Goal: Communication & Community: Answer question/provide support

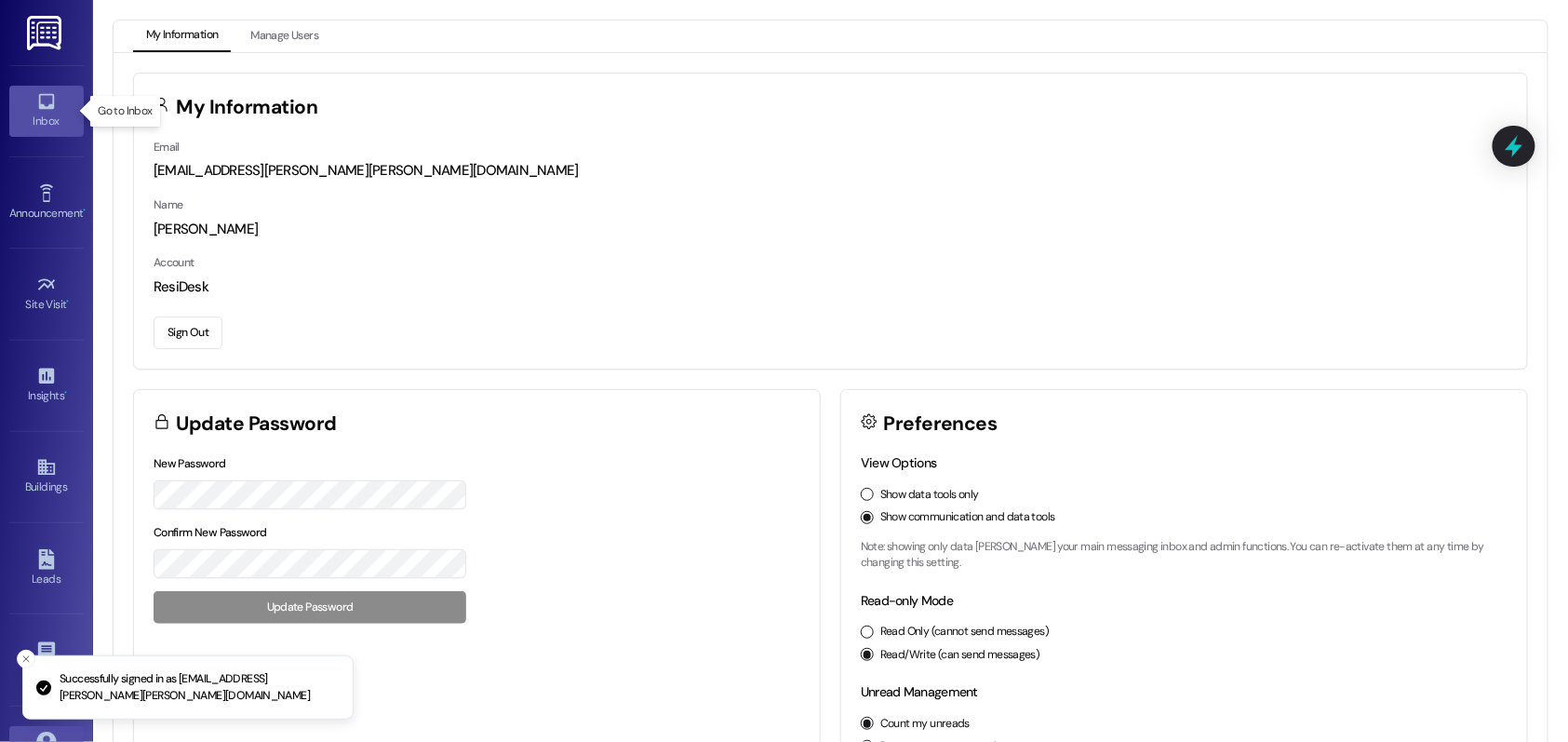
click at [45, 108] on icon at bounding box center [46, 102] width 16 height 16
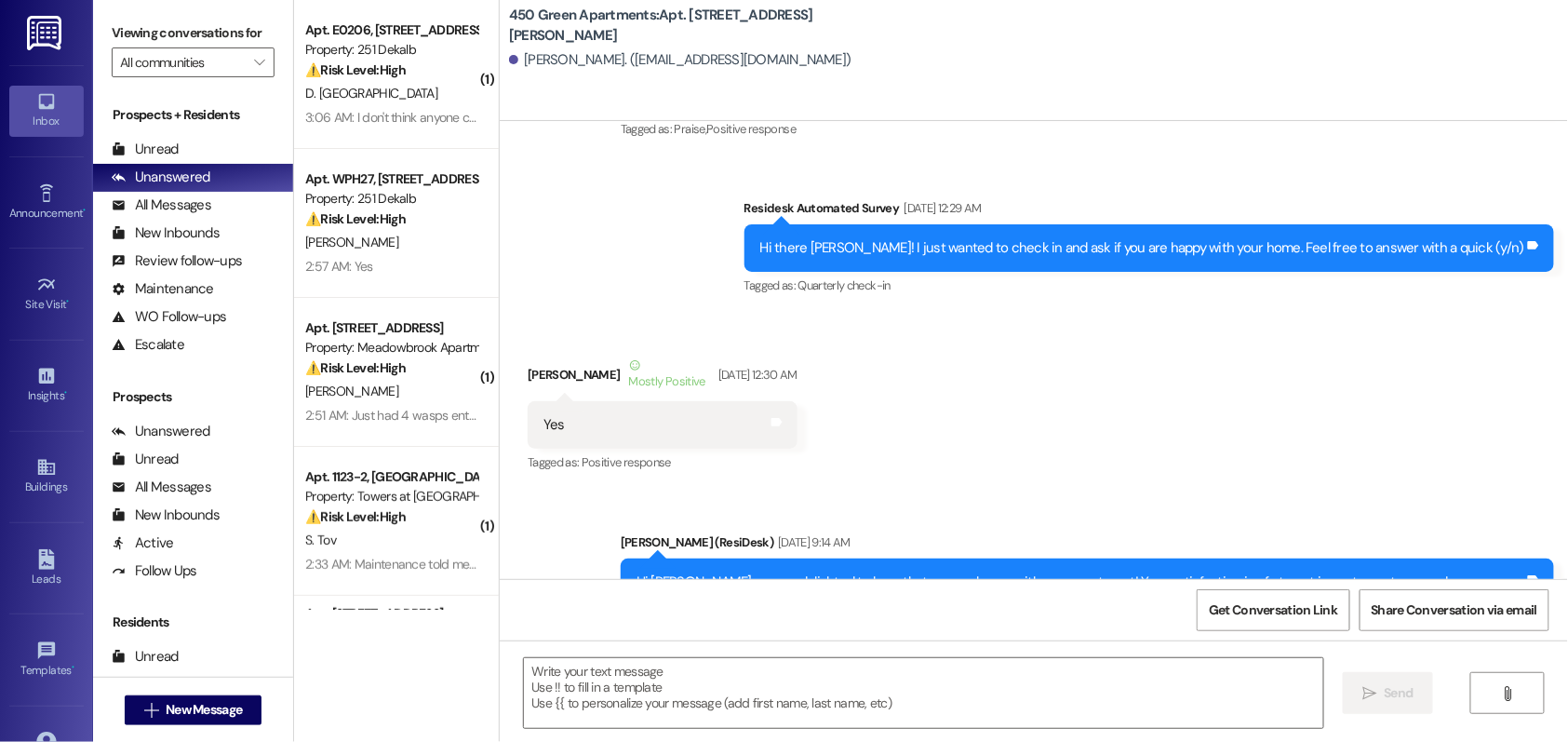
type textarea "Fetching suggested responses. Please feel free to read through the conversation…"
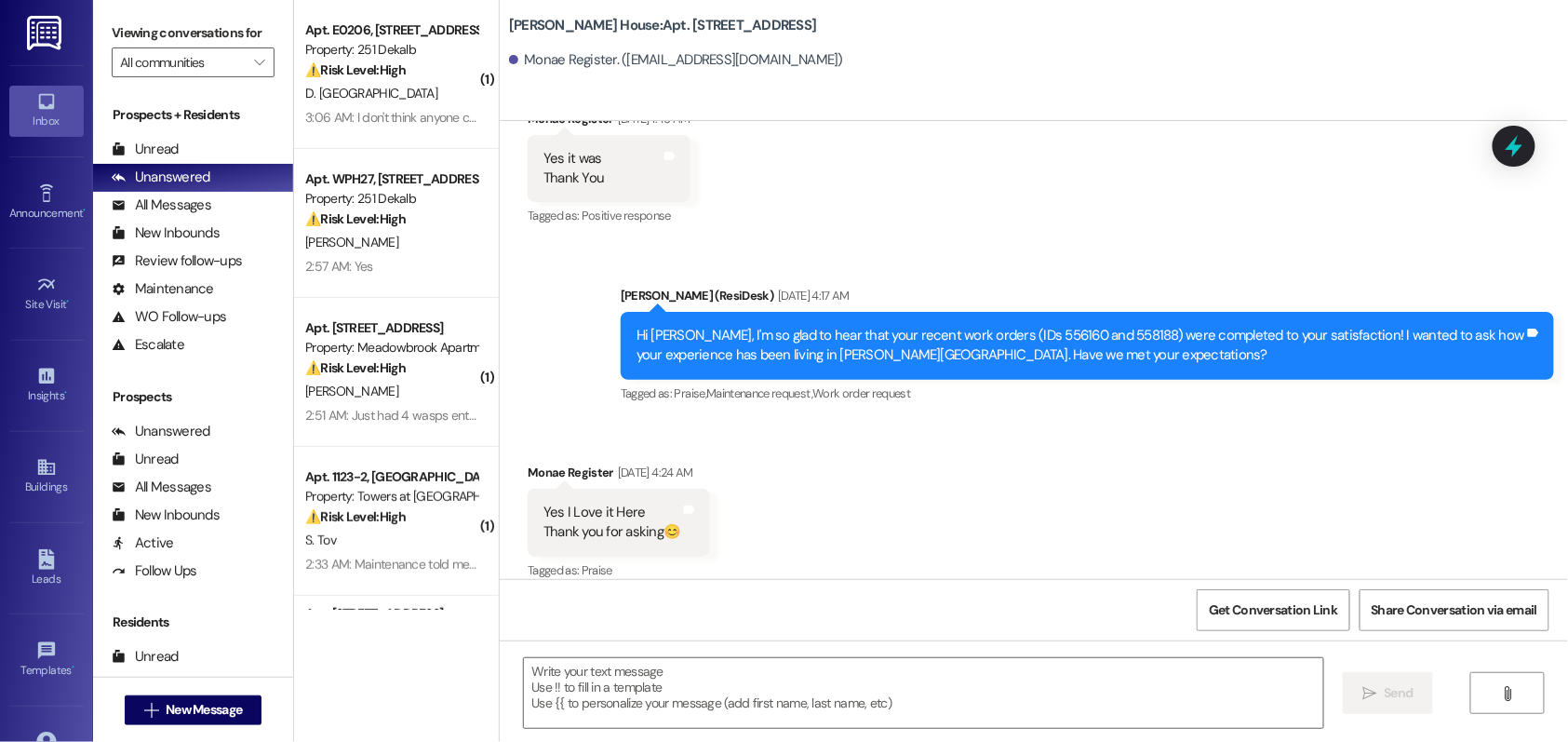
type textarea "Fetching suggested responses. Please feel free to read through the conversation…"
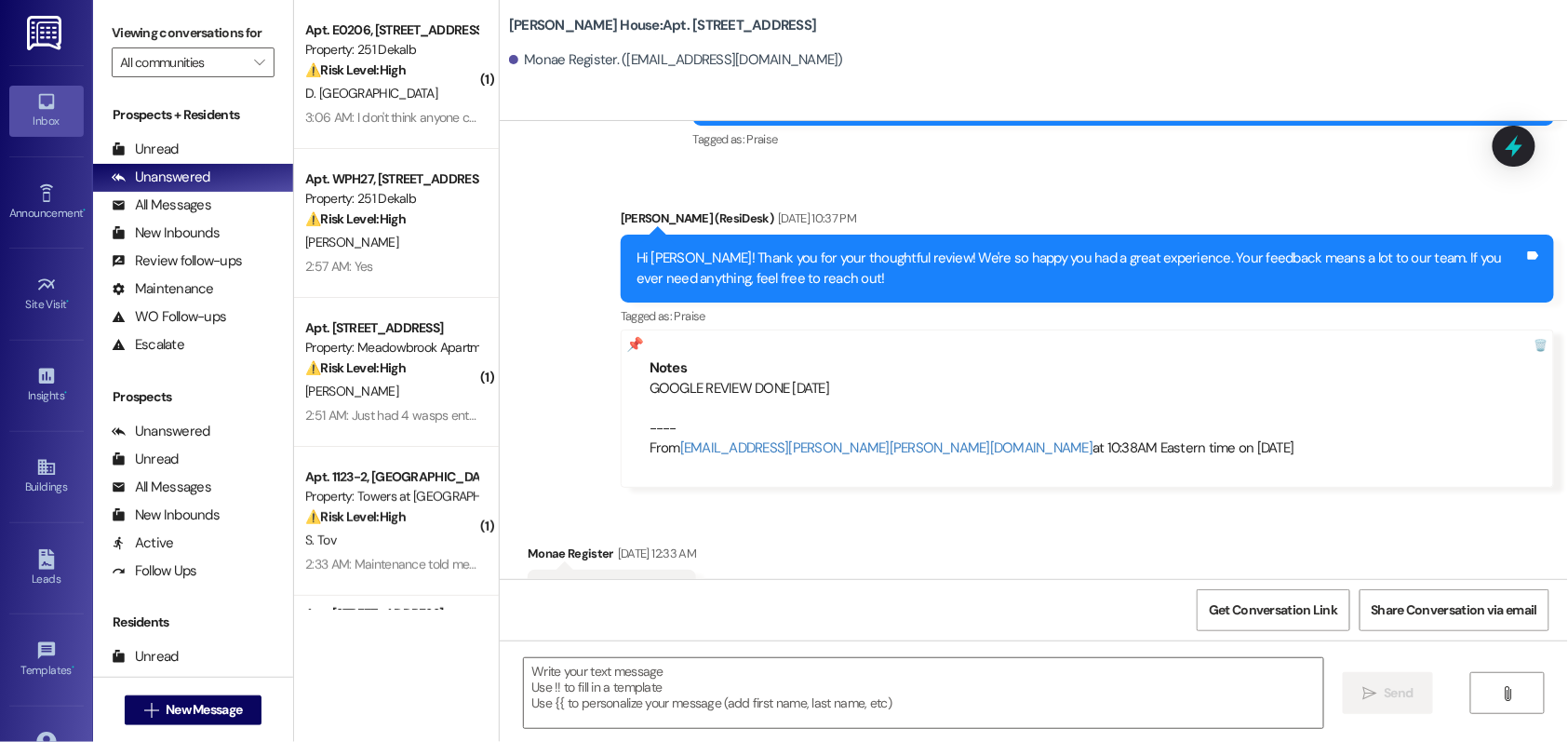
scroll to position [9291, 0]
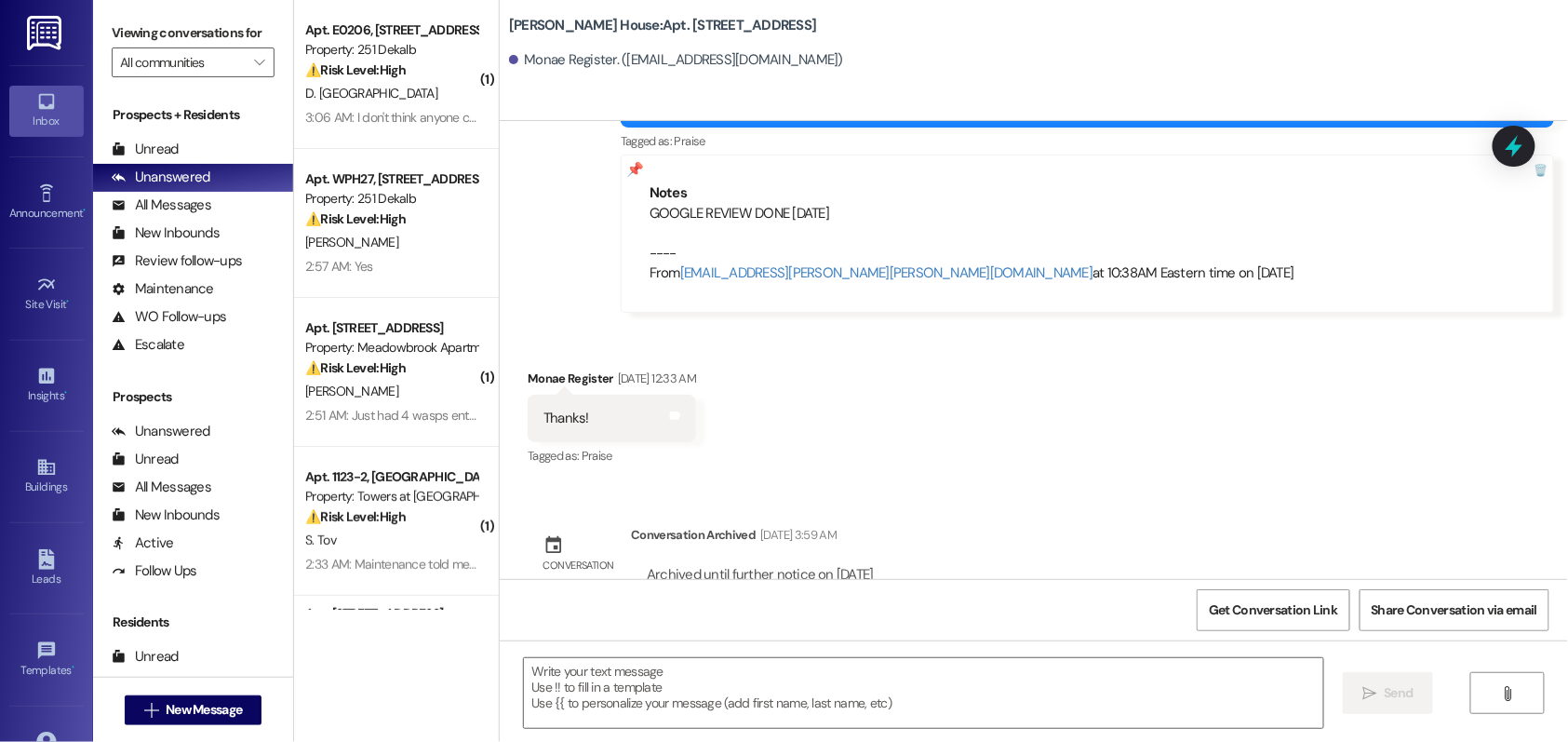
drag, startPoint x: 633, startPoint y: 173, endPoint x: 818, endPoint y: 325, distance: 239.4
click at [860, 174] on div "Notes GOOGLE REVIEW DONE [DATE] ---- From [EMAIL_ADDRESS][PERSON_NAME][PERSON_N…" at bounding box center [1087, 233] width 933 height 158
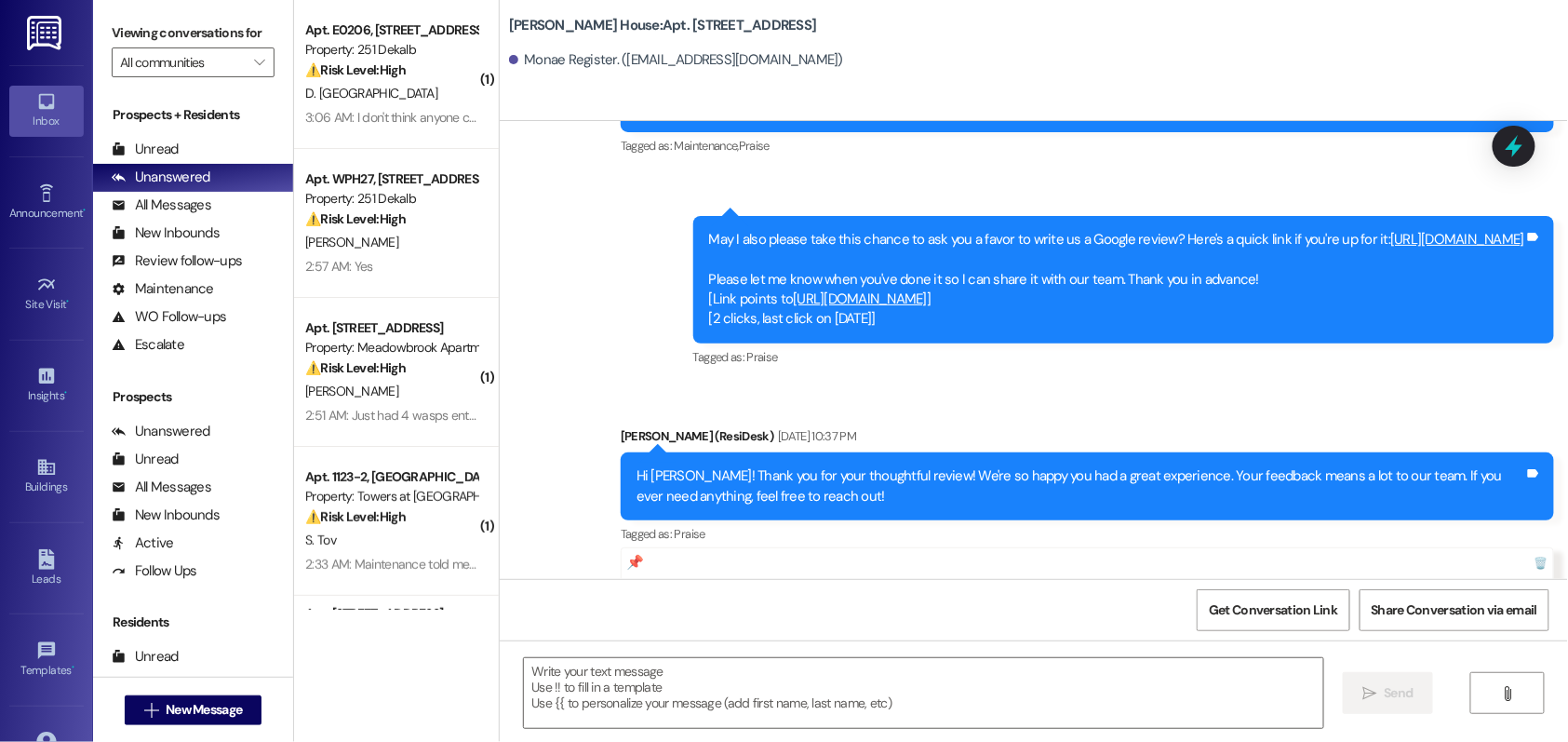
scroll to position [8896, 0]
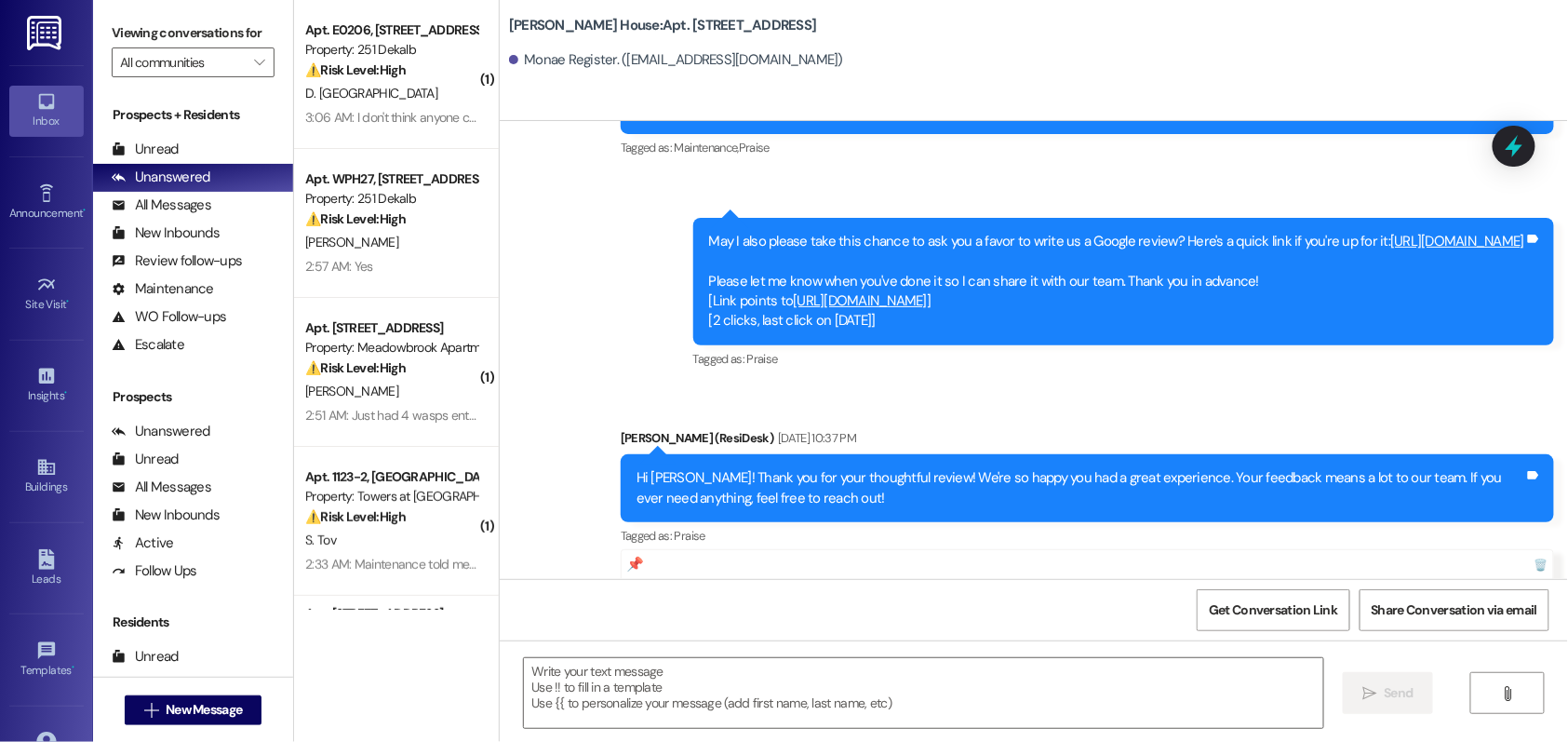
click at [1391, 232] on link "https://www.theresidesk.com/links/review-7RDEB4TeV" at bounding box center [1458, 241] width 134 height 19
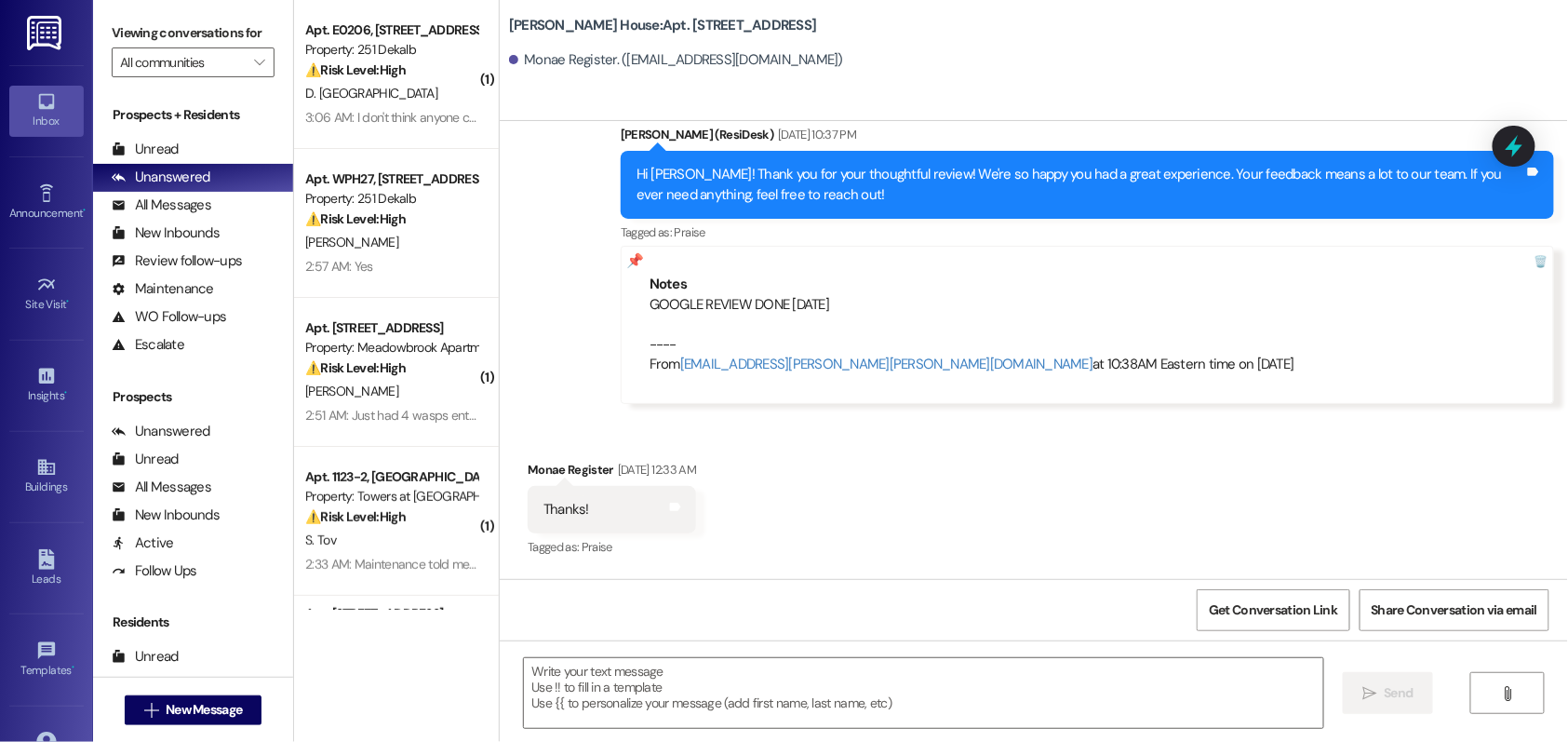
scroll to position [9198, 0]
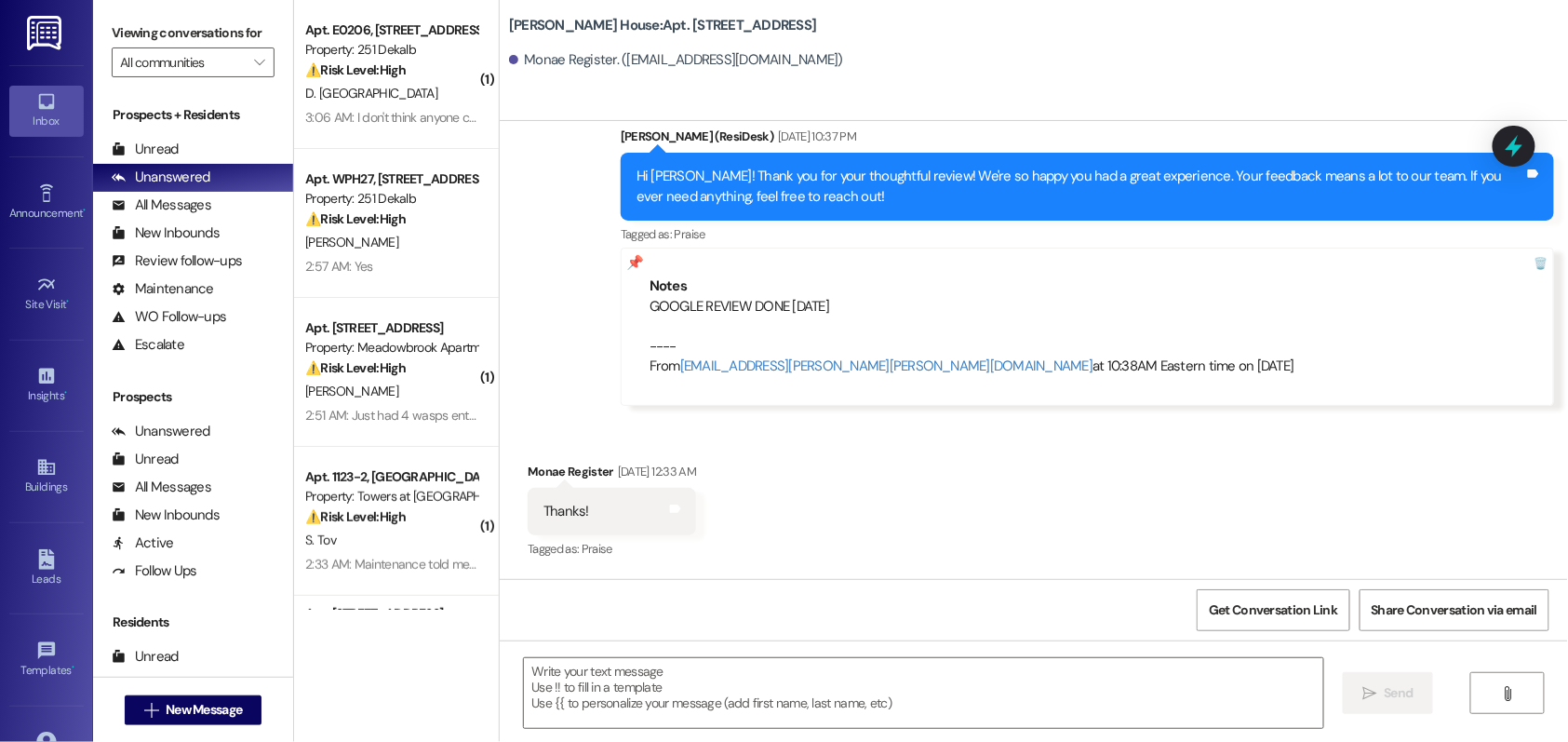
click at [855, 297] on div "GOOGLE REVIEW DONE JULY 2025 ---- From automated-surveys-lindy-resen.twelve@lin…" at bounding box center [1087, 336] width 876 height 80
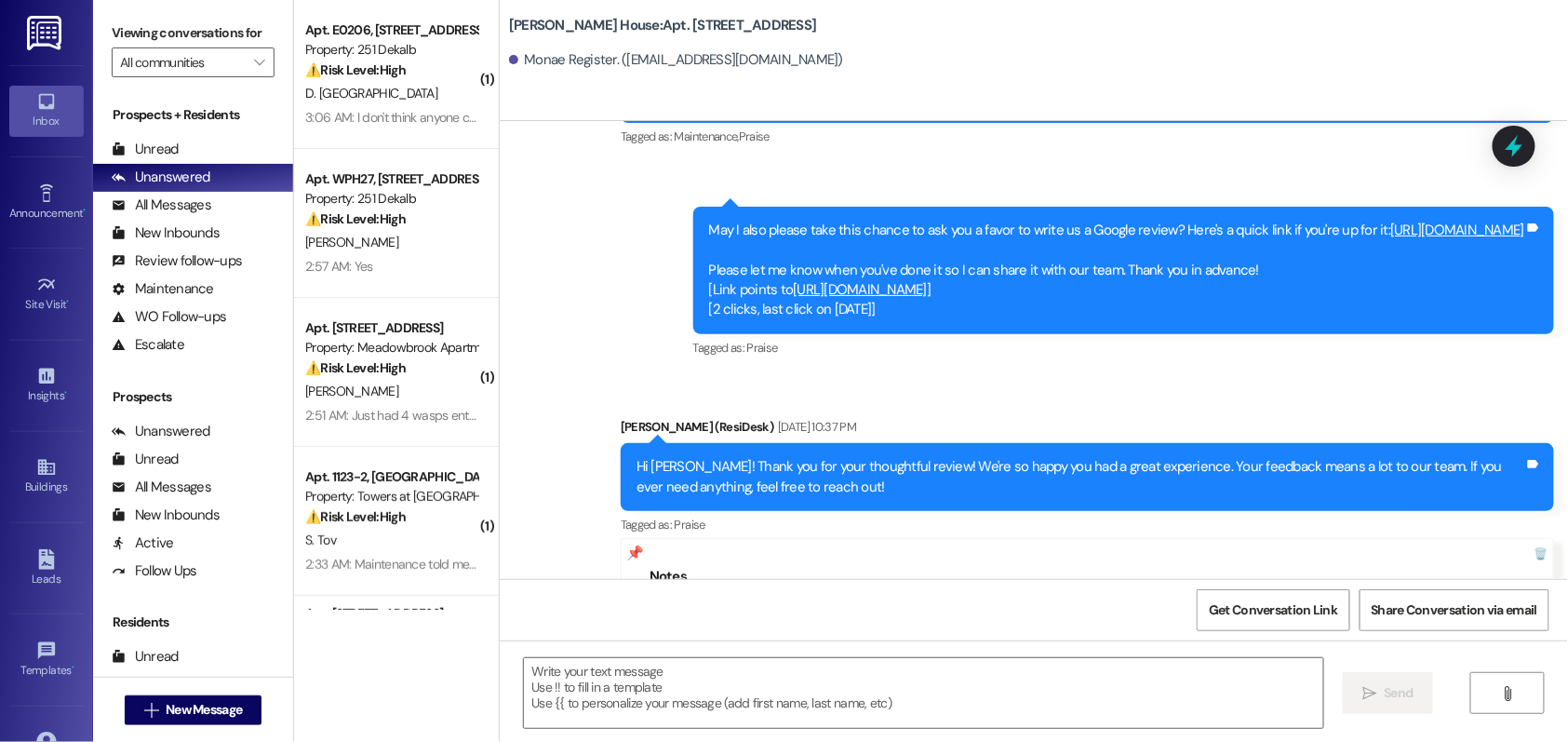
scroll to position [8861, 0]
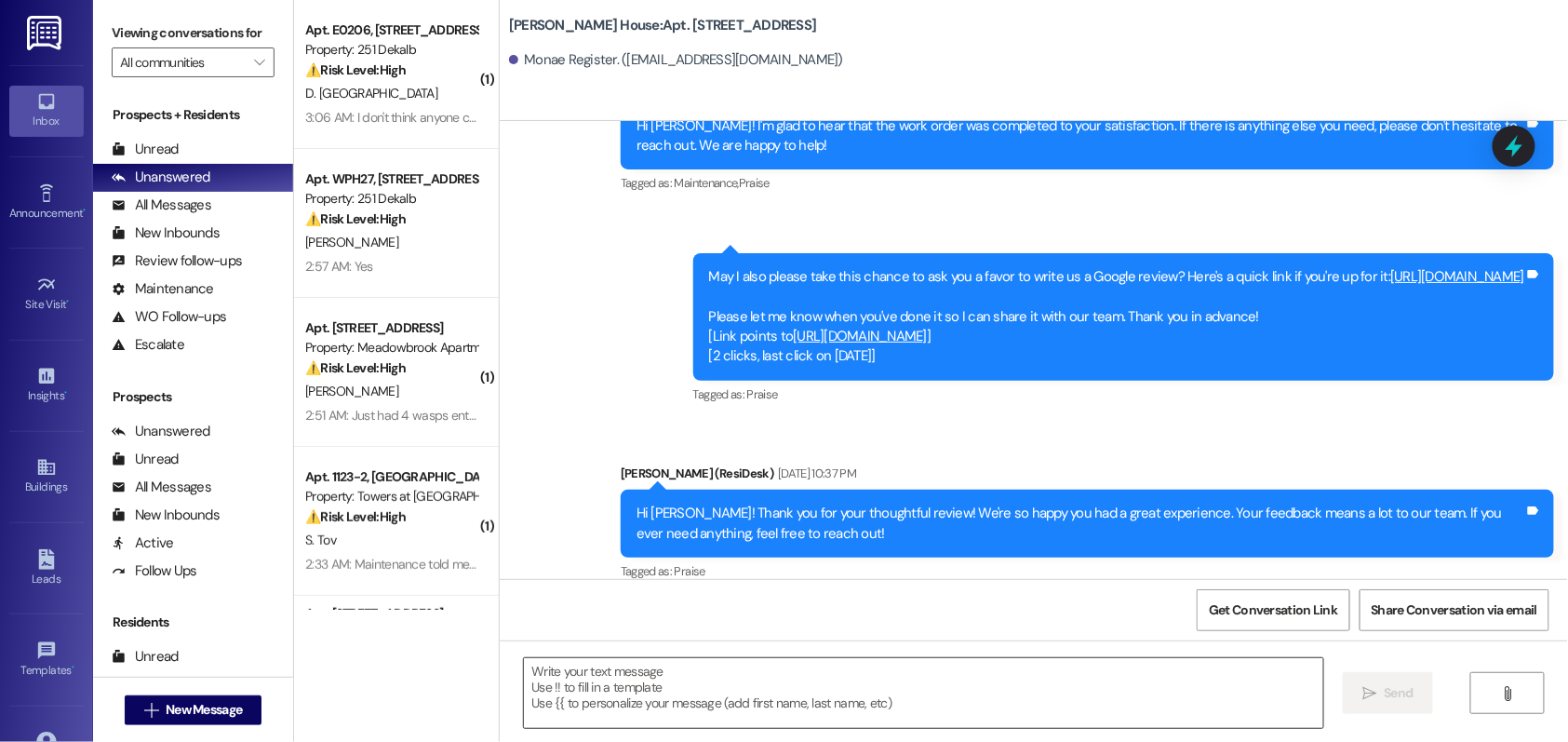
click at [712, 686] on textarea at bounding box center [923, 692] width 799 height 69
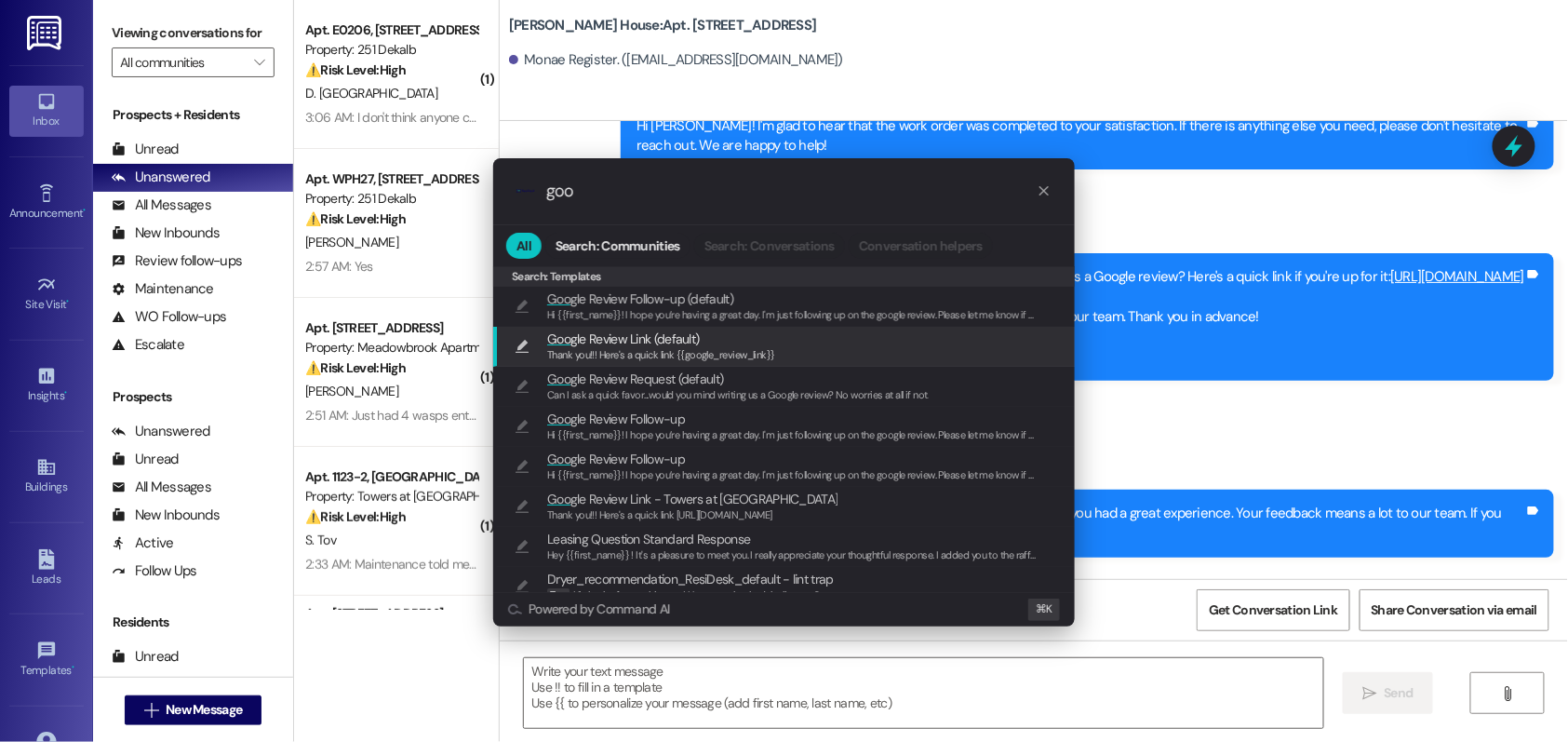
type input "goo"
click at [604, 344] on span "Goo gle Review Link (default)" at bounding box center [623, 338] width 152 height 21
type textarea "Thank you!!! Here's a quick link {{google_review_link}}"
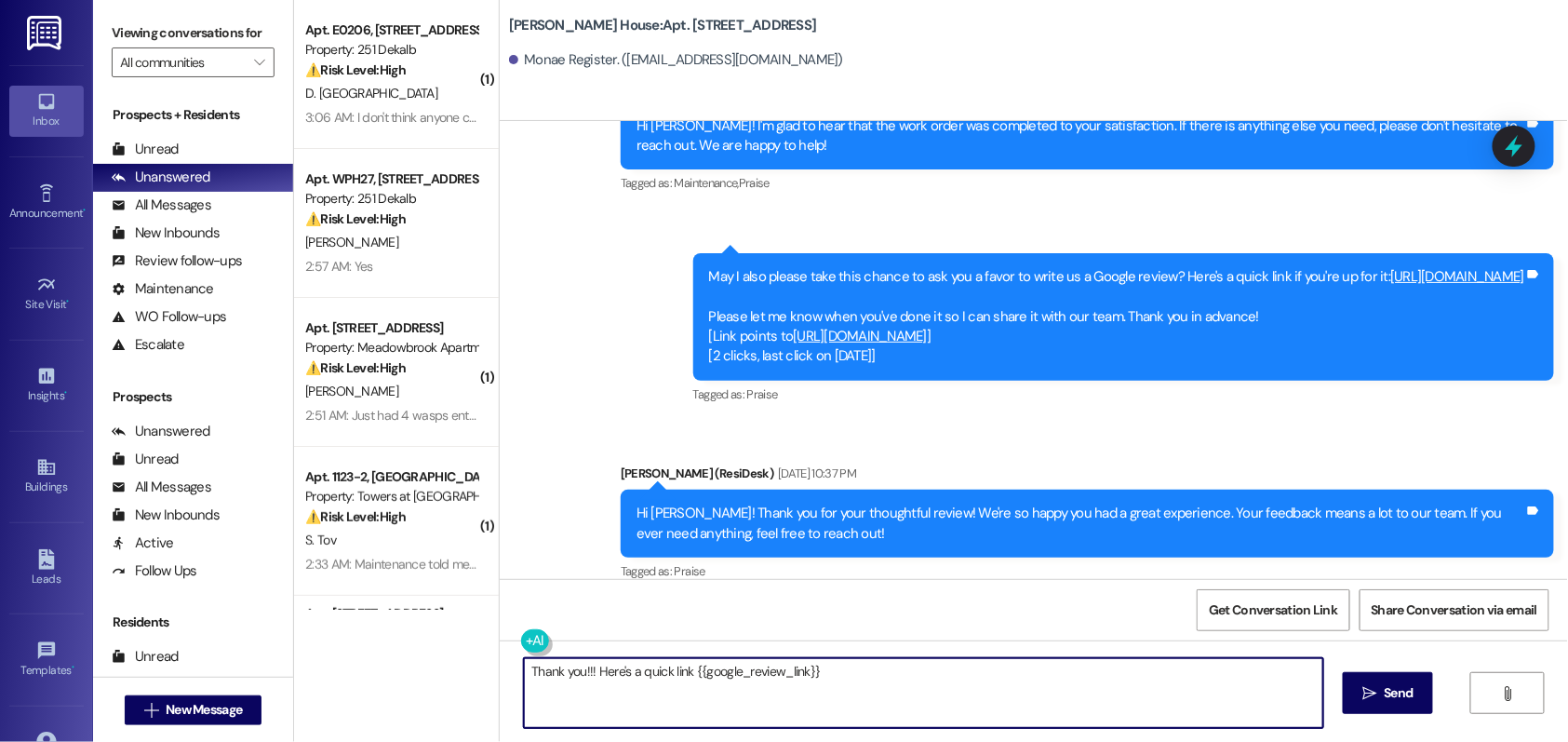
drag, startPoint x: 679, startPoint y: 672, endPoint x: 844, endPoint y: 680, distance: 165.2
click at [844, 680] on textarea "Thank you!!! Here's a quick link {{google_review_link}}" at bounding box center [923, 692] width 799 height 69
click at [833, 716] on textarea "Thank you!!! Here's a quick link {{google_review_link}}" at bounding box center [923, 692] width 799 height 69
drag, startPoint x: 821, startPoint y: 676, endPoint x: 680, endPoint y: 672, distance: 141.1
click at [680, 672] on textarea "Thank you!!! Here's a quick link {{google_review_link}}" at bounding box center [923, 692] width 799 height 69
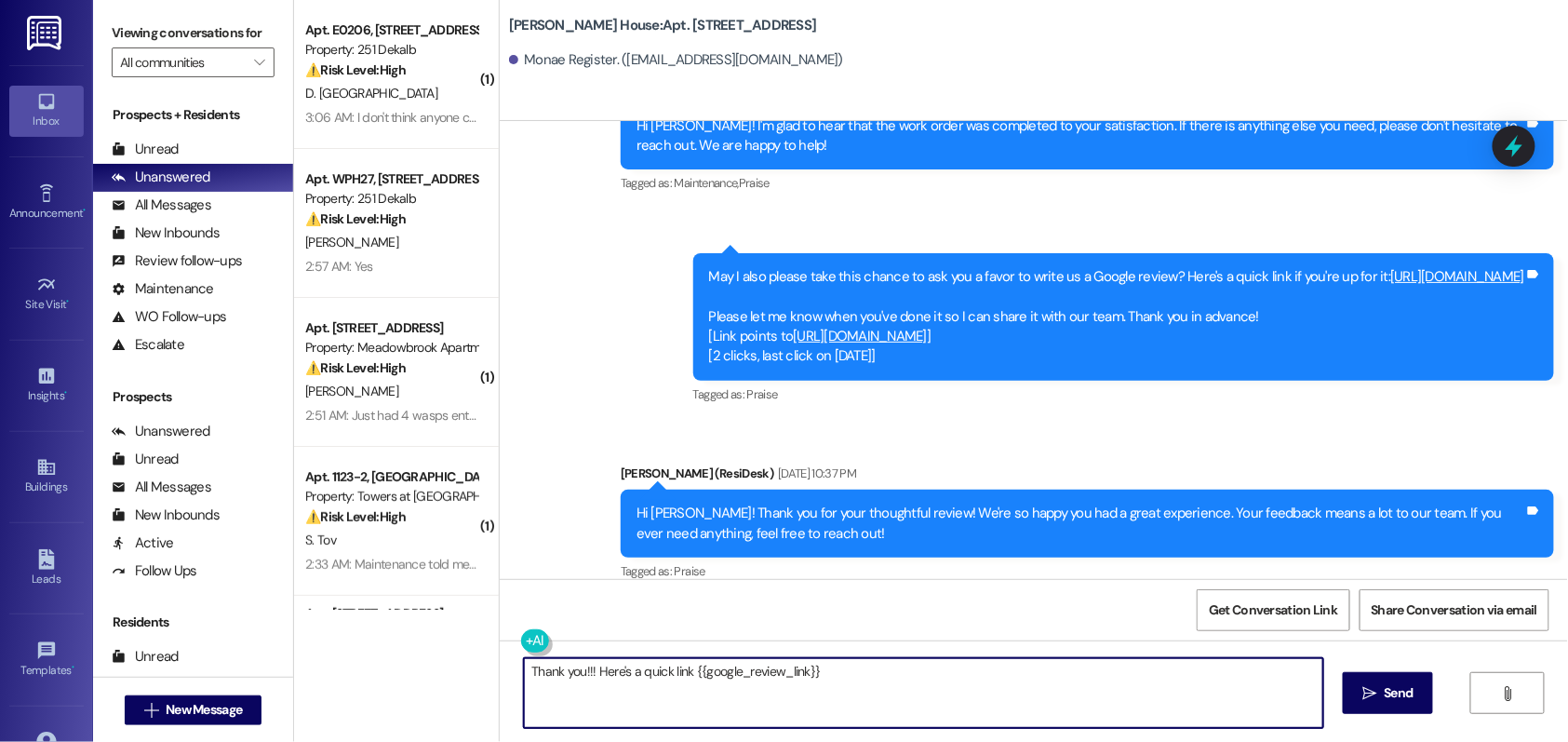
click at [962, 692] on textarea "Thank you!!! Here's a quick link {{google_review_link}}" at bounding box center [923, 692] width 799 height 69
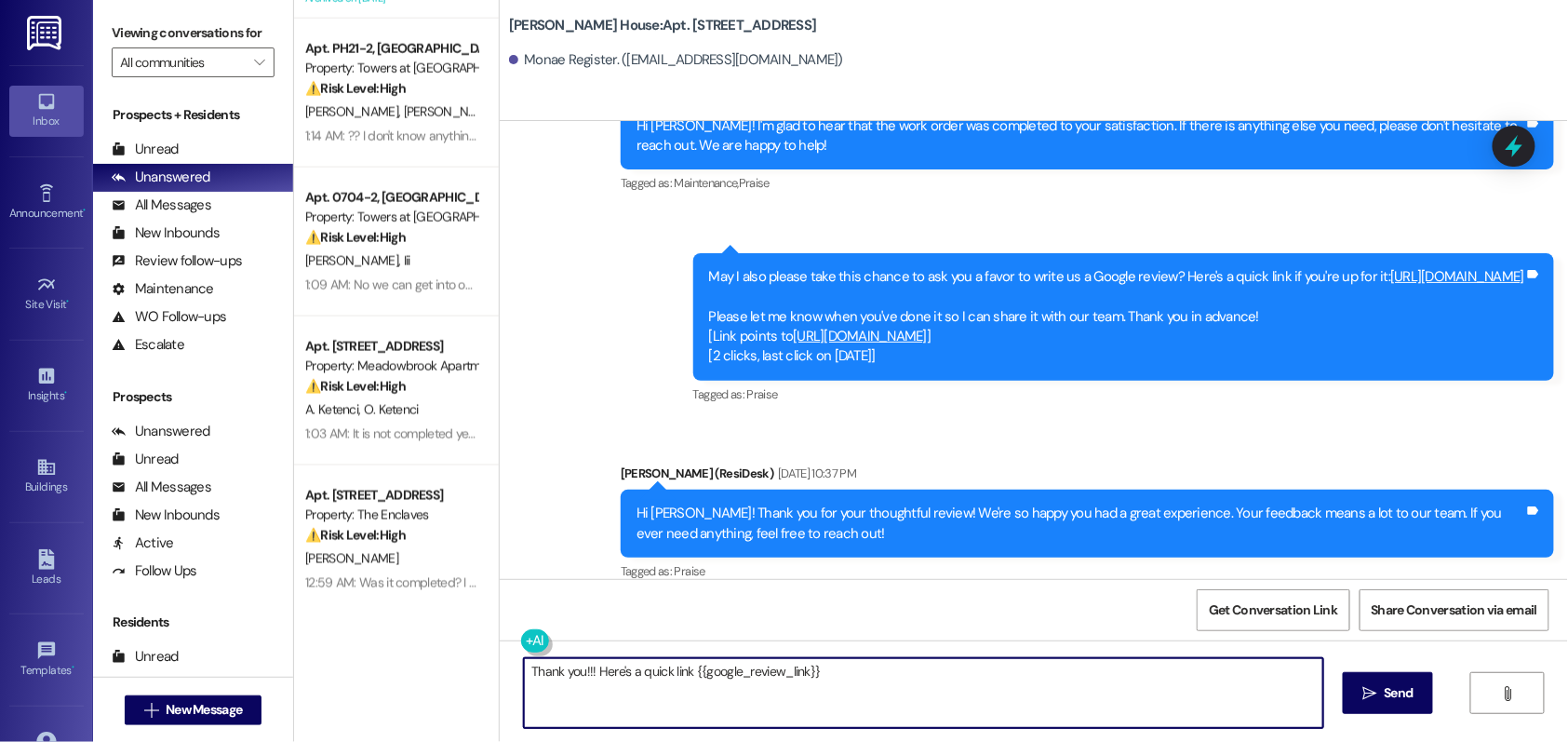
scroll to position [963, 0]
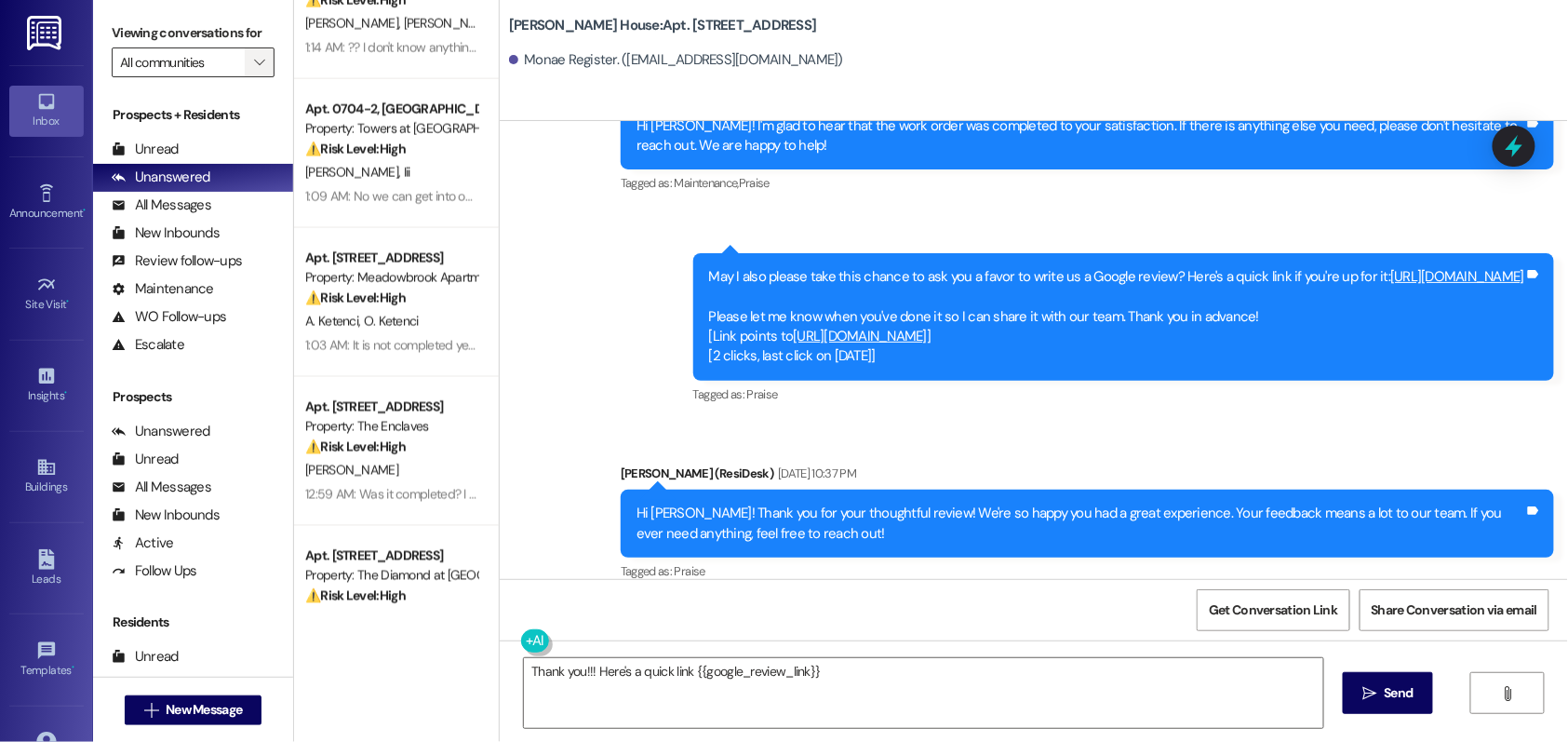
click at [254, 69] on icon "" at bounding box center [259, 62] width 10 height 15
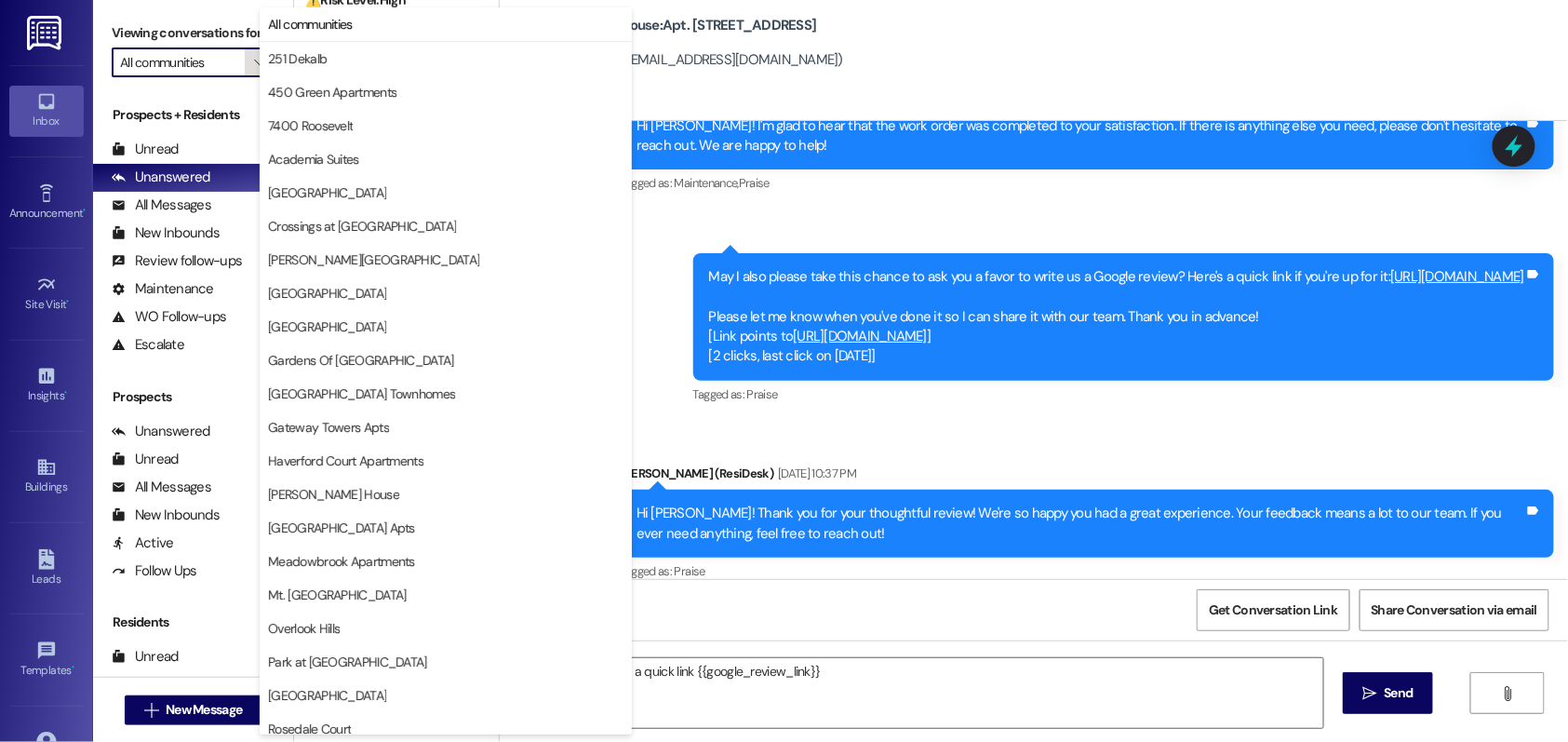
click at [254, 69] on icon "" at bounding box center [259, 62] width 10 height 15
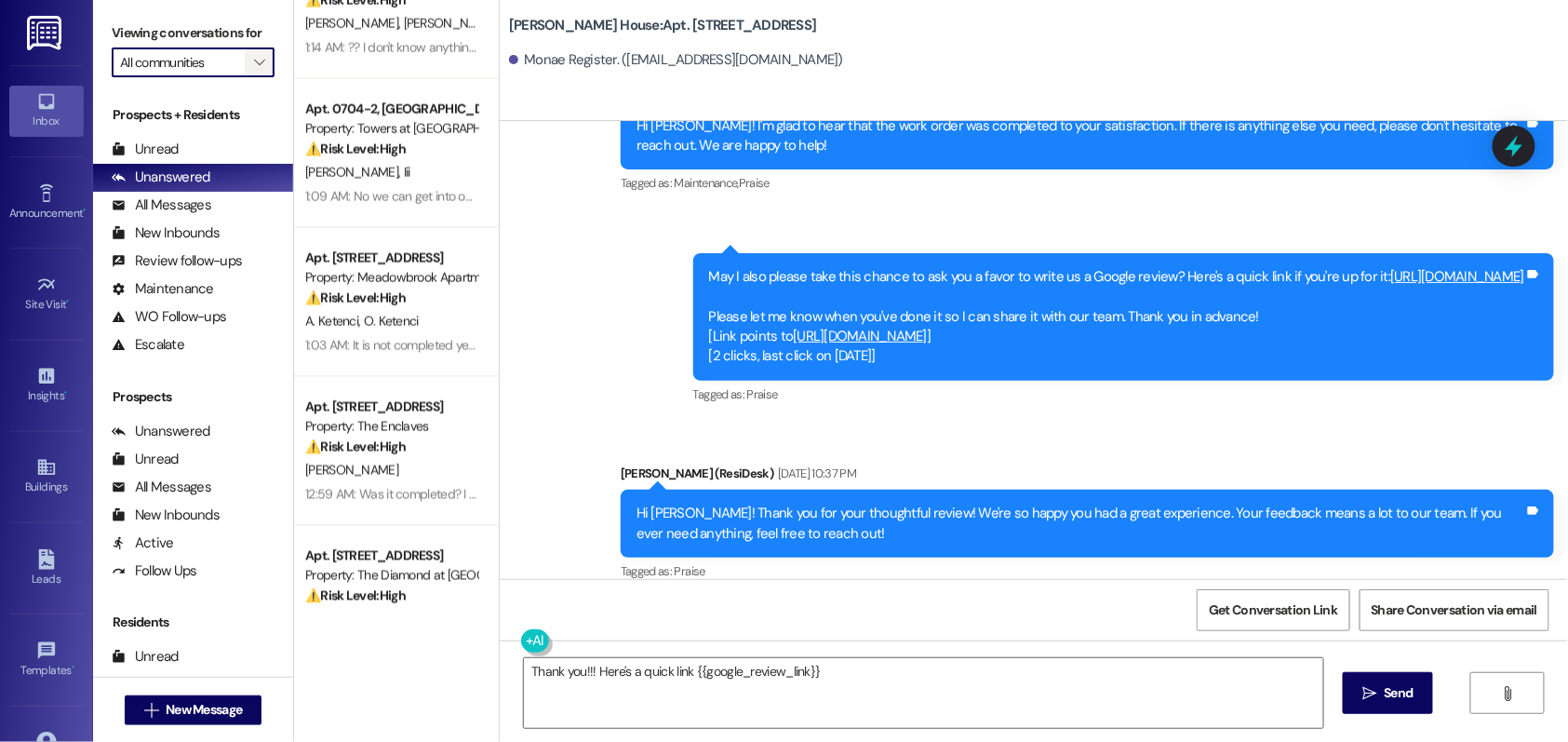
click at [251, 77] on span "" at bounding box center [259, 62] width 18 height 30
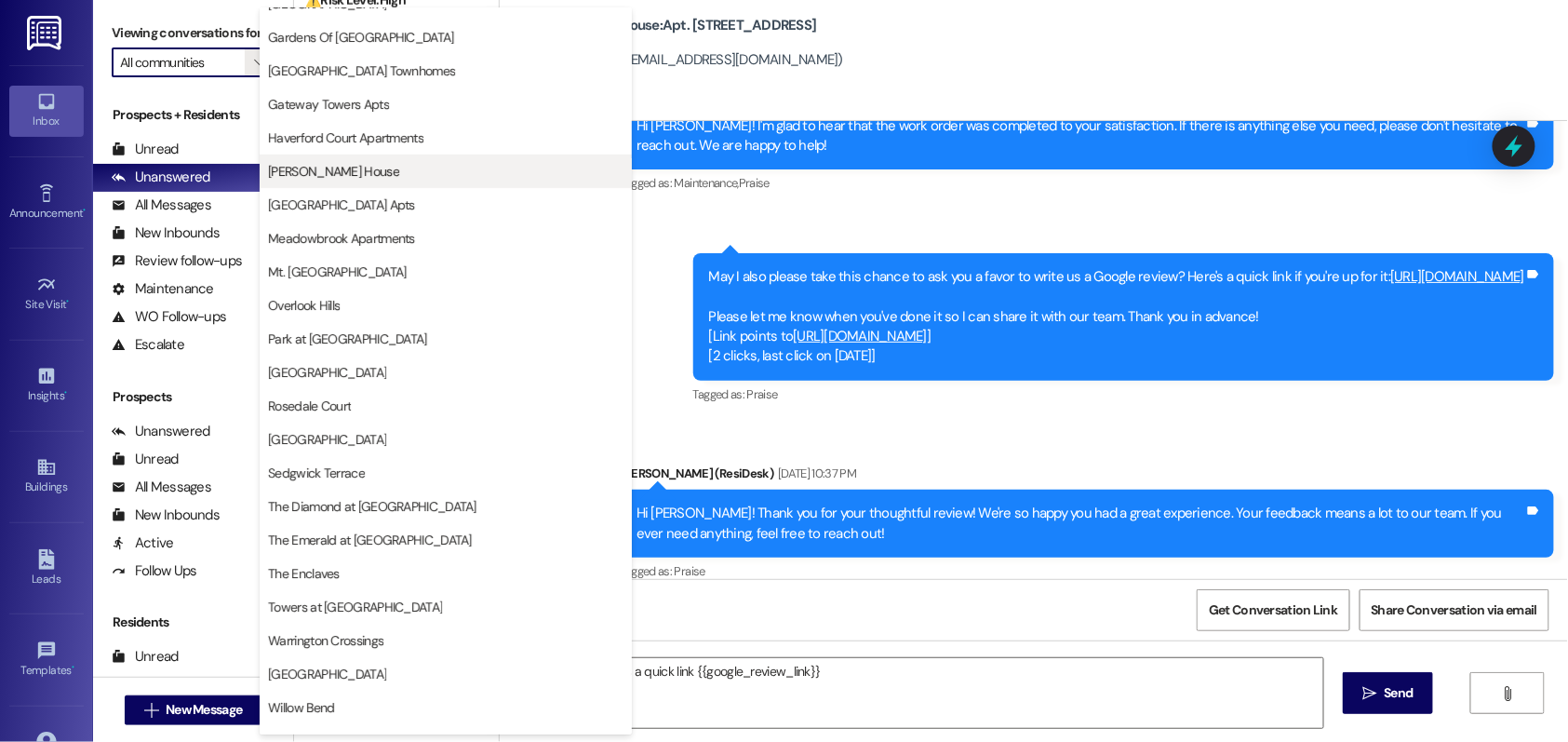
scroll to position [373, 0]
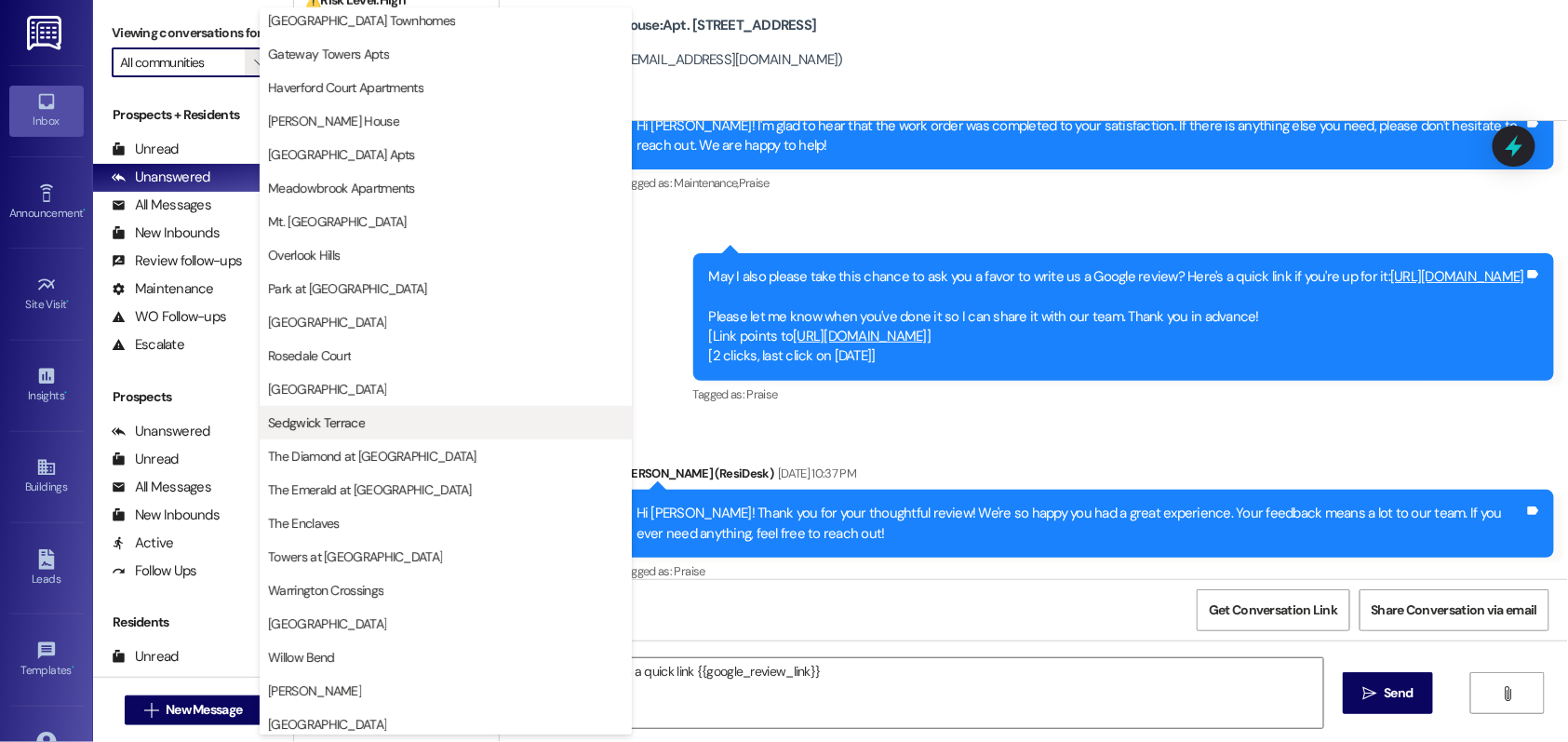
click at [286, 425] on span "Sedgwick Terrace" at bounding box center [316, 423] width 97 height 19
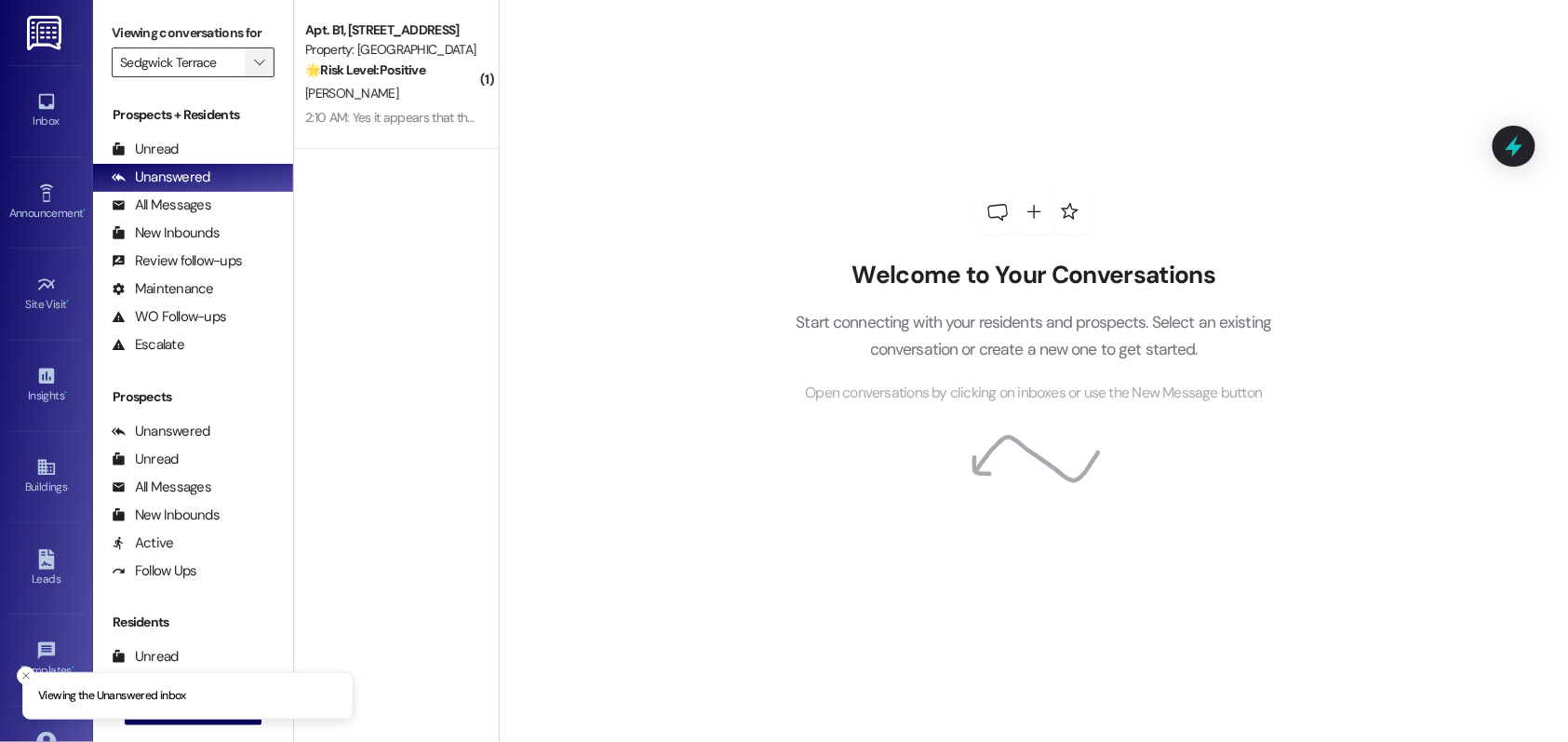
click at [254, 69] on icon "" at bounding box center [259, 62] width 10 height 15
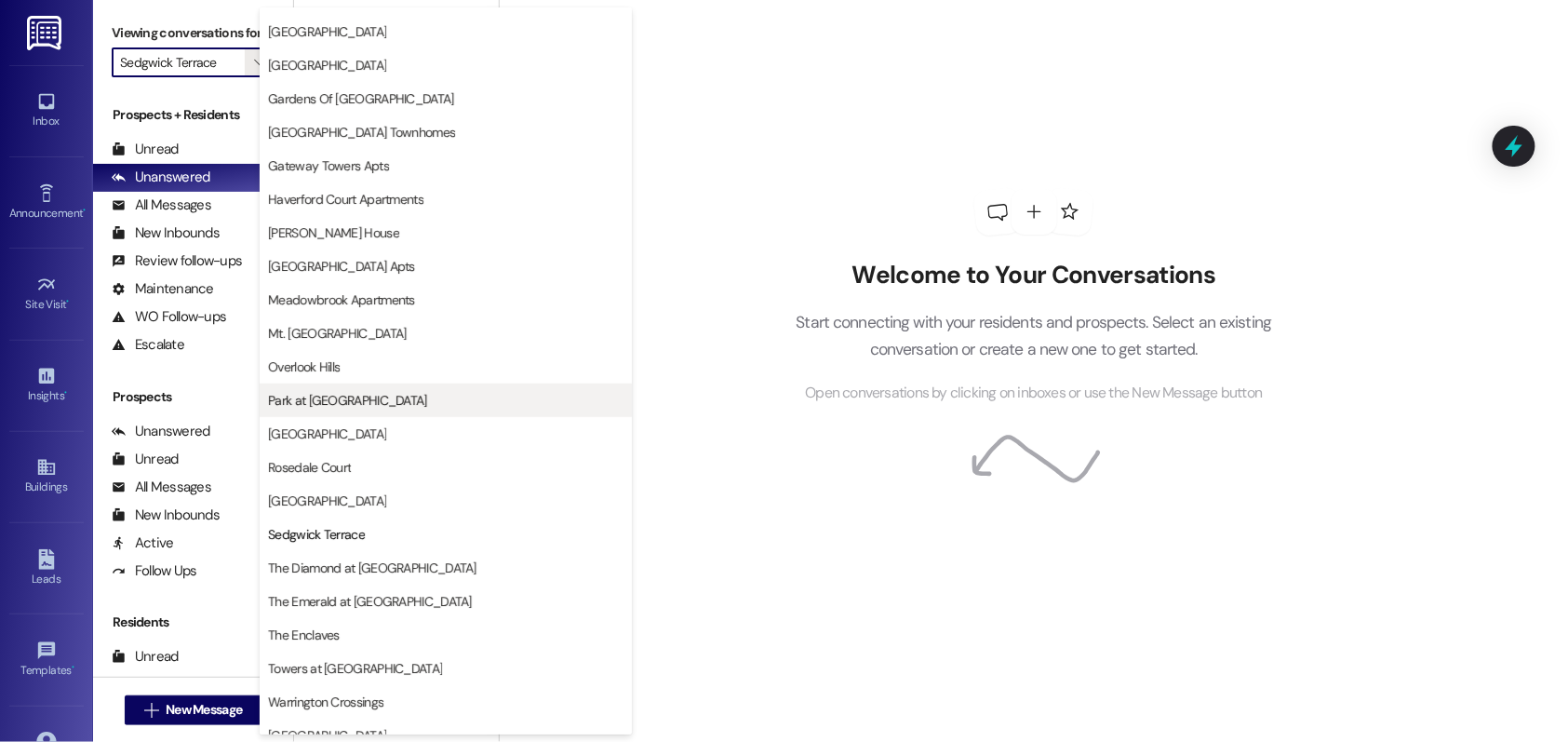
scroll to position [380, 0]
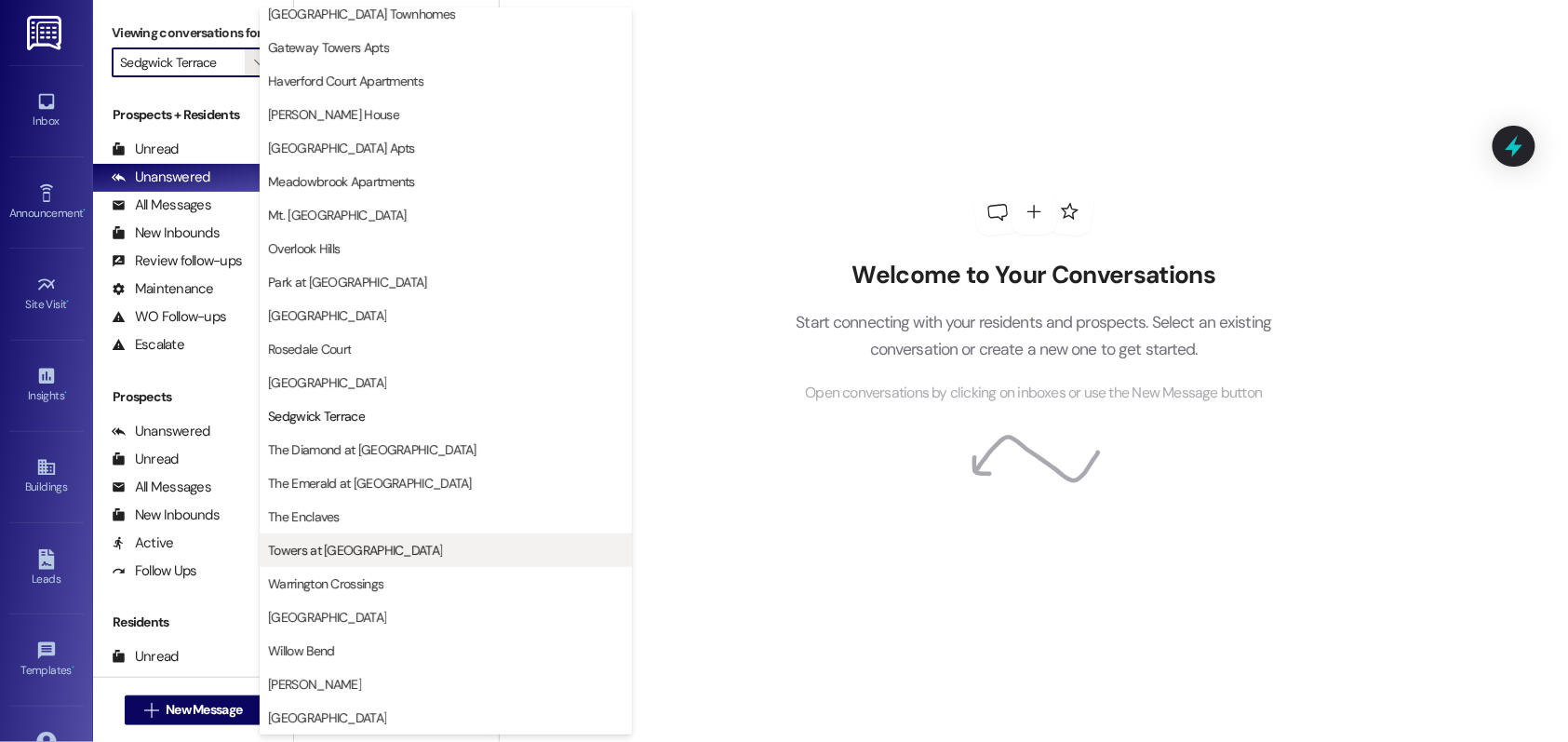
click at [333, 558] on span "Towers at Wyncote" at bounding box center [354, 550] width 174 height 19
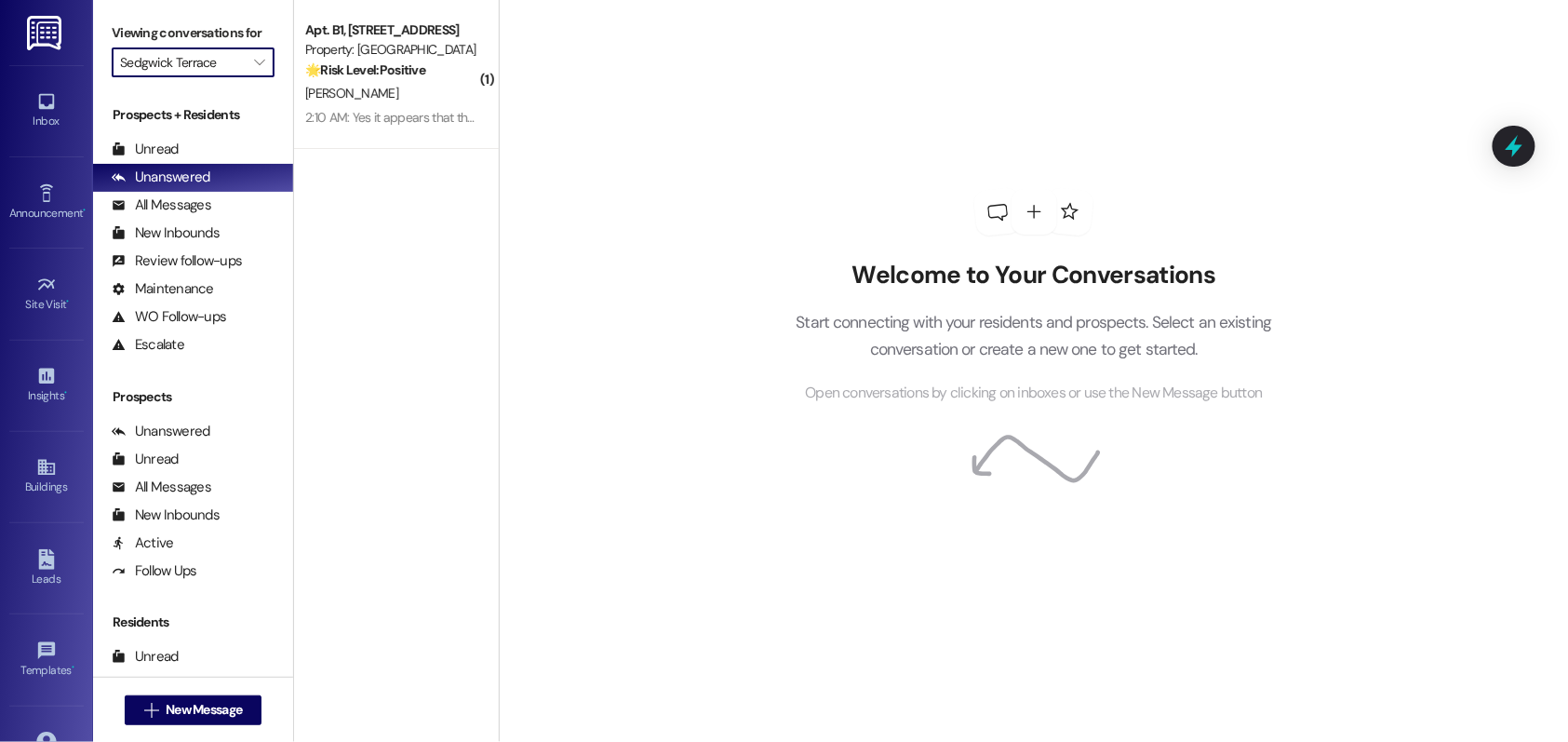
type input "Towers at Wyncote"
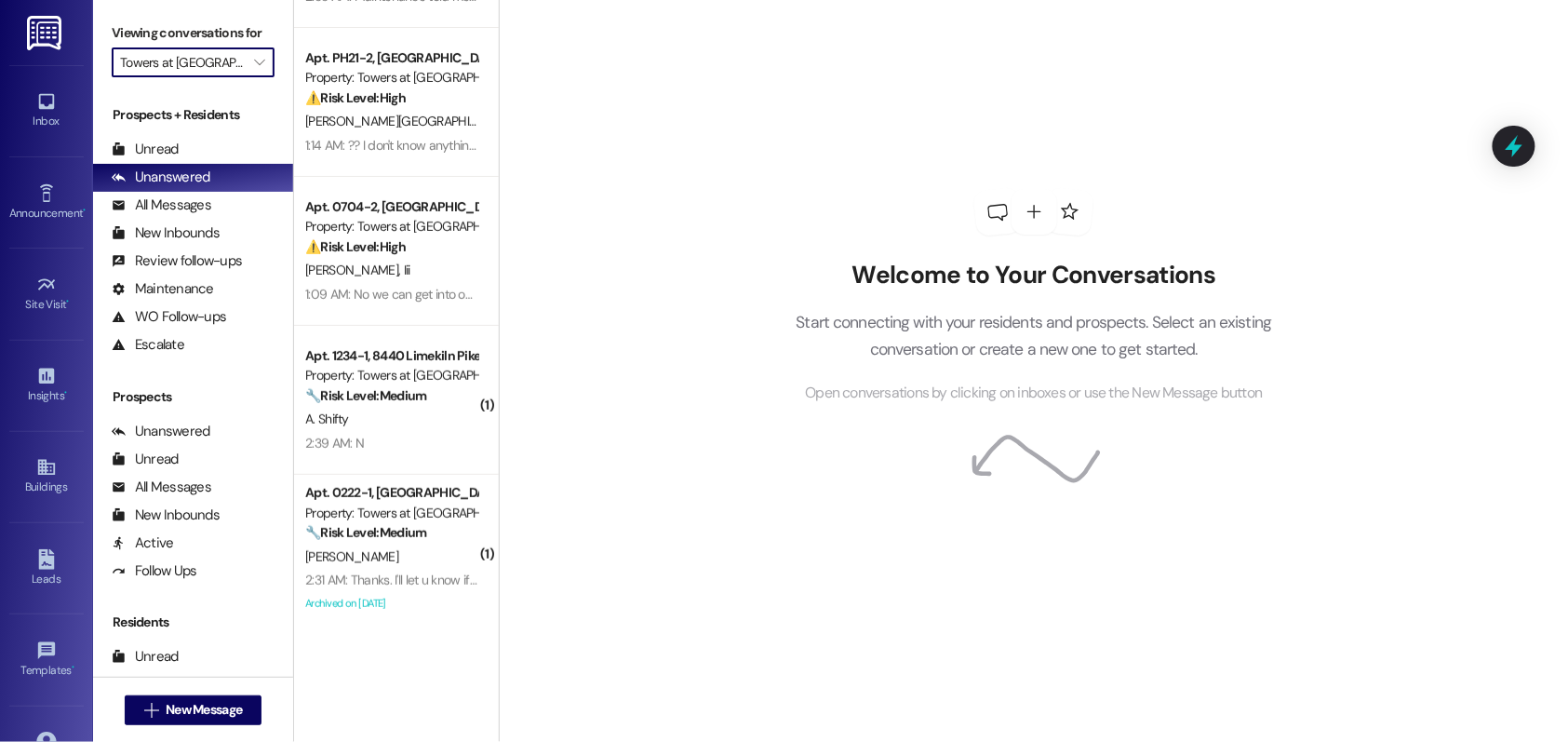
scroll to position [138, 0]
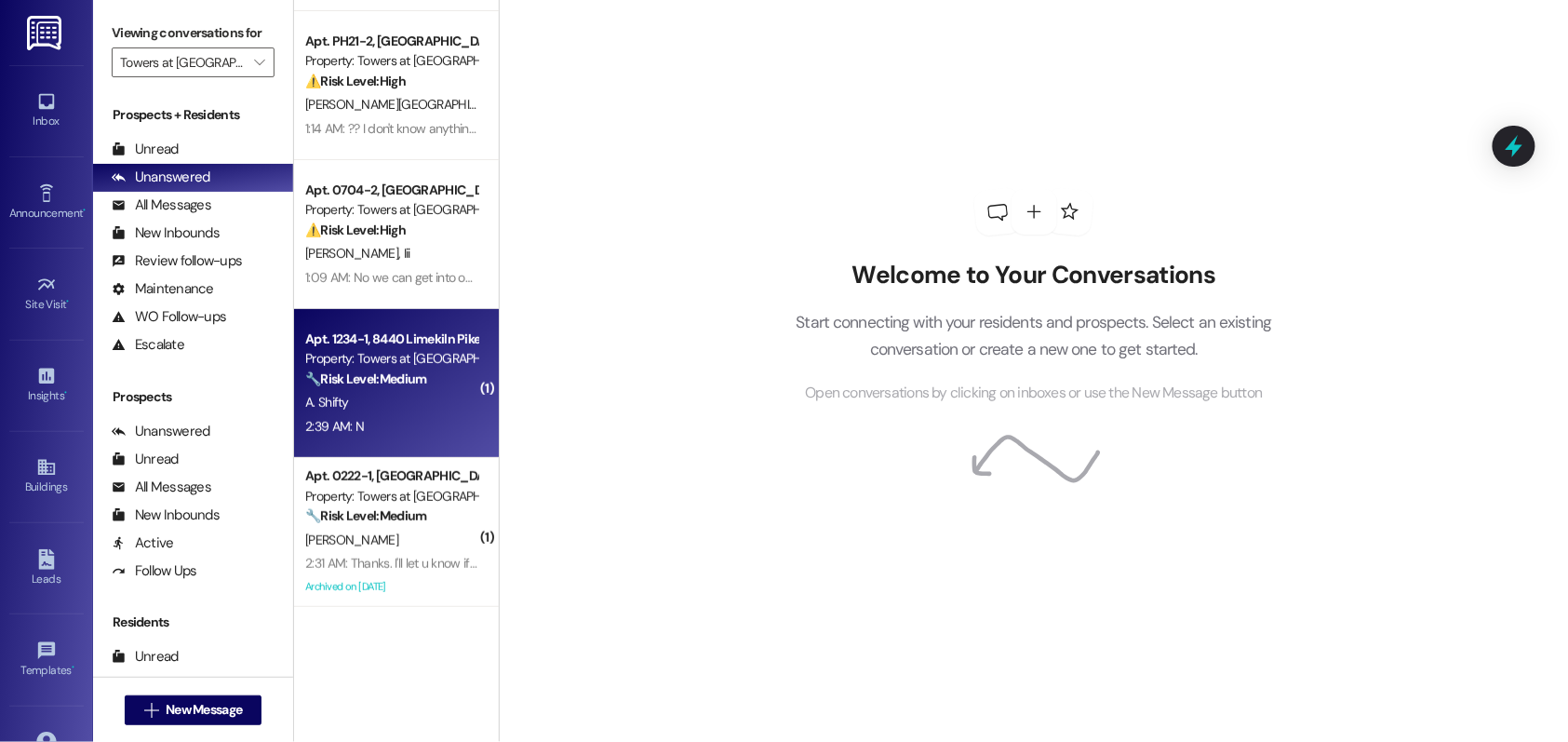
click at [410, 437] on div "2:39 AM: N 2:39 AM: N" at bounding box center [391, 426] width 176 height 23
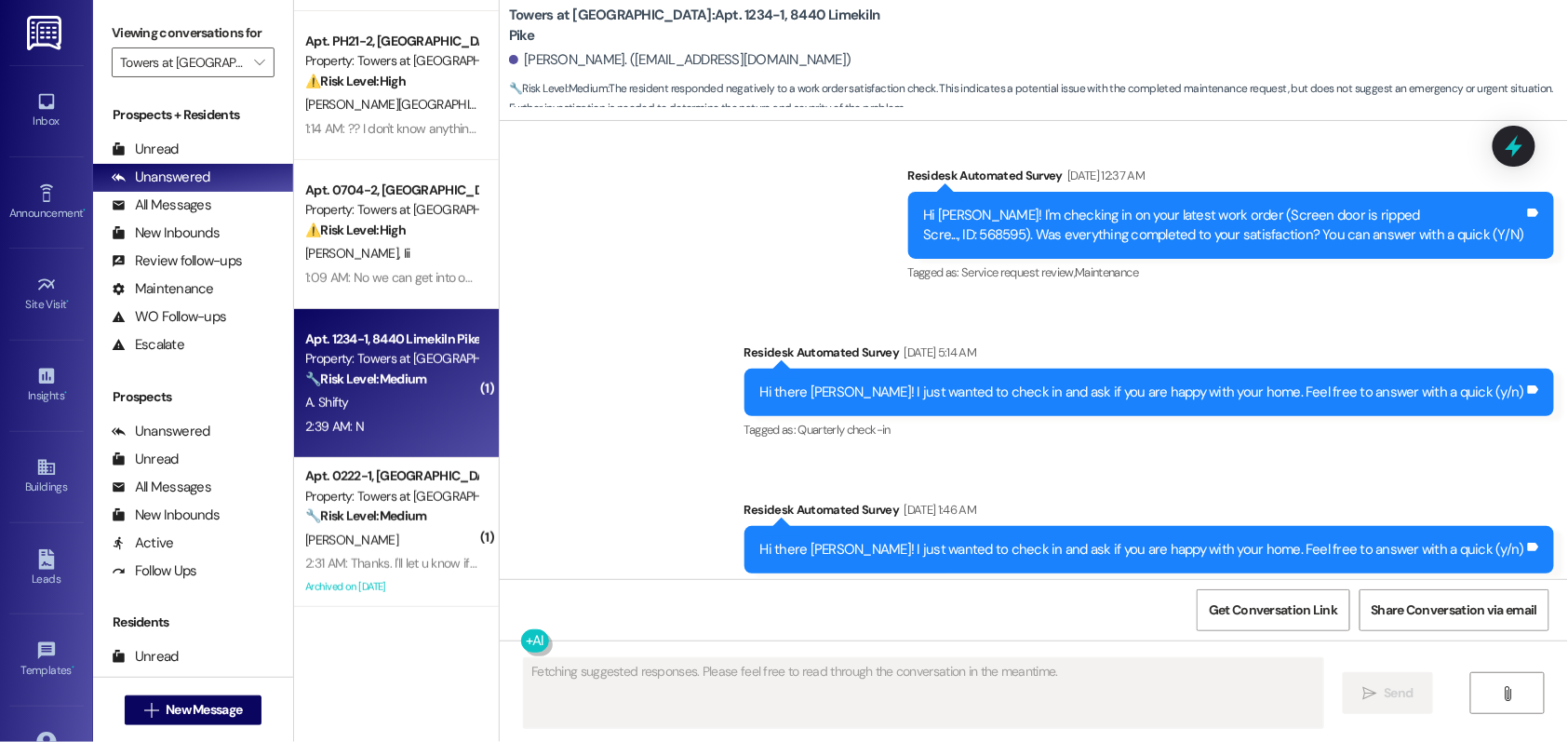
scroll to position [7136, 0]
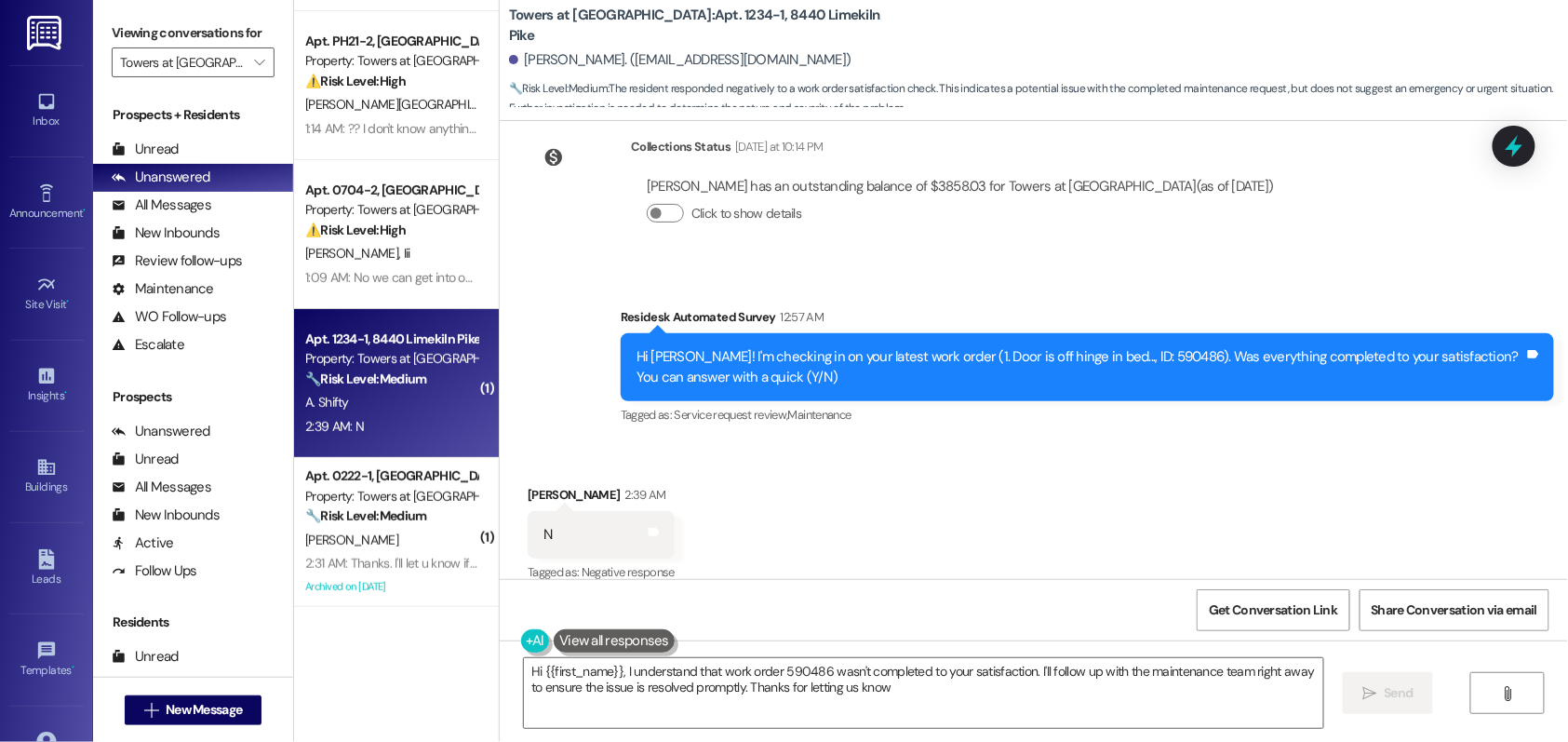
type textarea "Hi {{first_name}}, I understand that work order 590486 wasn't completed to your…"
drag, startPoint x: 1140, startPoint y: 335, endPoint x: 926, endPoint y: 334, distance: 214.0
click at [926, 347] on div "Hi Ashley! I'm checking in on your latest work order (1. Door is off hinge in b…" at bounding box center [1080, 367] width 888 height 40
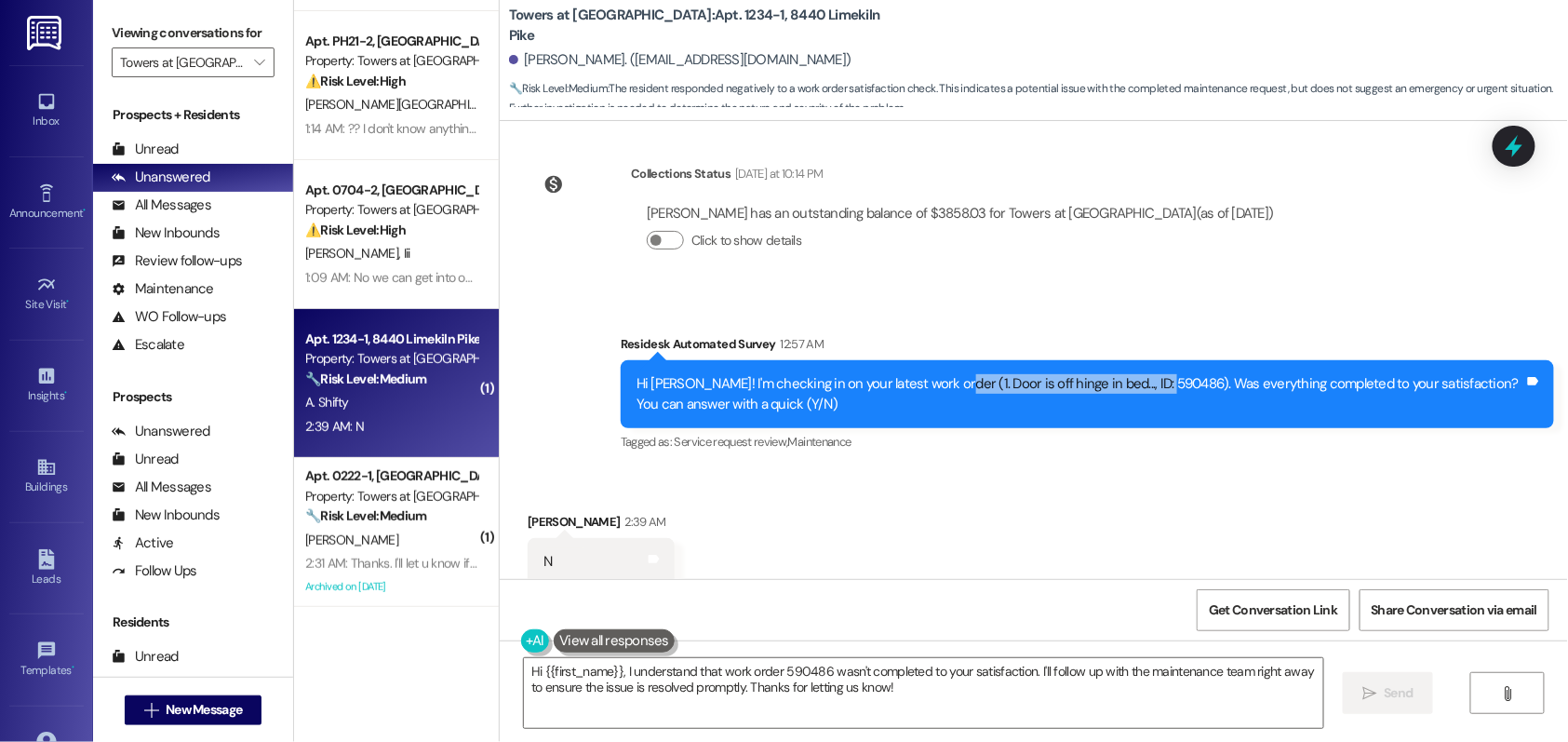
scroll to position [7137, 0]
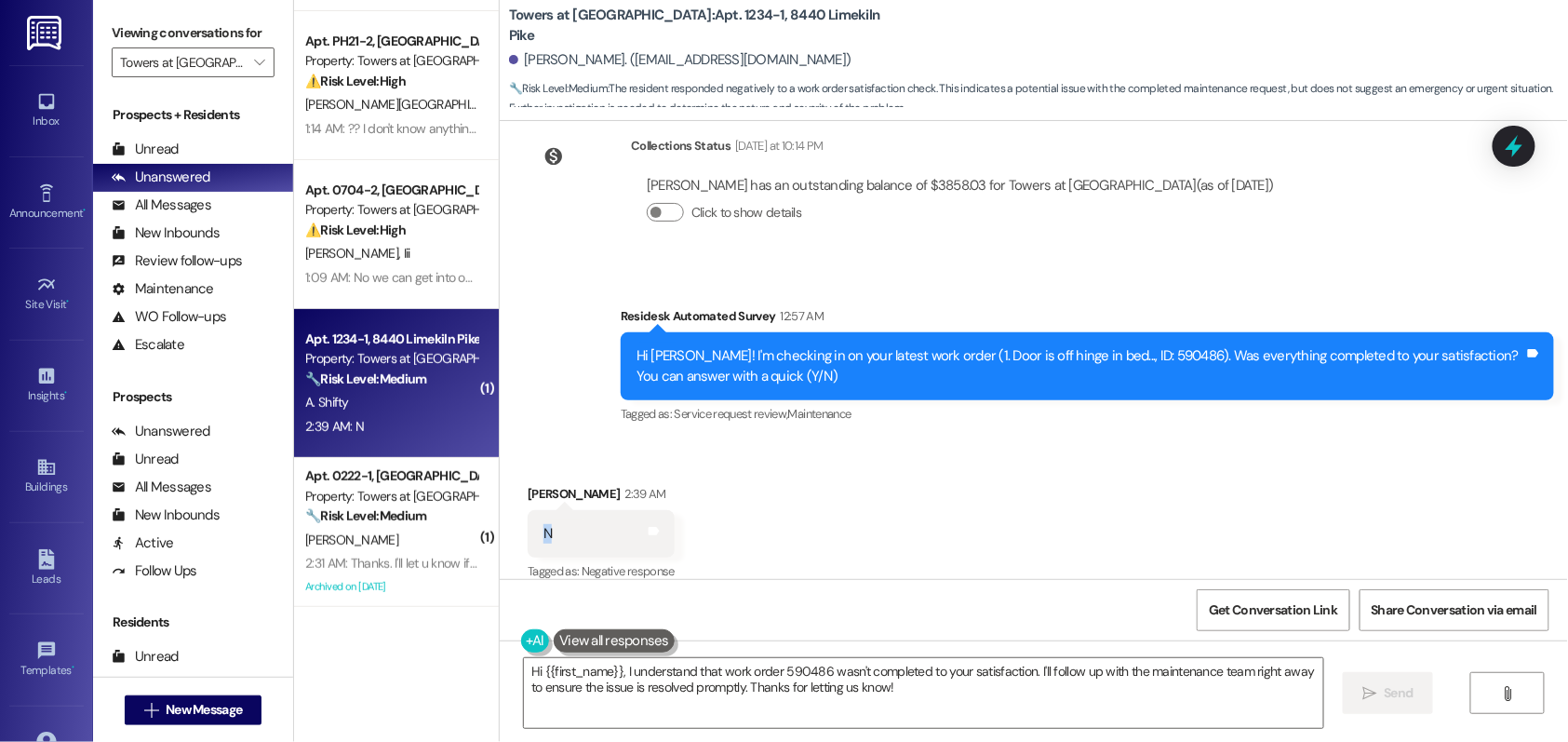
drag, startPoint x: 540, startPoint y: 512, endPoint x: 524, endPoint y: 512, distance: 16.0
click at [528, 512] on div "N Tags and notes" at bounding box center [601, 534] width 147 height 48
click at [929, 479] on div "Received via SMS Ashley Shifty 2:39 AM N Tags and notes Tagged as: Negative res…" at bounding box center [1033, 521] width 1068 height 158
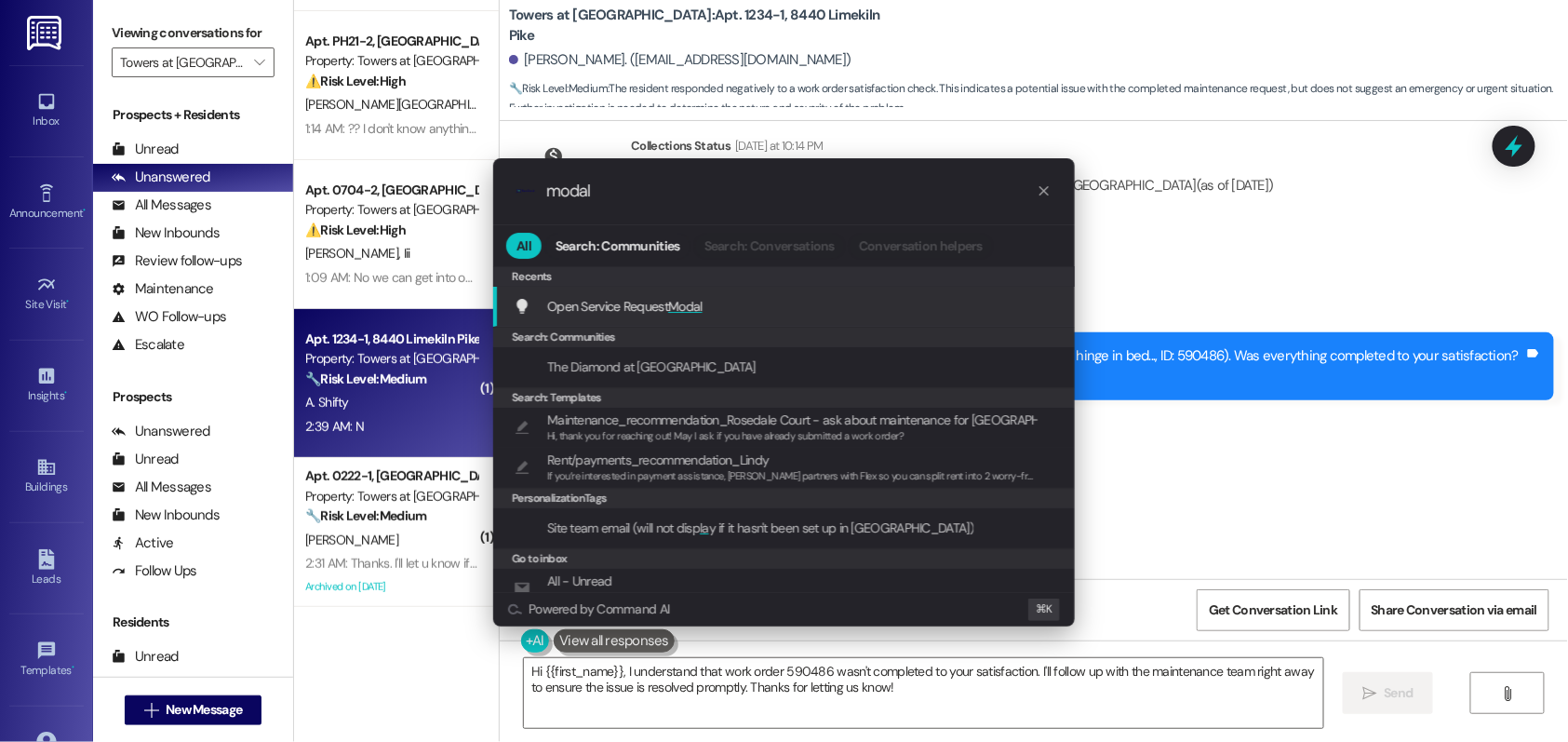
type input "modal"
click at [686, 302] on span "Modal" at bounding box center [685, 306] width 35 height 17
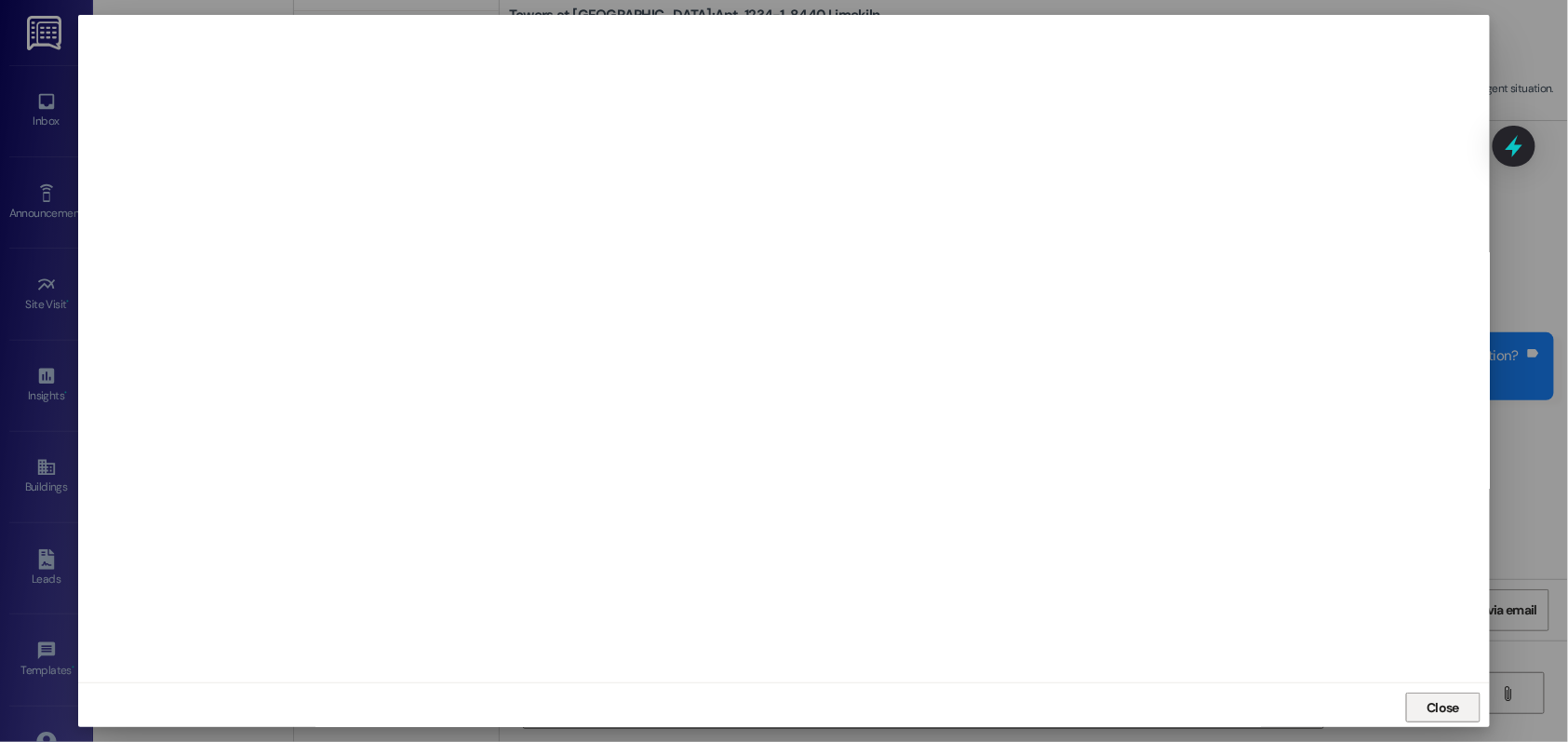
click at [1431, 705] on span "Close" at bounding box center [1442, 708] width 33 height 20
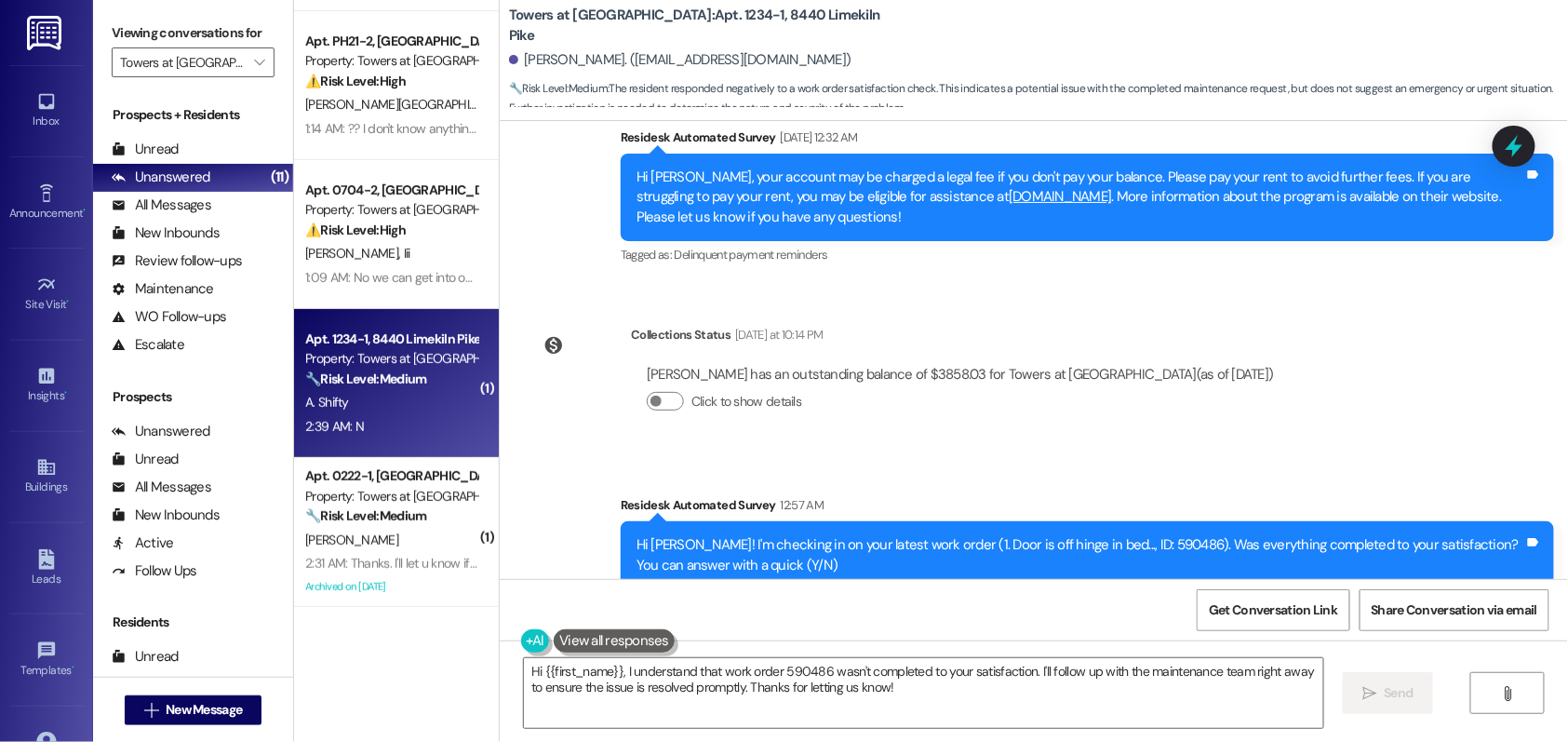
scroll to position [6953, 0]
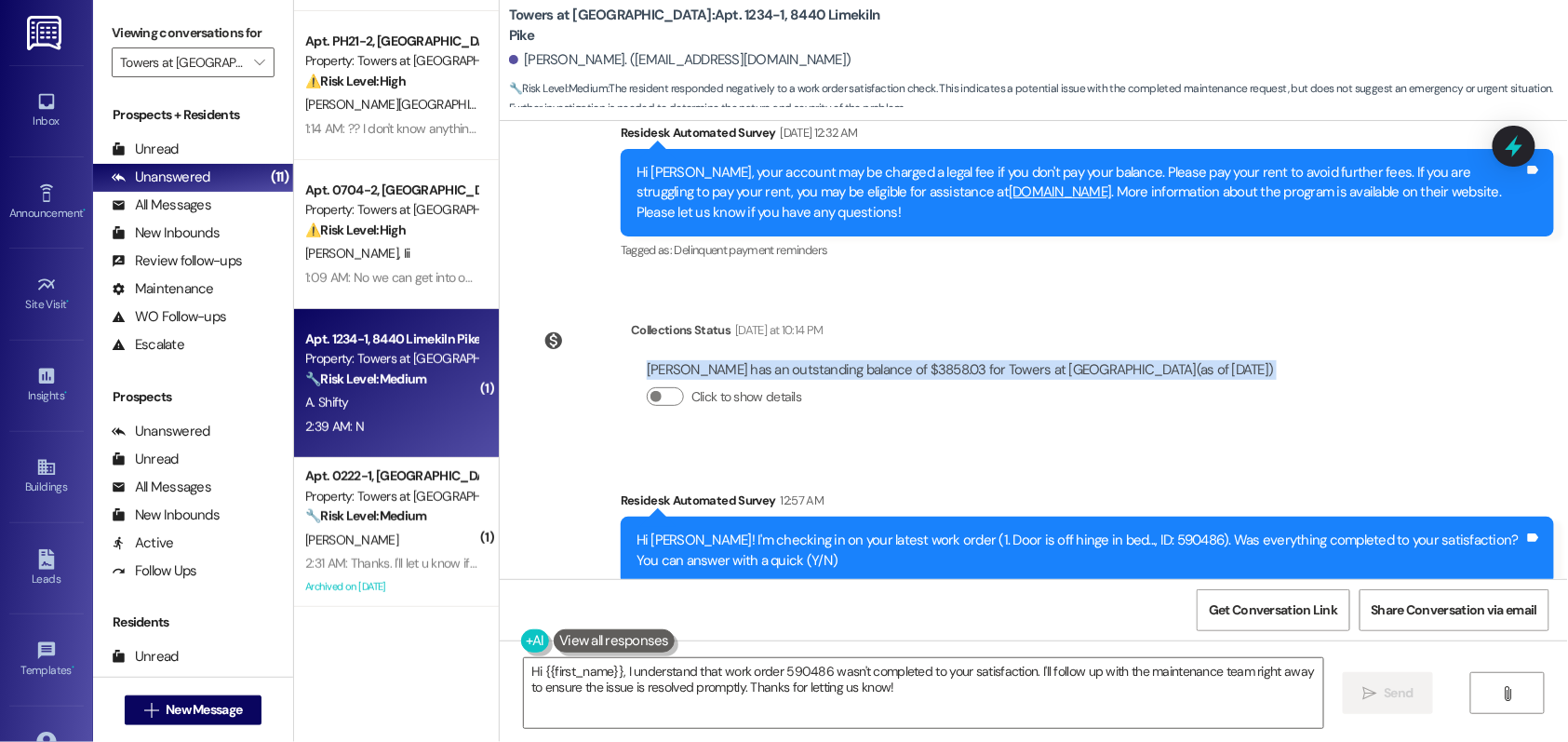
drag, startPoint x: 631, startPoint y: 348, endPoint x: 960, endPoint y: 361, distance: 329.3
click at [960, 368] on div "Ashley Shifty has an outstanding balance of $3858.03 for Towers at Wyncote (as …" at bounding box center [960, 391] width 631 height 62
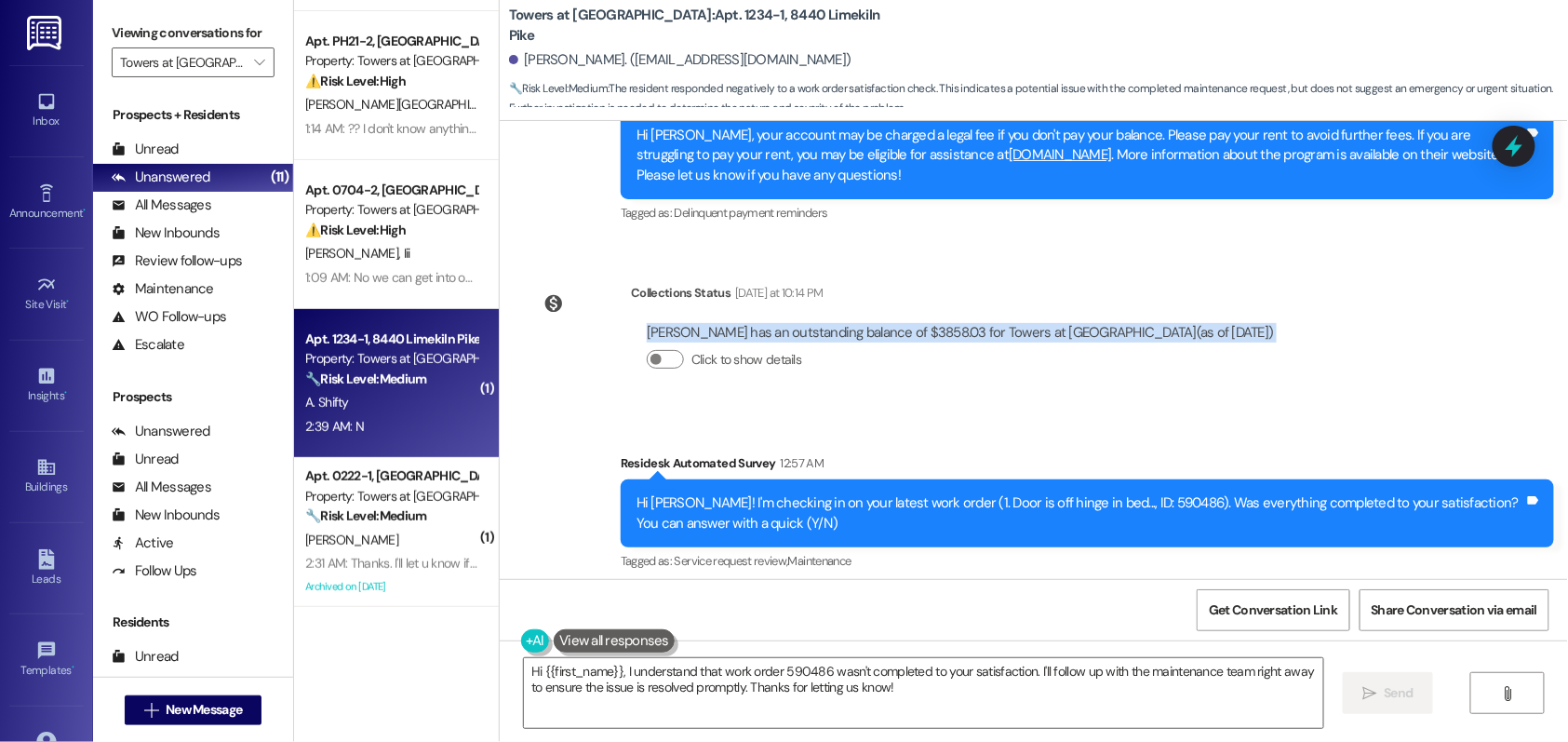
scroll to position [6987, 0]
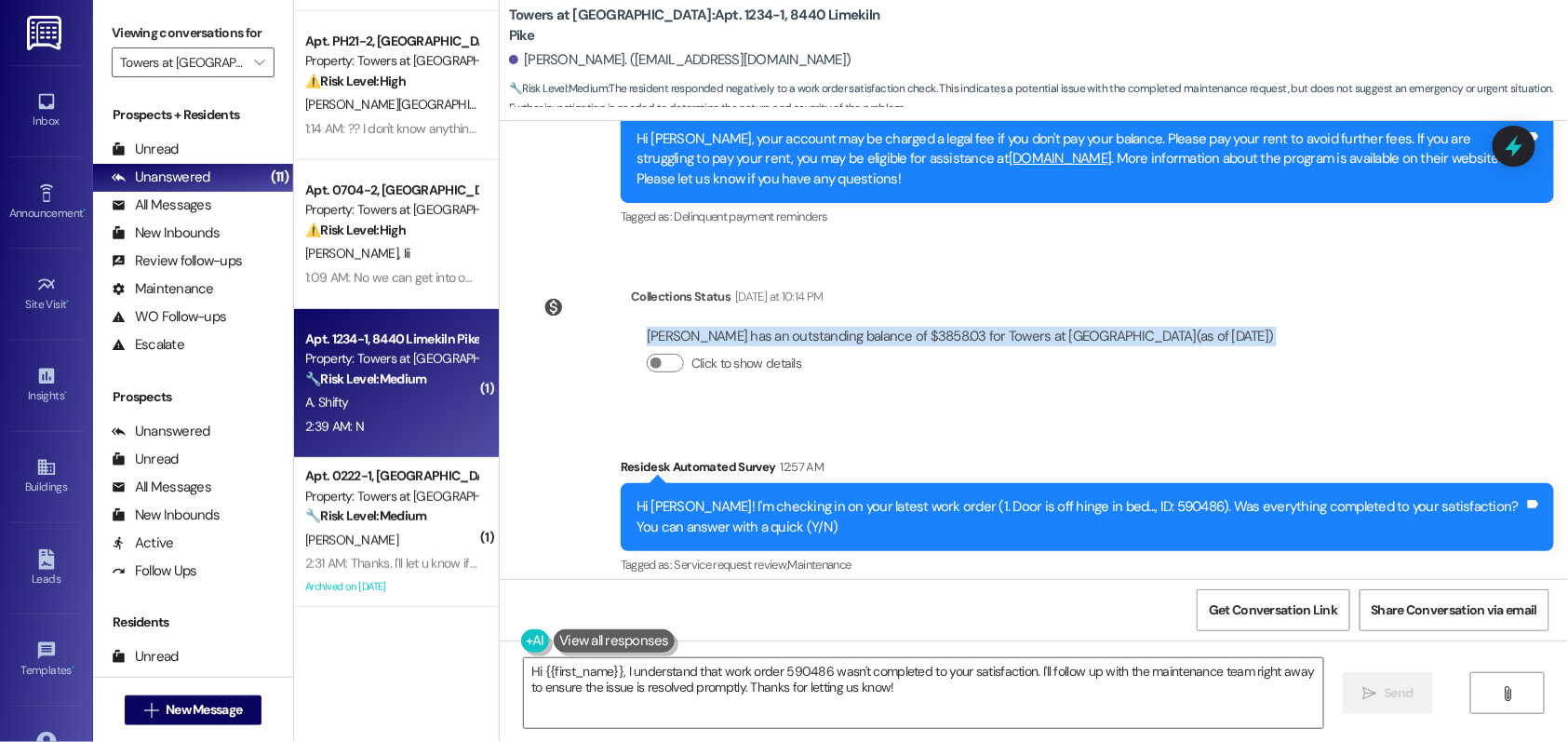
drag, startPoint x: 1086, startPoint y: 314, endPoint x: 1213, endPoint y: 313, distance: 127.0
click at [1213, 313] on div "Collections Status Yesterday at 10:14 PM Ashley Shifty has an outstanding balan…" at bounding box center [908, 344] width 790 height 143
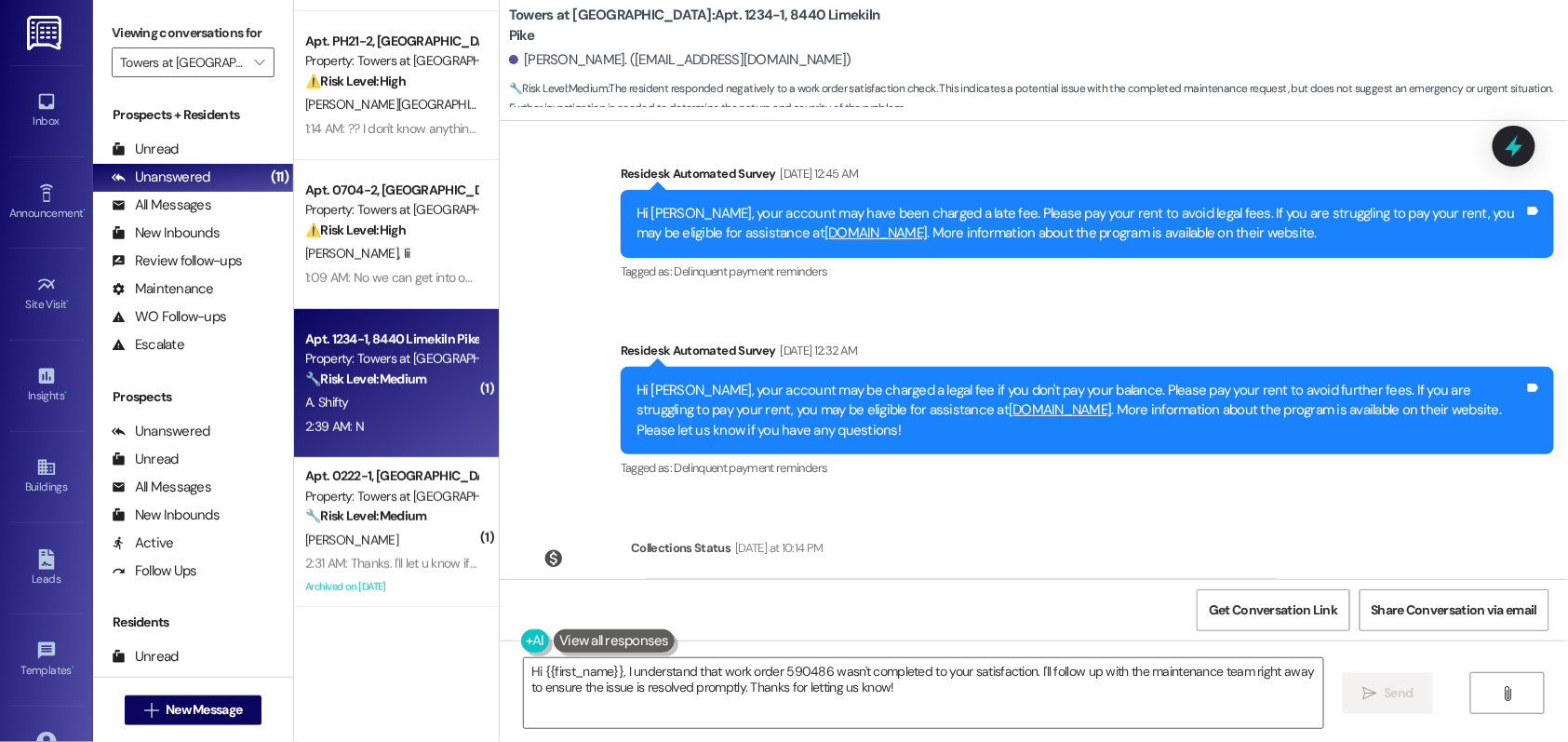
scroll to position [6735, 0]
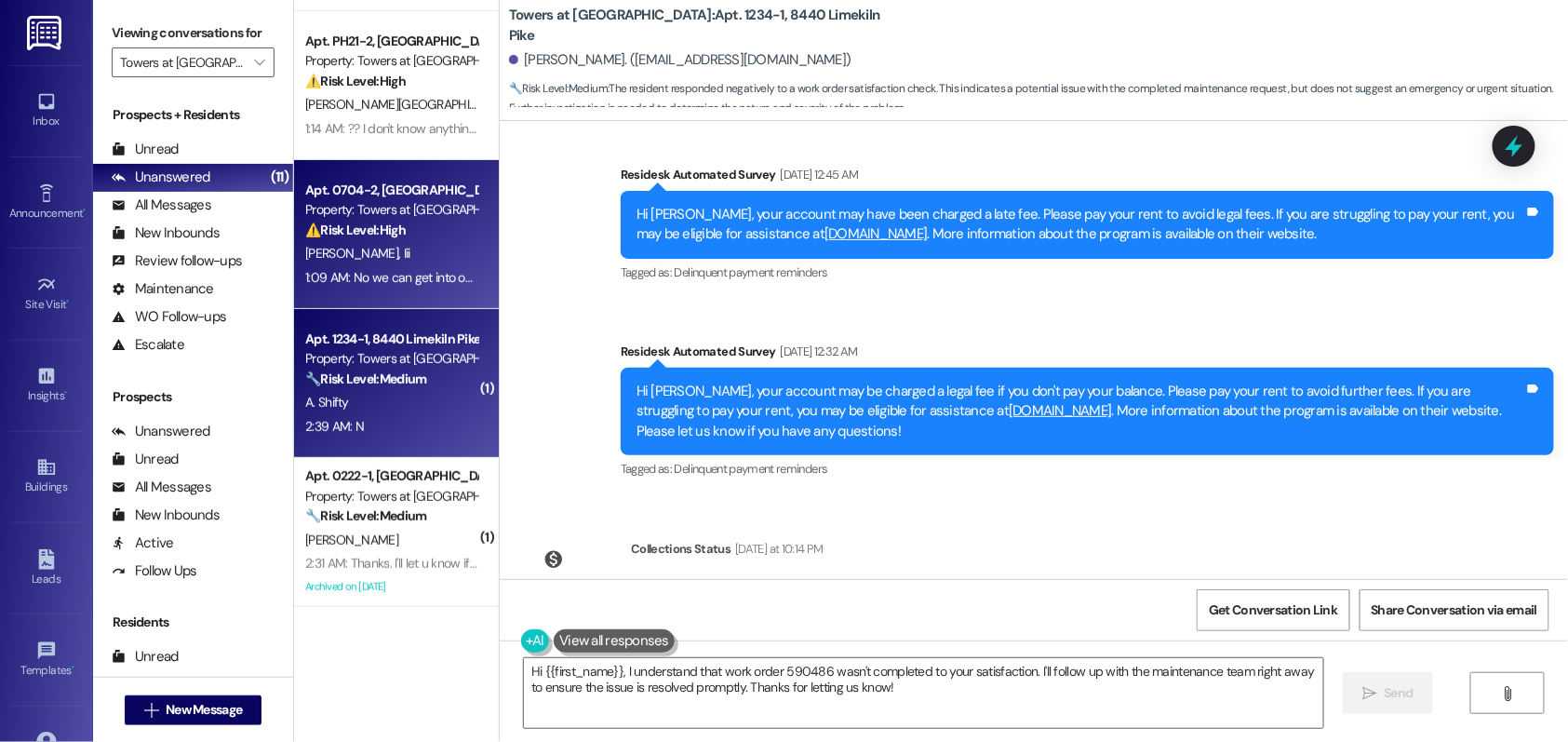
click at [399, 220] on div "⚠️ Risk Level: High The resident is disputing a high electricity bill ($450) an…" at bounding box center [392, 230] width 173 height 20
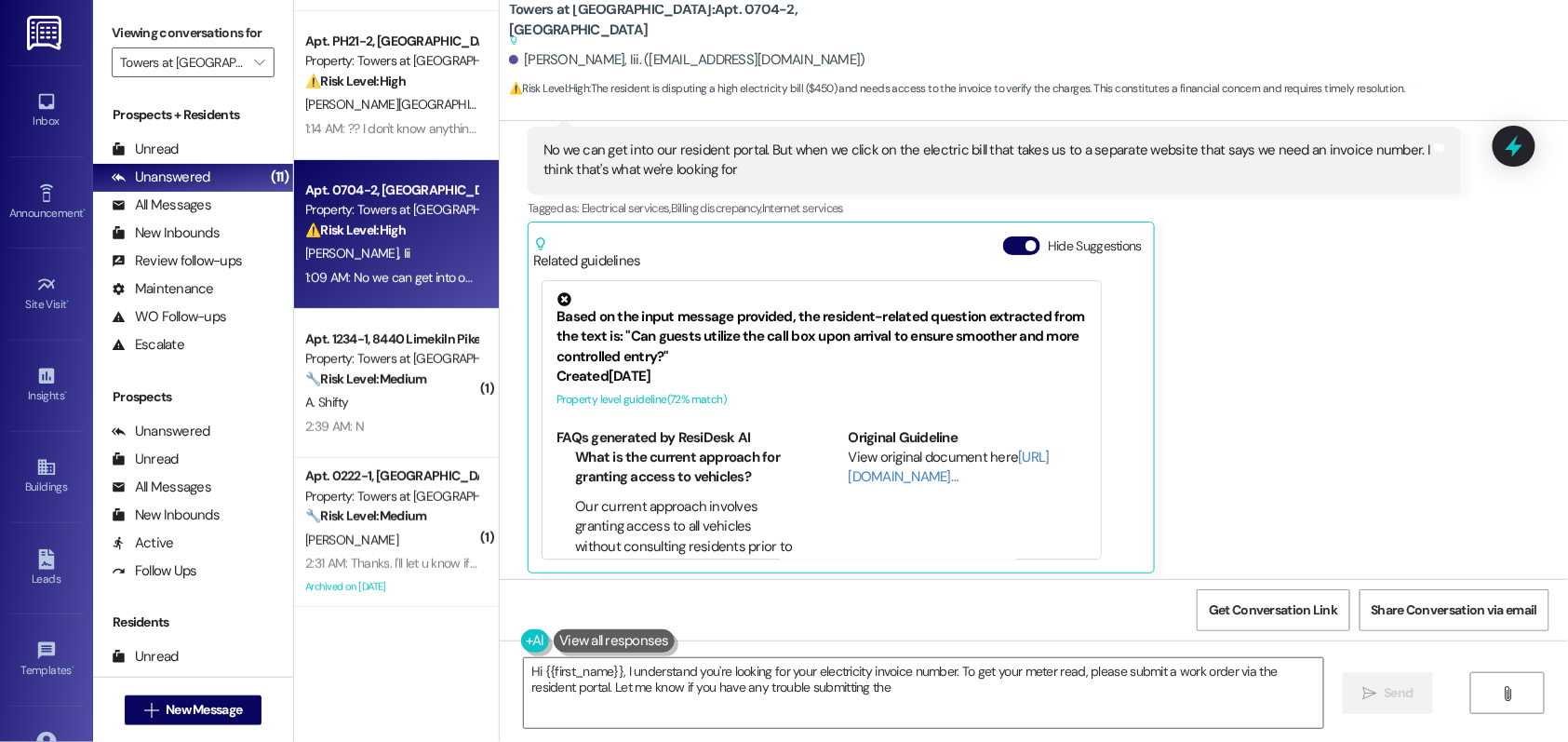
scroll to position [1593, 0]
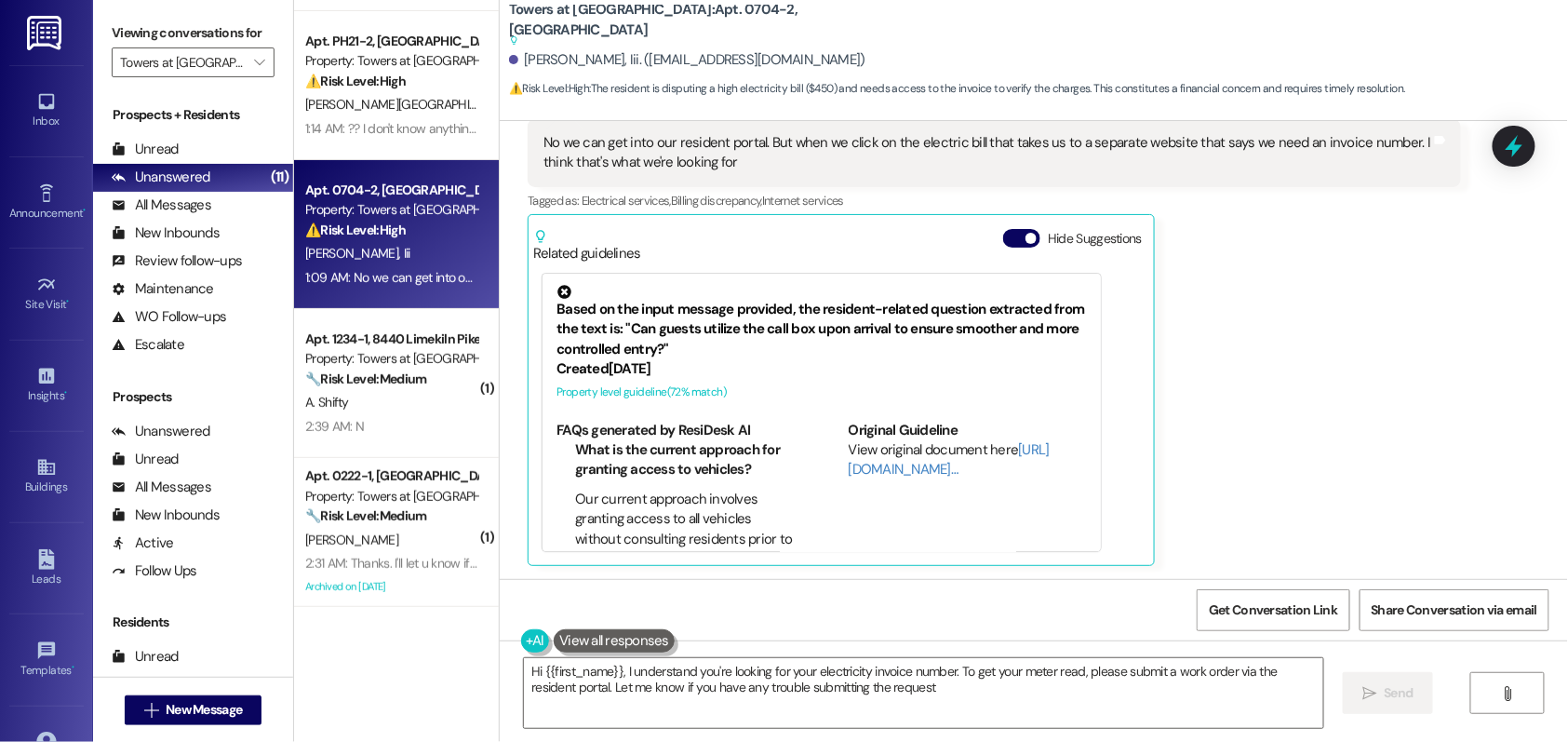
type textarea "Hi {{first_name}}, I understand you're looking for your electricity invoice num…"
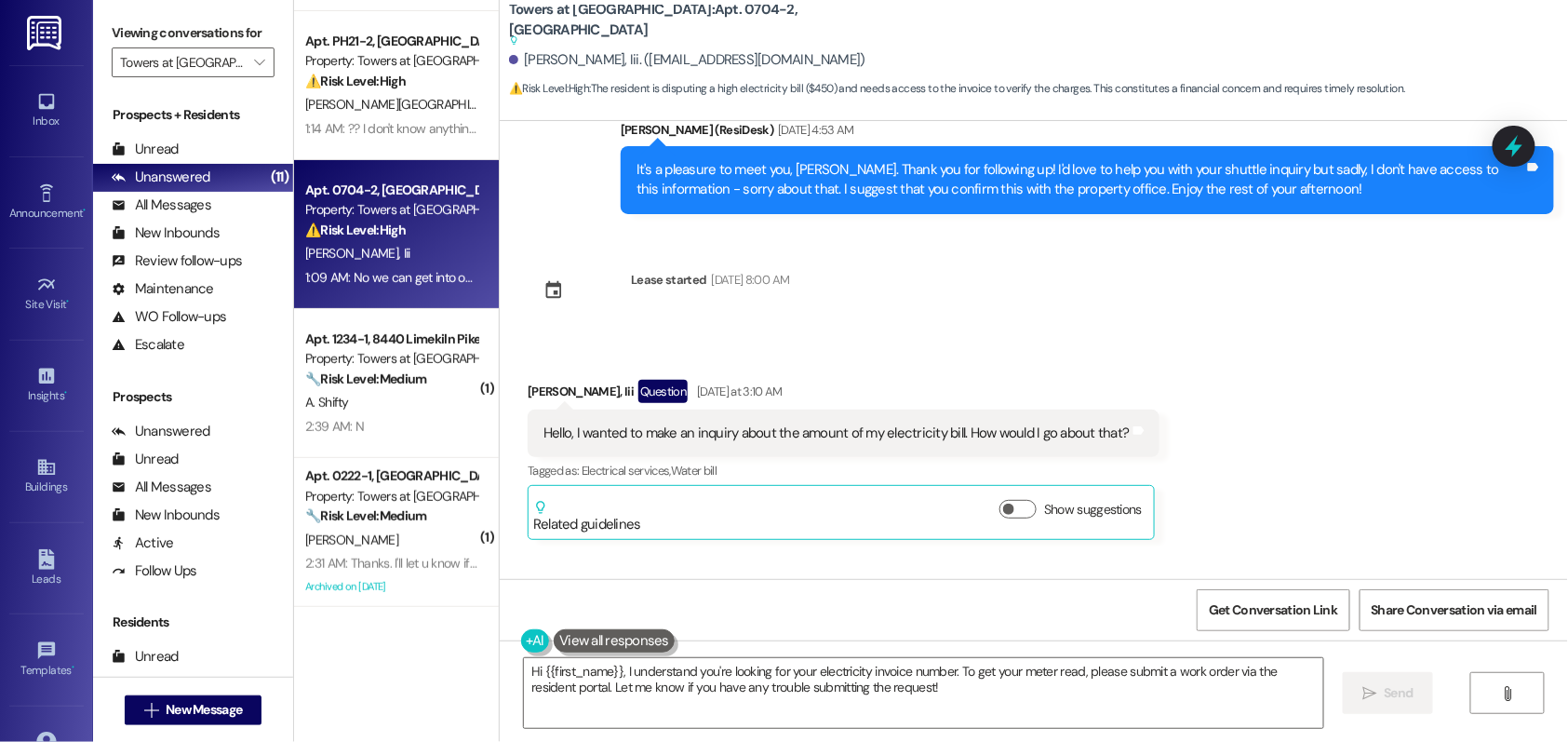
scroll to position [367, 0]
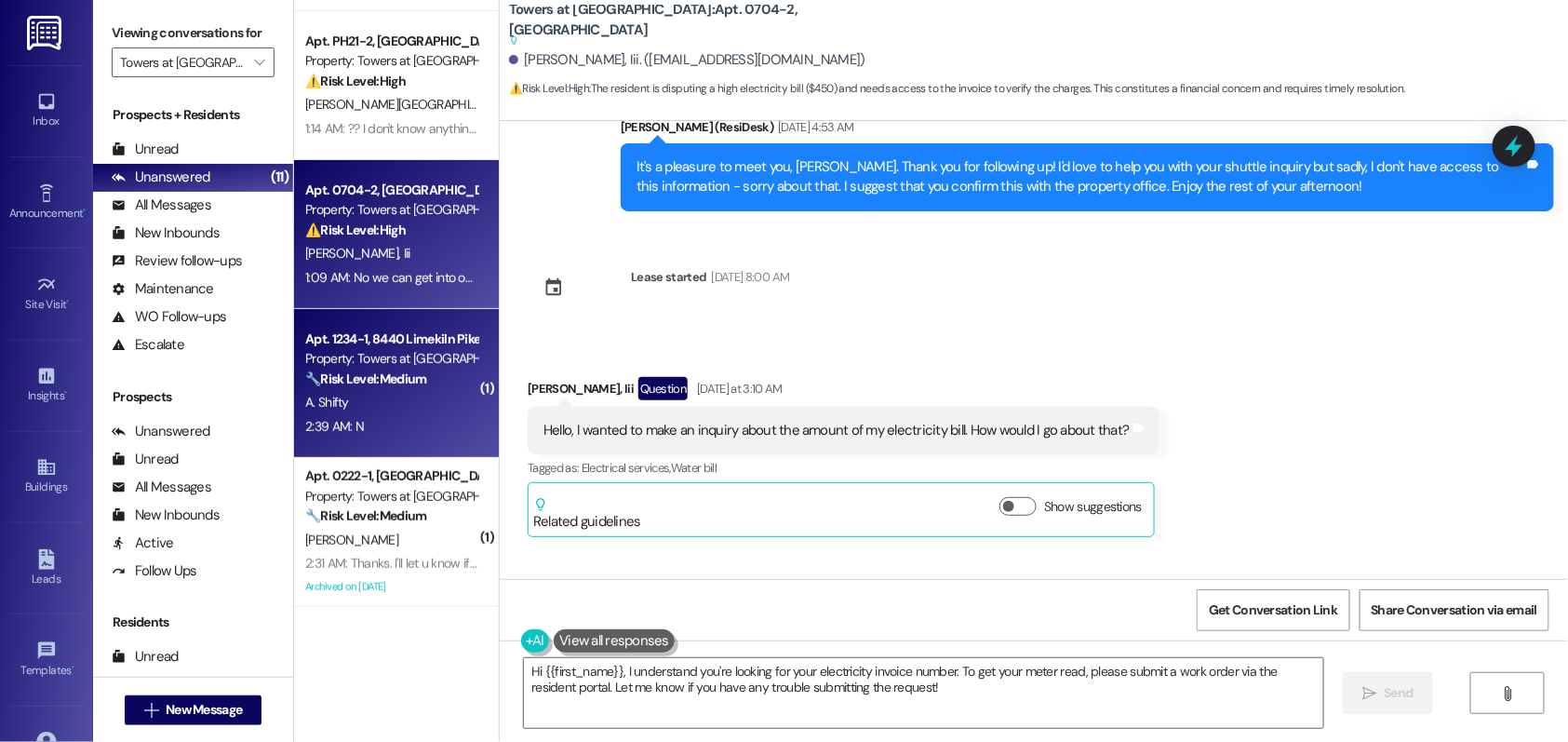
click at [368, 400] on div "A. Shifty" at bounding box center [391, 402] width 176 height 23
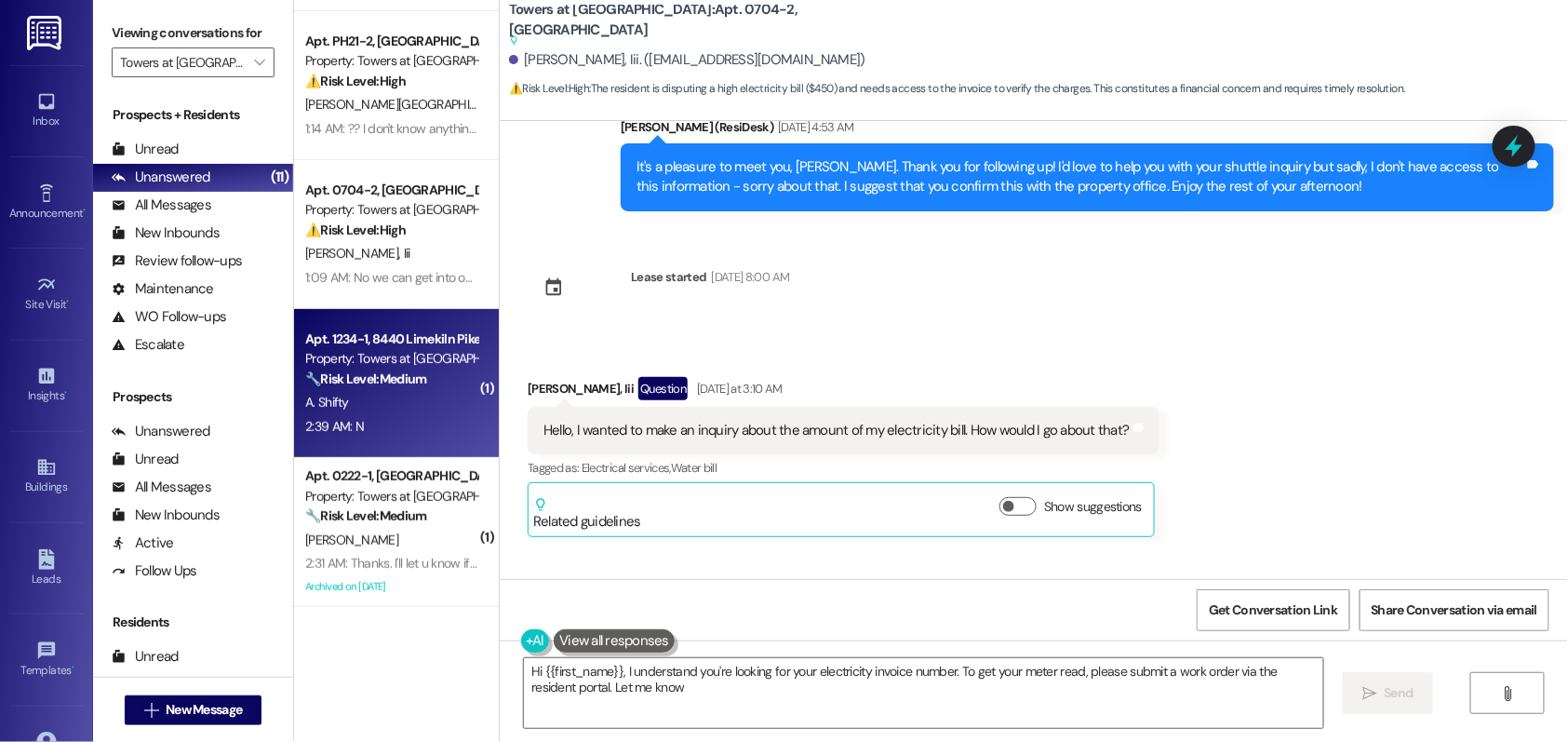
type textarea "Hi {{first_name}}, I understand you're looking for your electricity invoice num…"
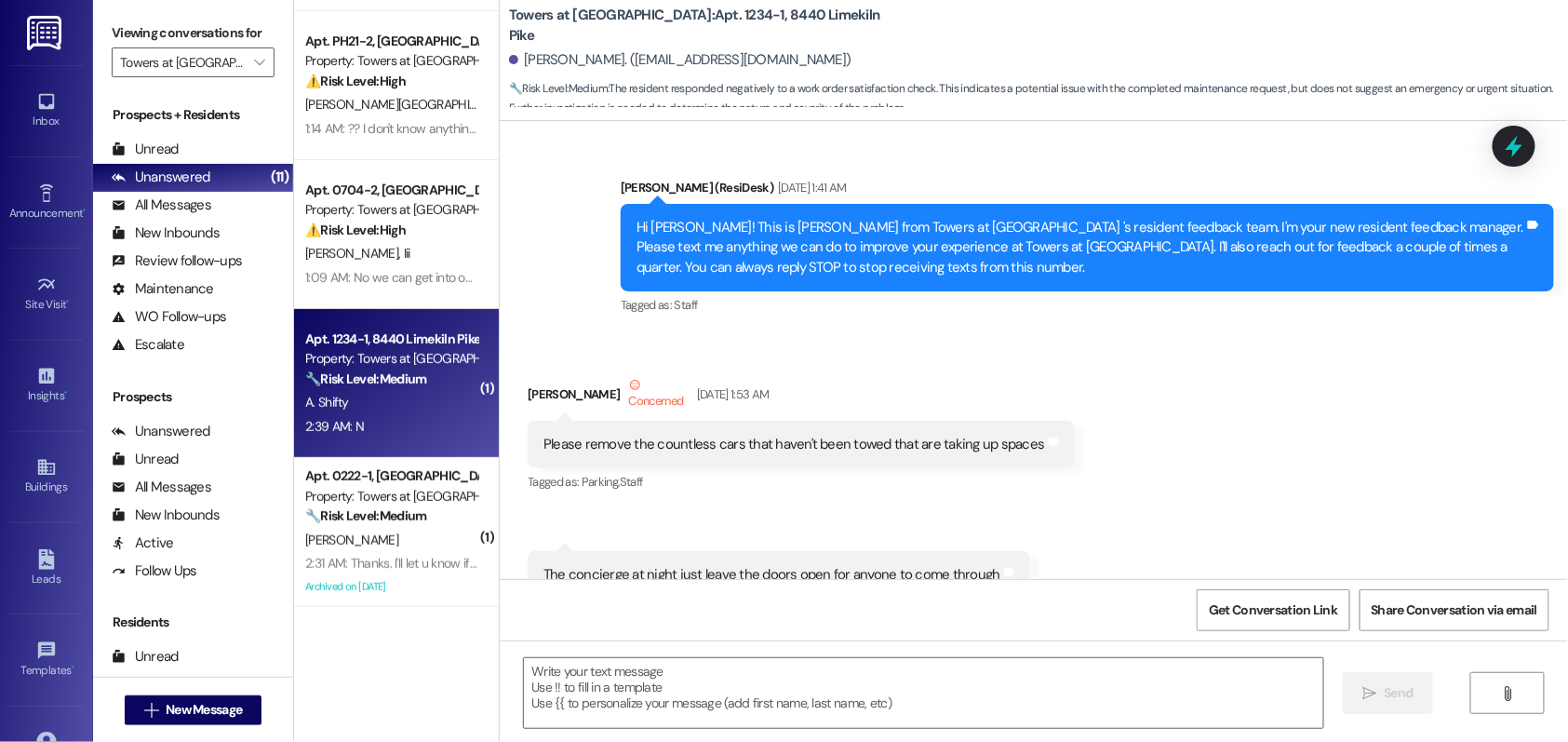
scroll to position [255, 0]
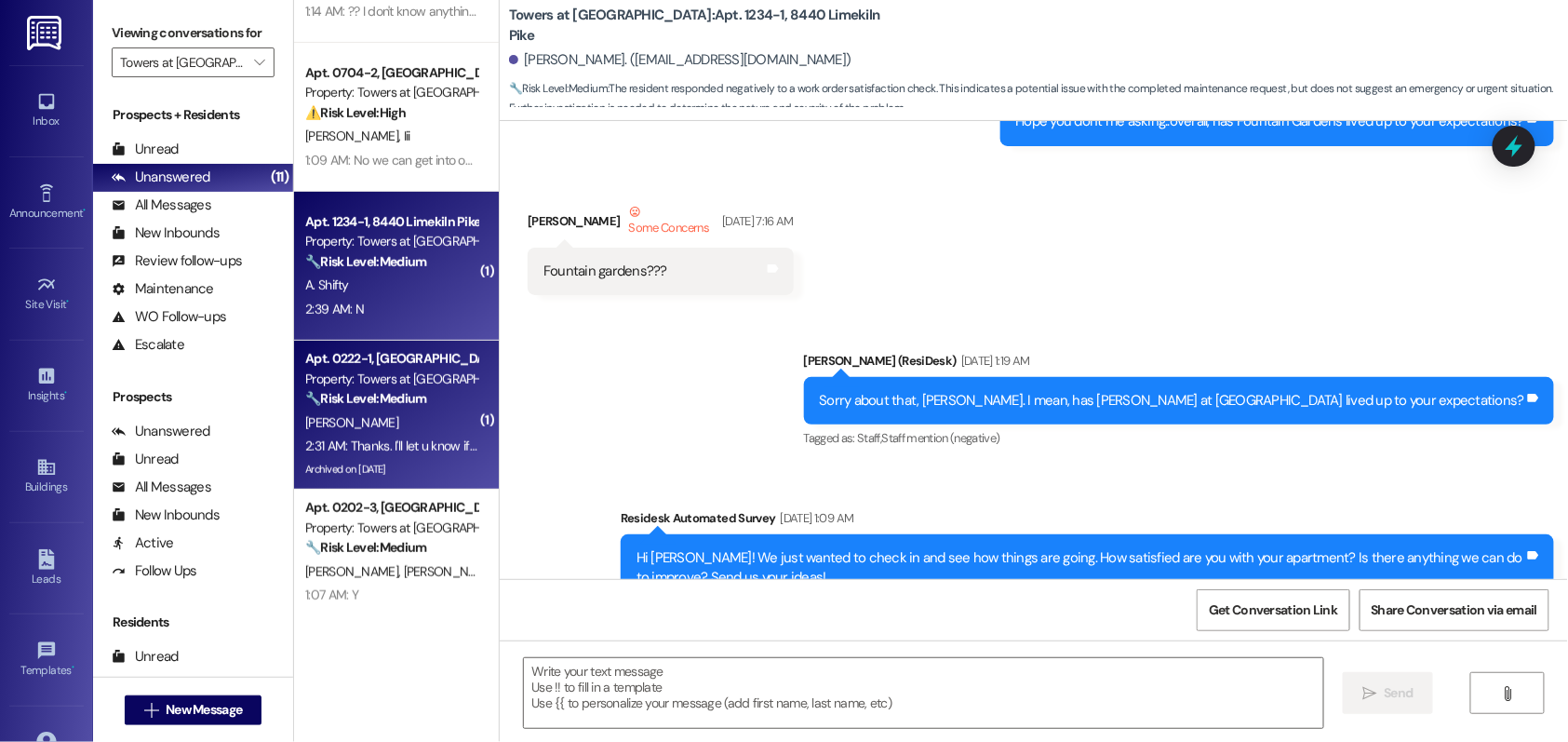
type textarea "Fetching suggested responses. Please feel free to read through the conversation…"
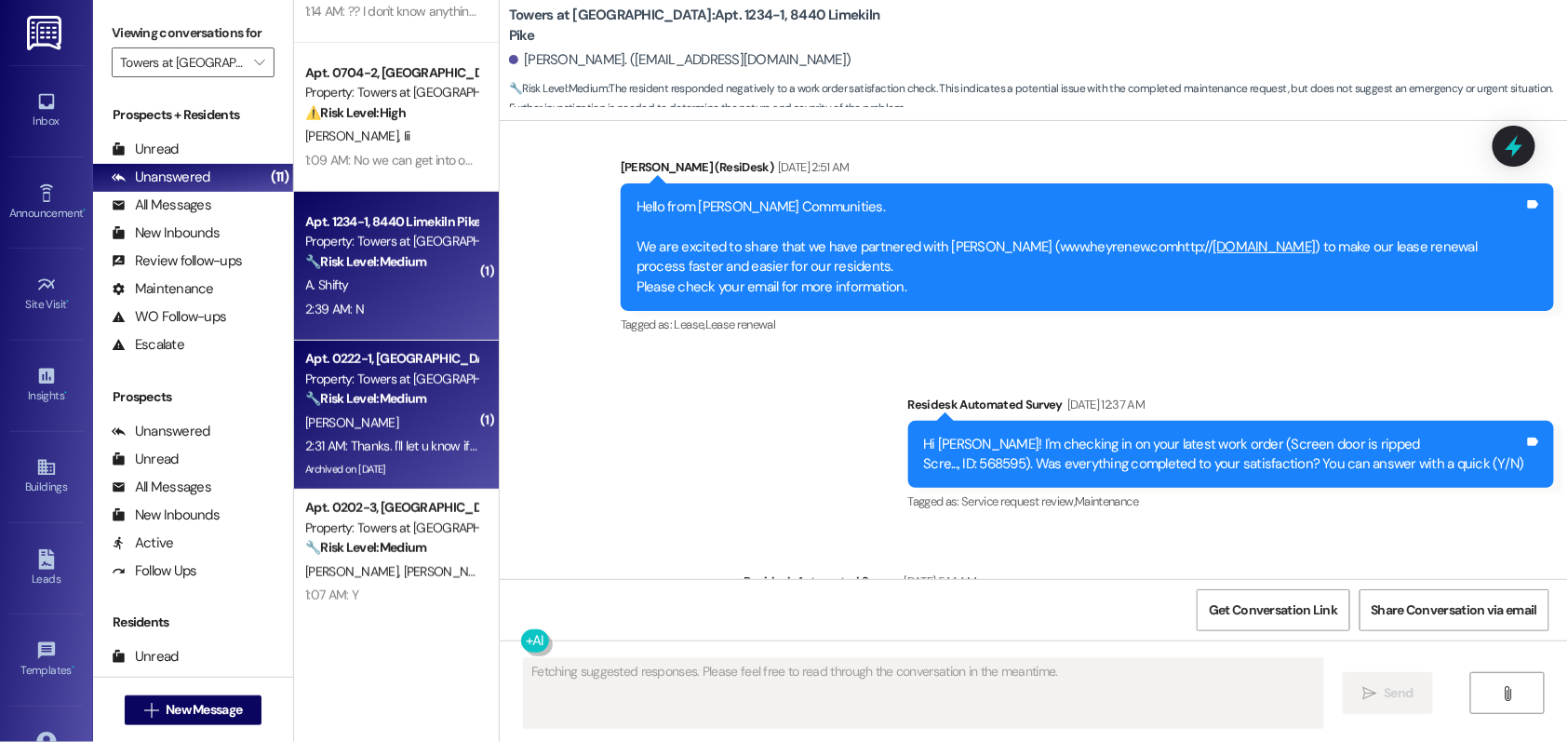
click at [404, 407] on div "🔧 Risk Level: Medium The resident is following up on a previously reported main…" at bounding box center [392, 399] width 173 height 20
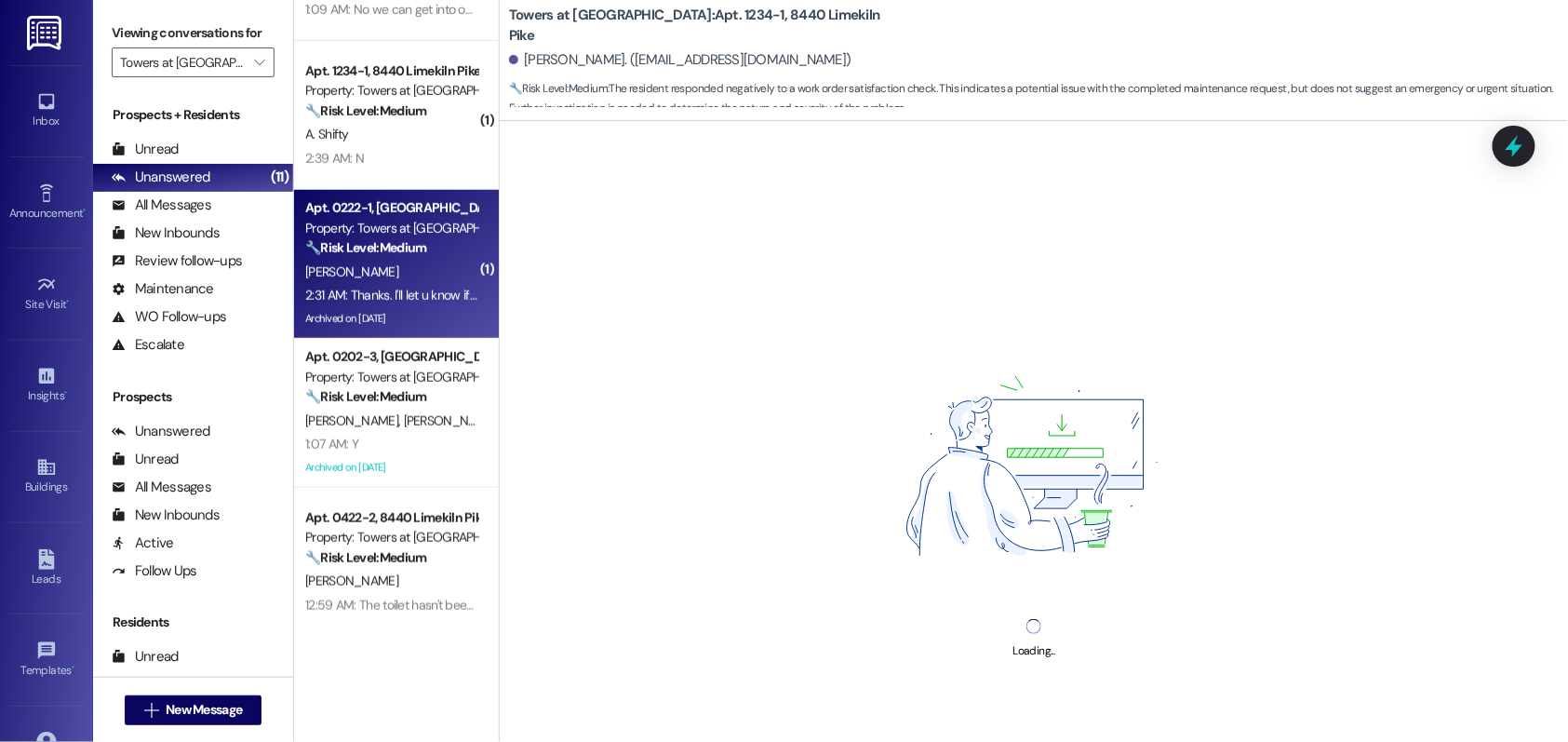
scroll to position [421, 0]
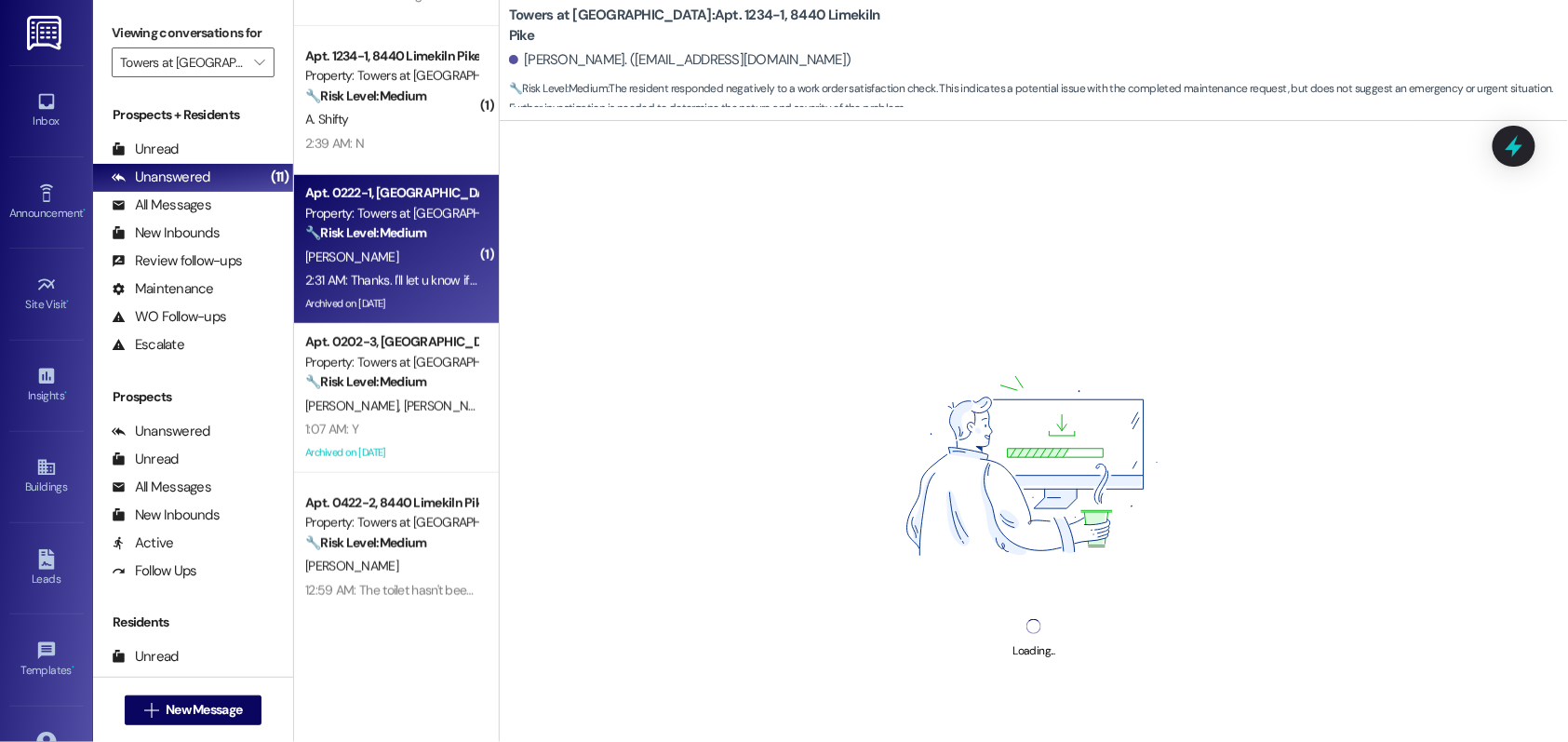
click at [427, 401] on div "Apt. PH21-2, 8440 Limekiln Pike Property: Towers at Wyncote ⚠️ Risk Level: High…" at bounding box center [397, 305] width 204 height 610
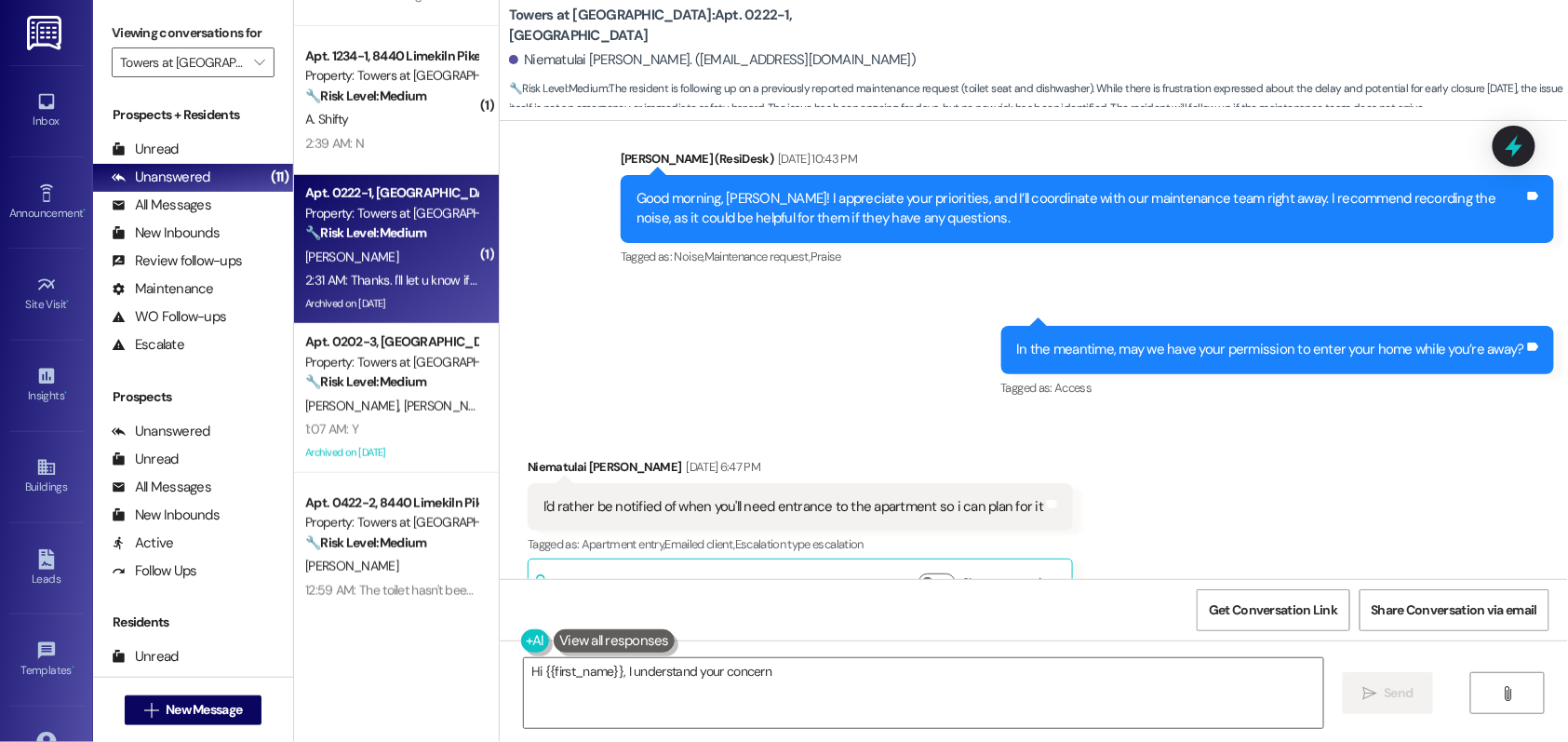
scroll to position [512, 0]
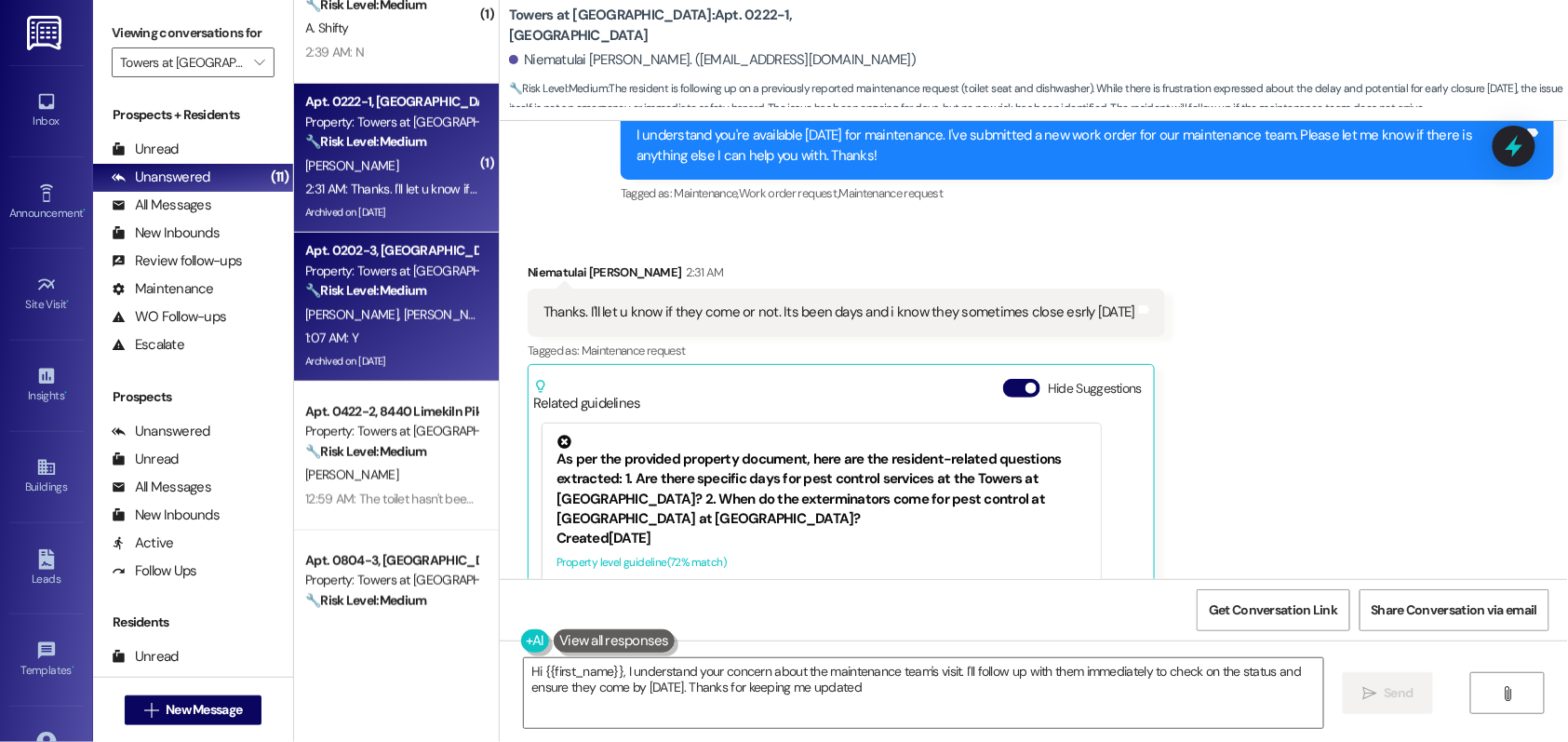
type textarea "Hi {{first_name}}, I understand your concern about the maintenance team's visit…"
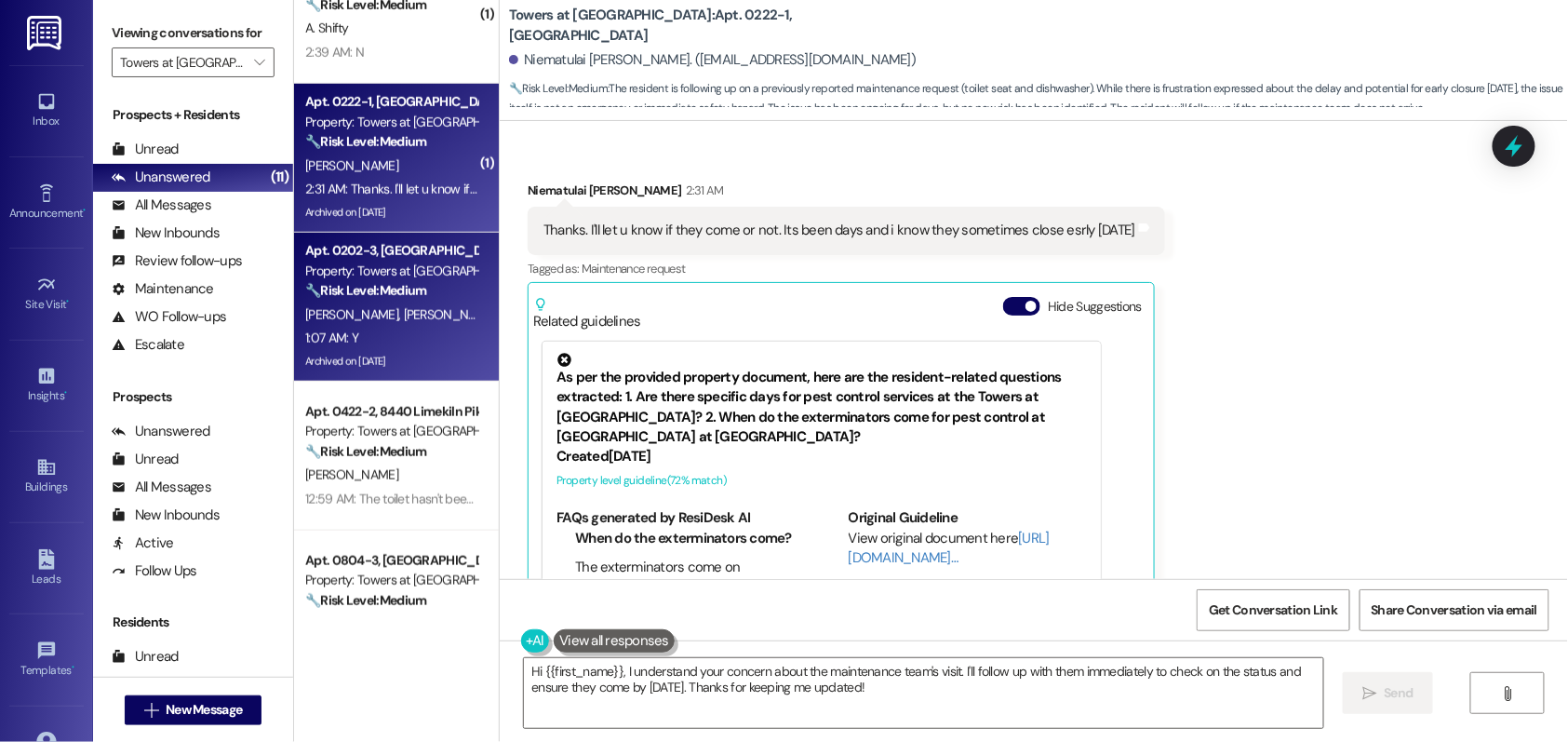
click at [419, 328] on div "1:07 AM: Y 1:07 AM: Y" at bounding box center [391, 337] width 176 height 23
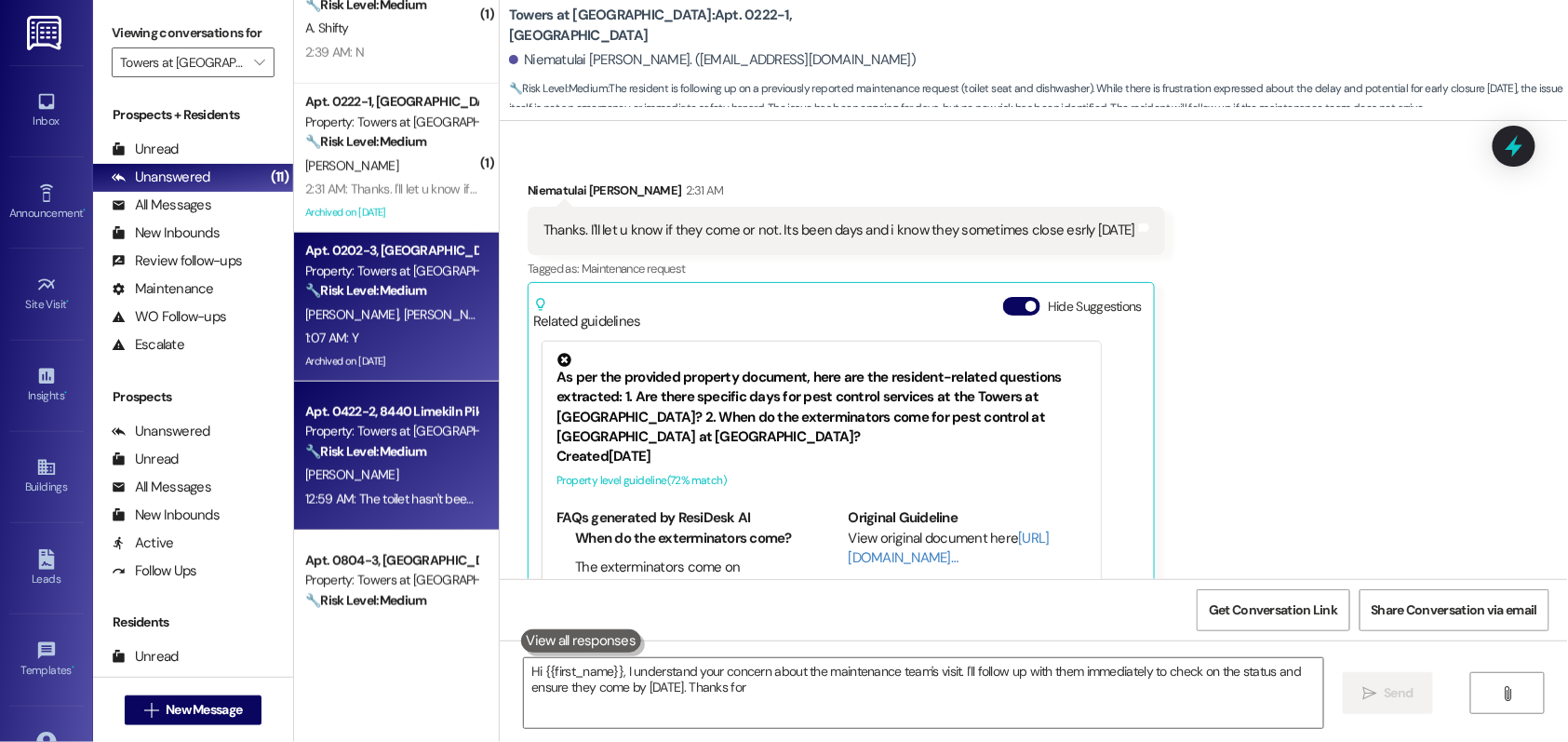
type textarea "Hi {{first_name}}, I understand your concern about the maintenance team's visit…"
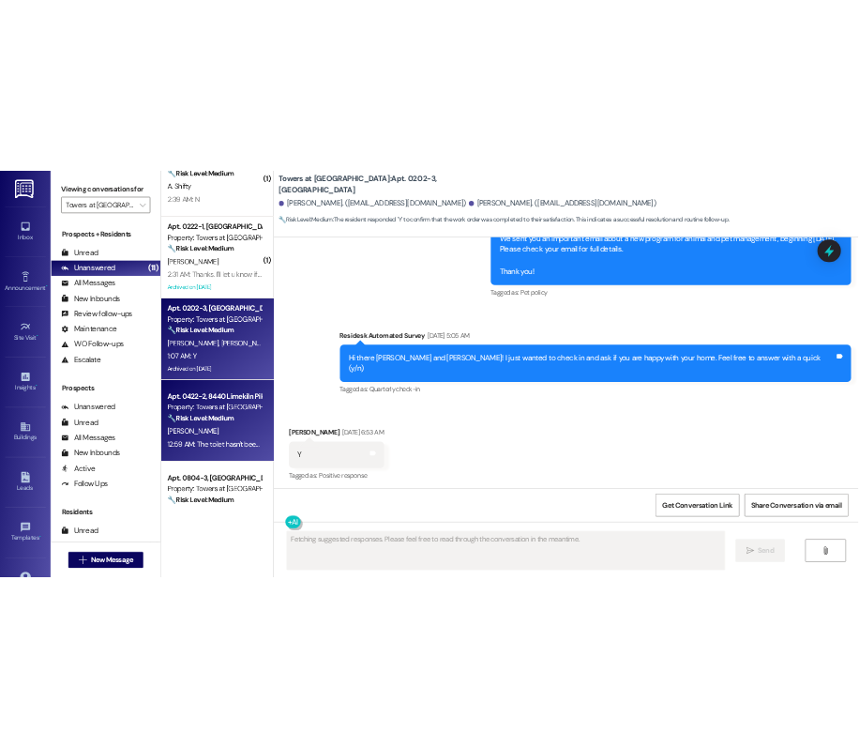
scroll to position [12385, 0]
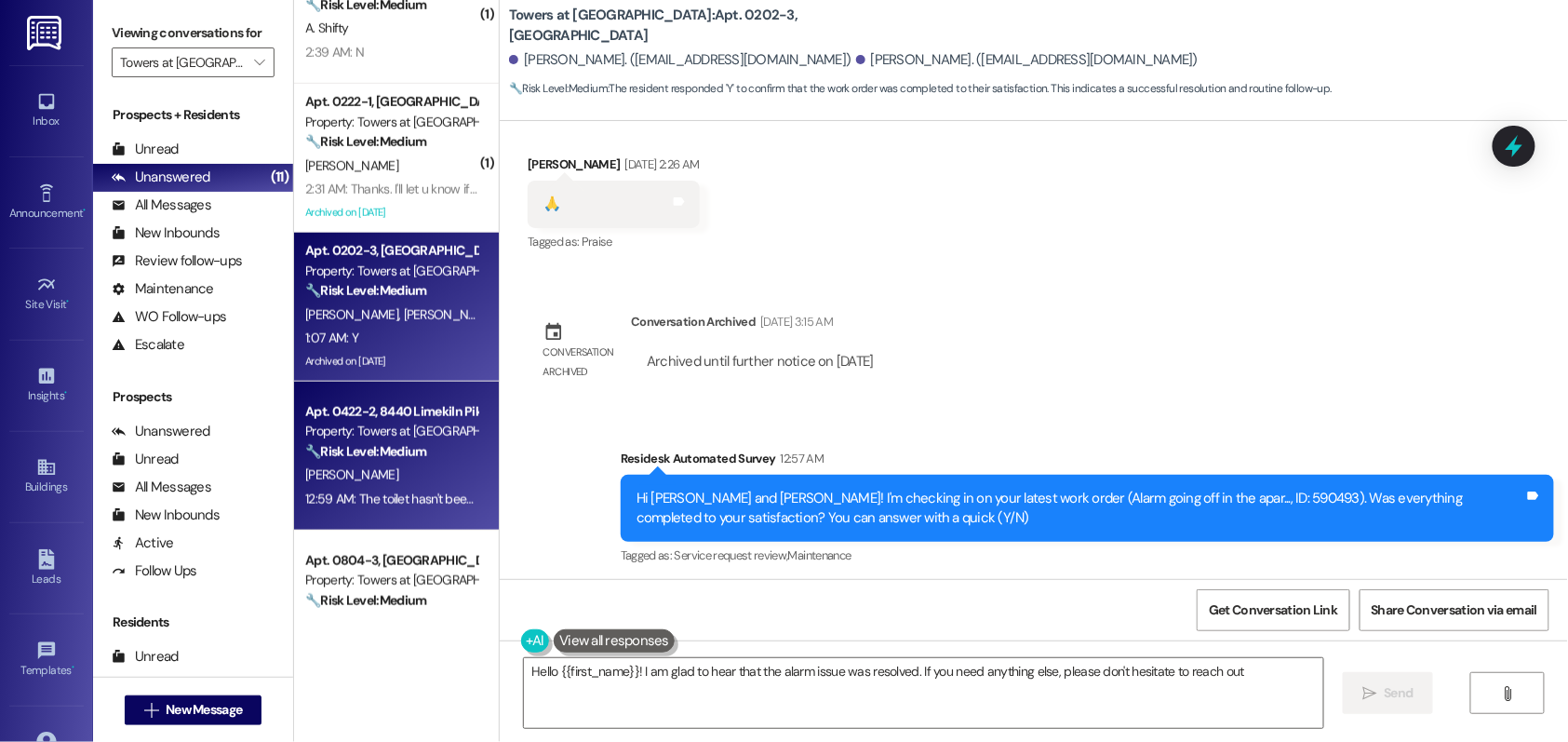
type textarea "Hello {{first_name}}! I am glad to hear that the alarm issue was resolved. If y…"
click at [416, 460] on div "🔧 Risk Level: Medium The resident reports that a toilet has not been repaired. …" at bounding box center [392, 452] width 173 height 20
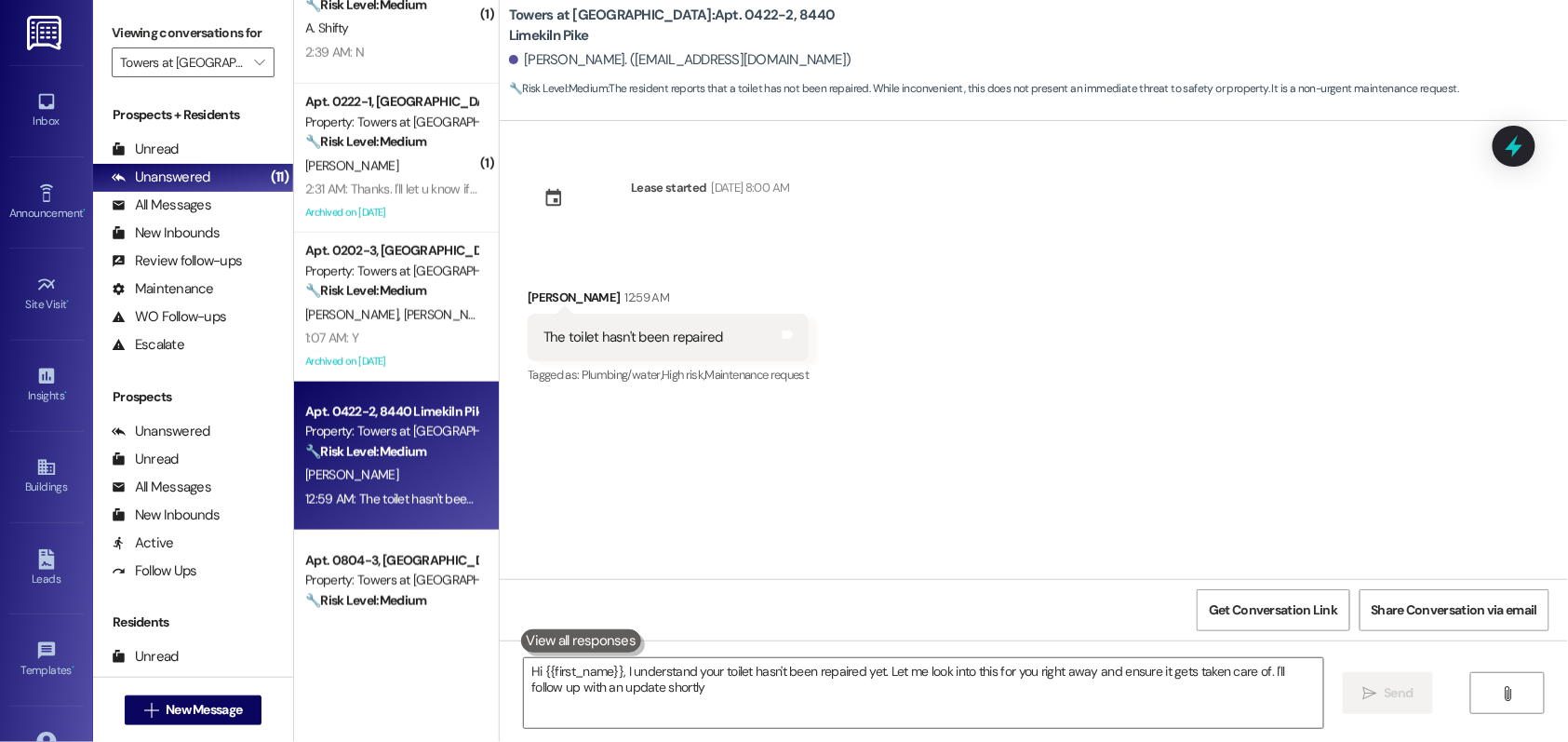
type textarea "Hi {{first_name}}, I understand your toilet hasn't been repaired yet. Let me lo…"
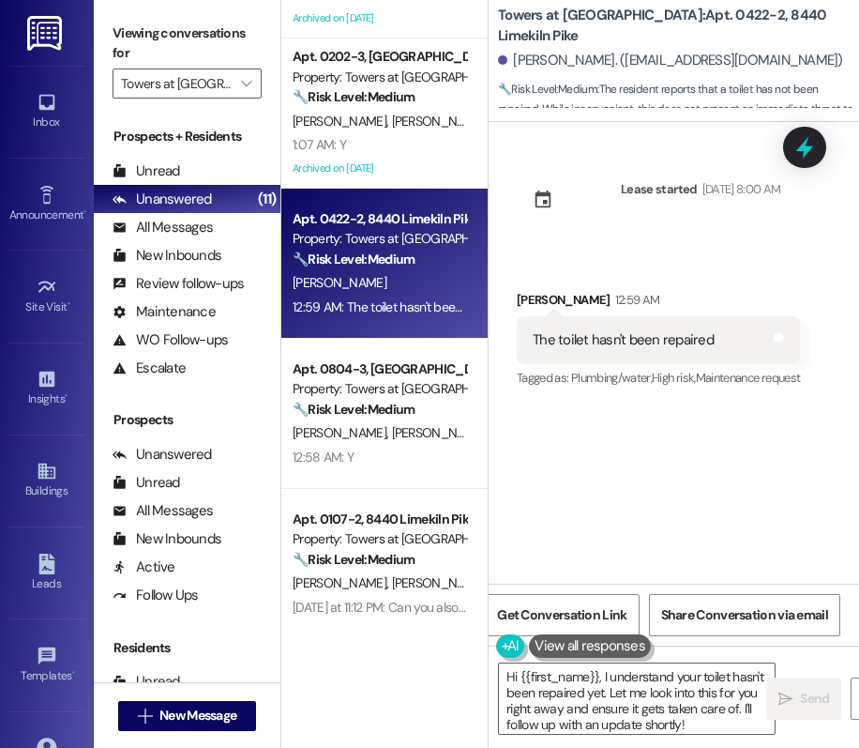
scroll to position [720, 0]
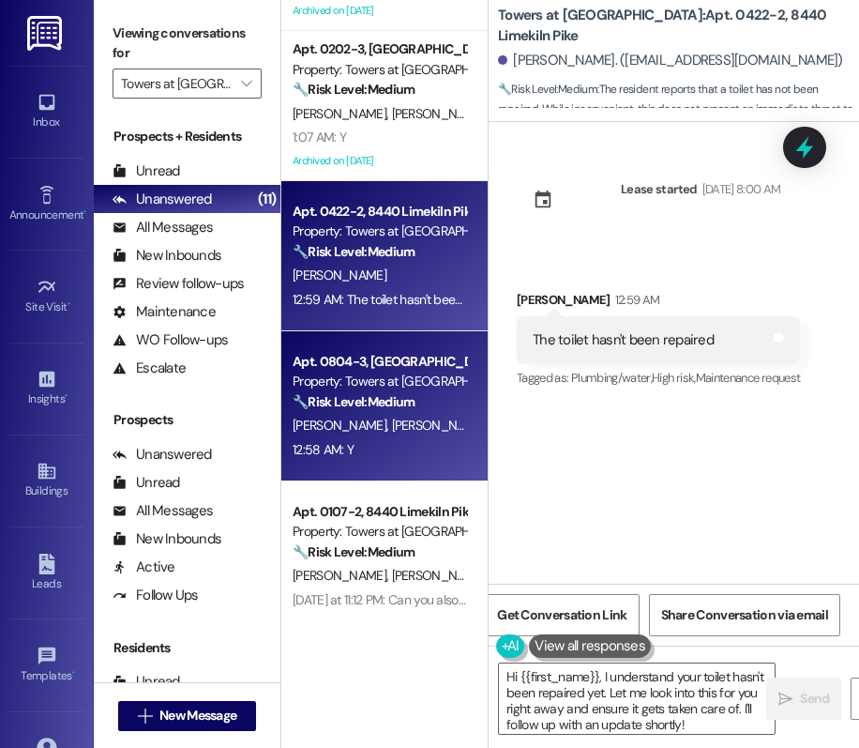
click at [394, 411] on div "🔧 Risk Level: Medium The resident responded positively to a follow-up regarding…" at bounding box center [380, 402] width 174 height 20
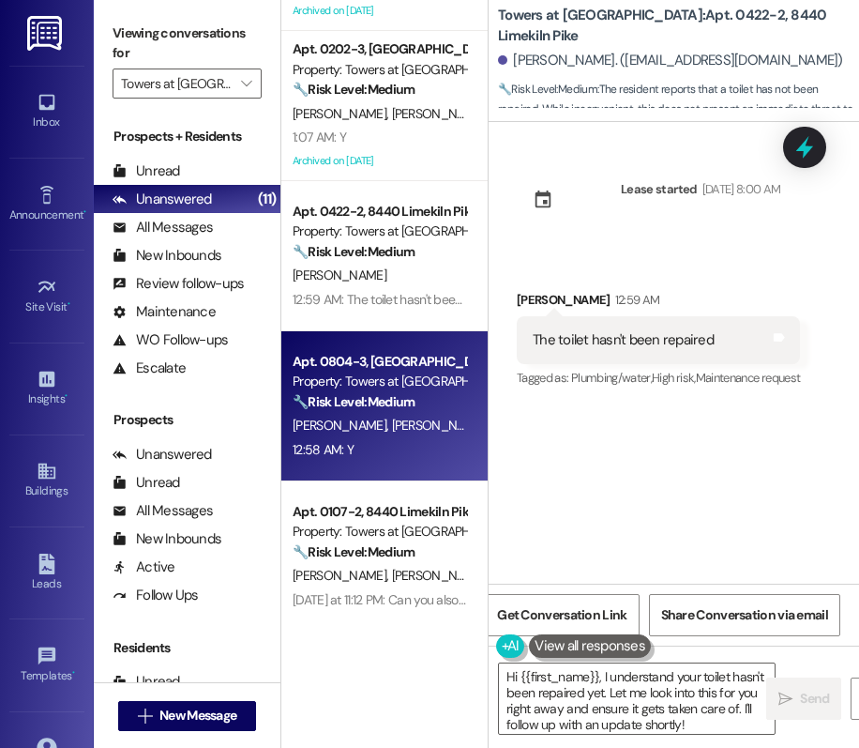
type textarea "Fetching suggested responses. Please feel free to read through the conversation…"
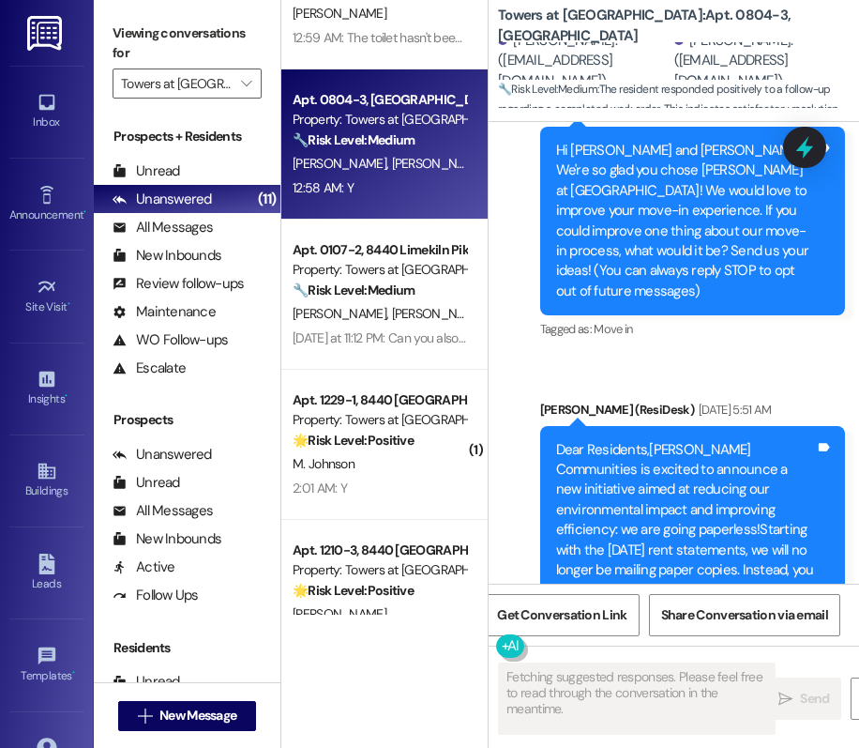
scroll to position [1036, 0]
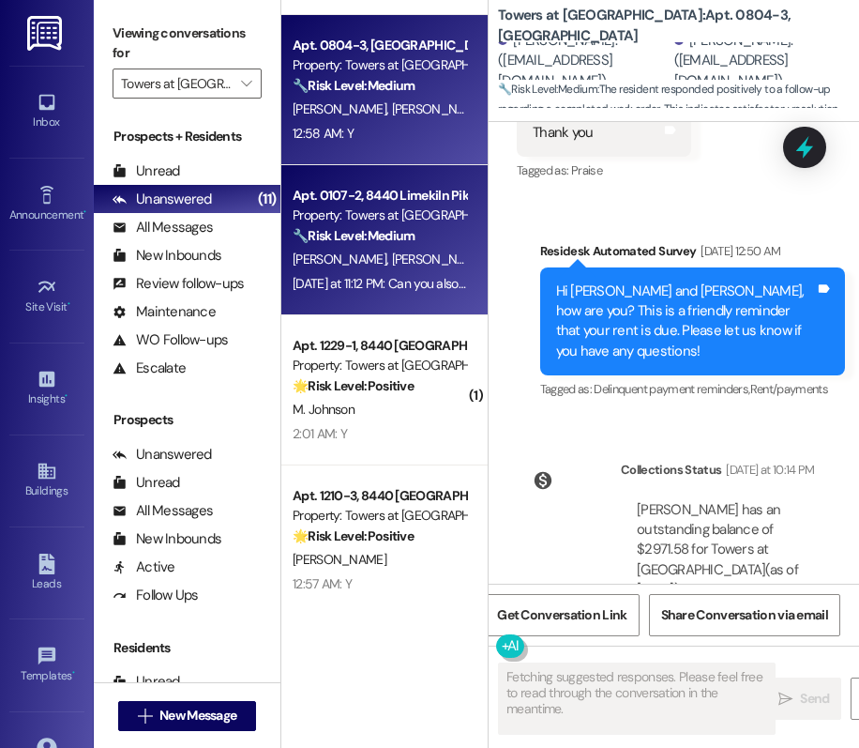
click at [388, 217] on div "Property: Towers at [GEOGRAPHIC_DATA]" at bounding box center [380, 215] width 174 height 20
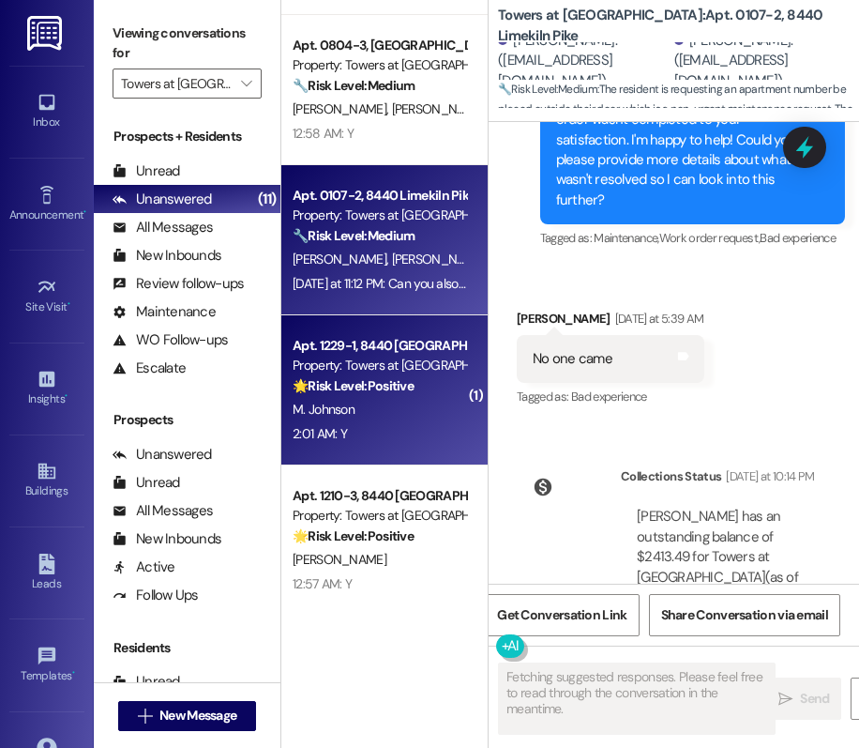
click at [414, 392] on div "🌟 Risk Level: Positive The resident responded positively to a check-in regardin…" at bounding box center [380, 386] width 174 height 20
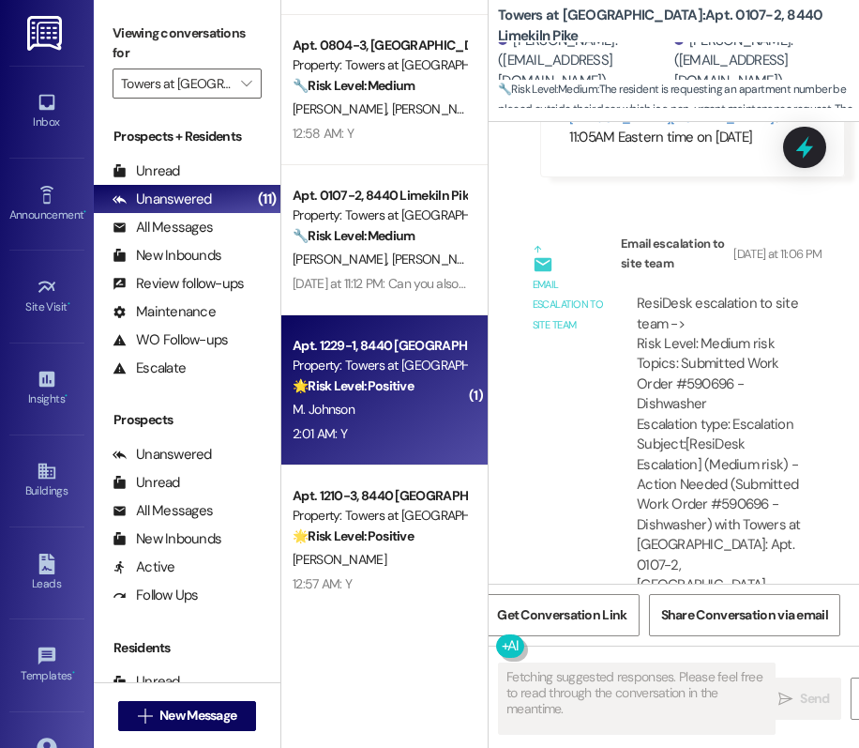
scroll to position [6549, 0]
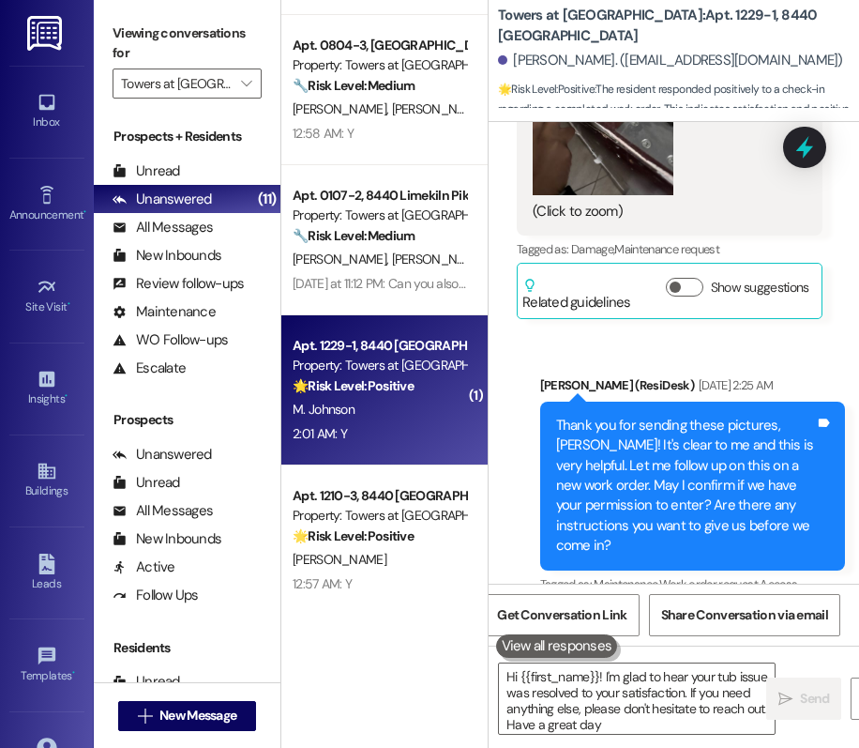
type textarea "Hi {{first_name}}! I'm glad to hear your tub issue was resolved to your satisfa…"
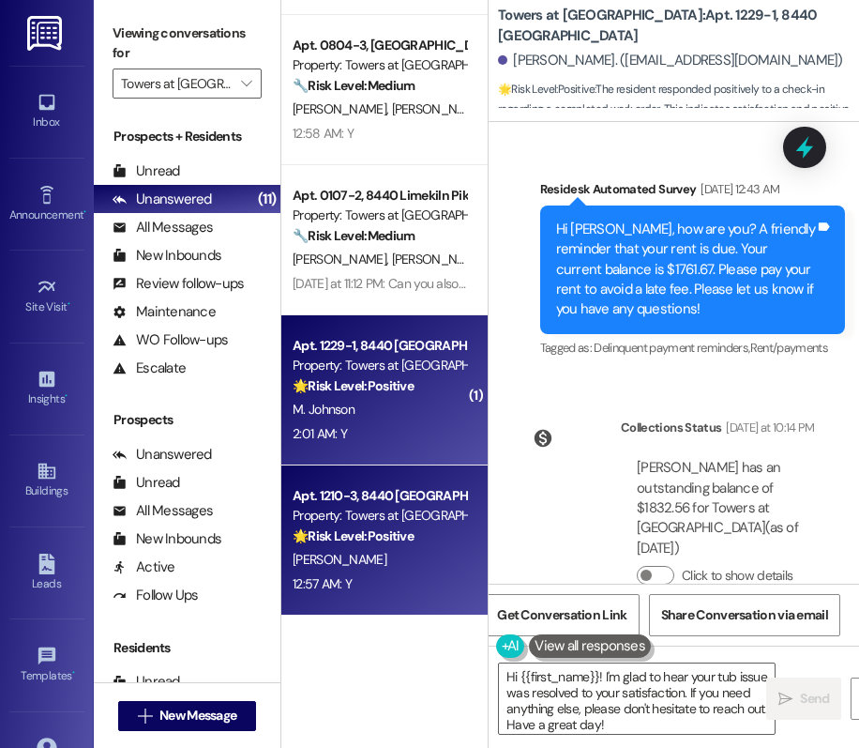
click at [385, 494] on div "Apt. 1210-3, 8440 Limekiln Pike" at bounding box center [380, 496] width 174 height 20
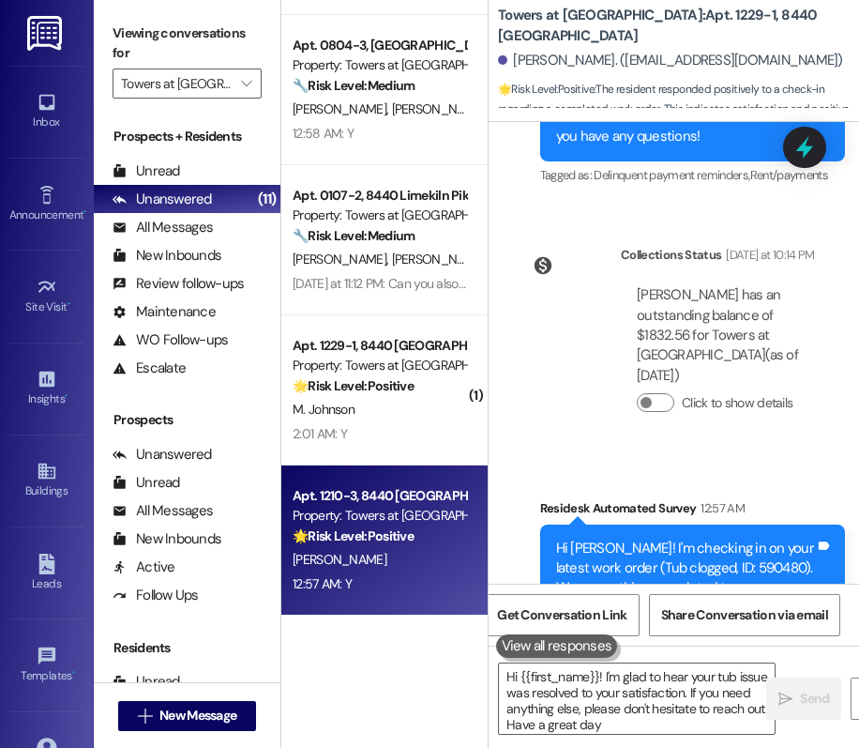
type textarea "Hi {{first_name}}! I'm glad to hear your tub issue was resolved to your satisfa…"
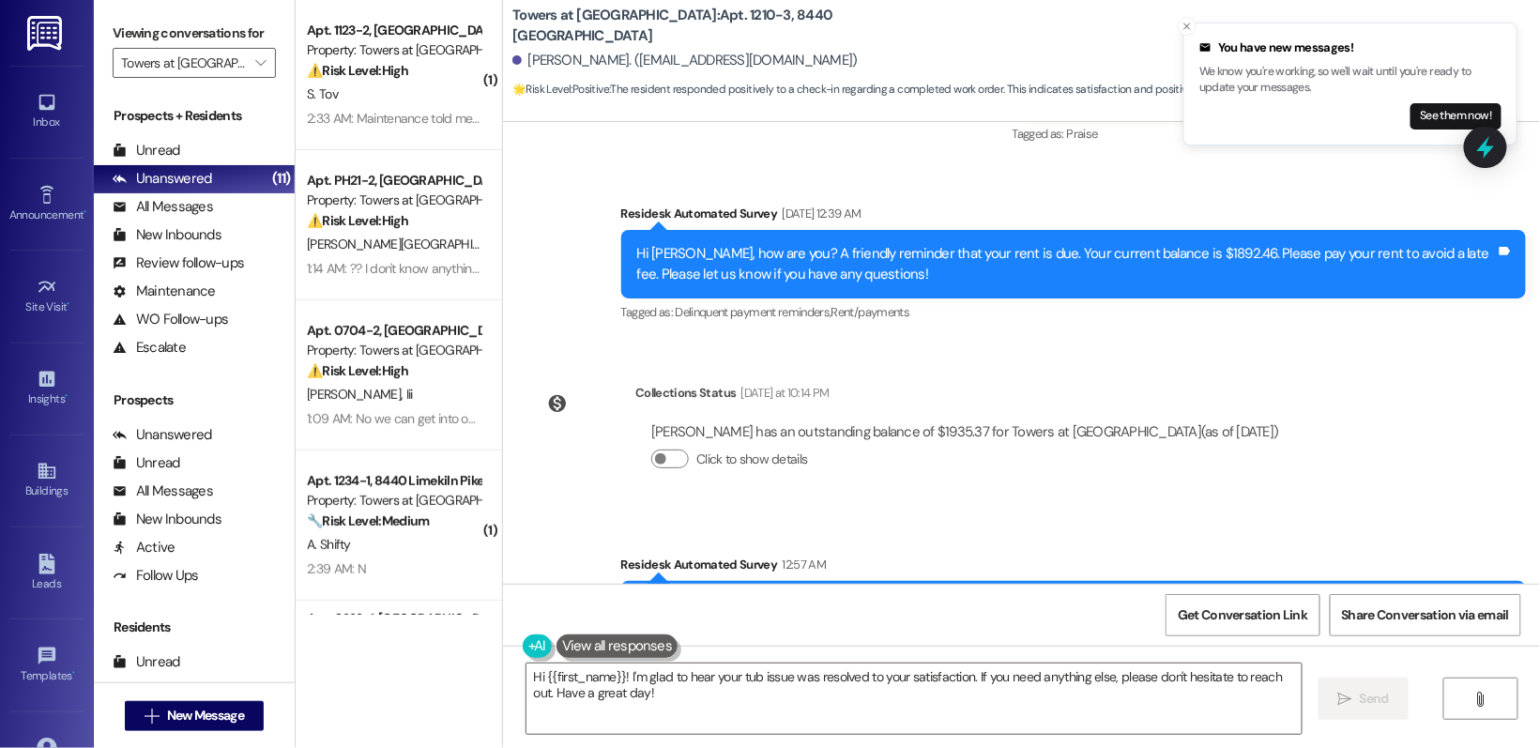
scroll to position [1730, 0]
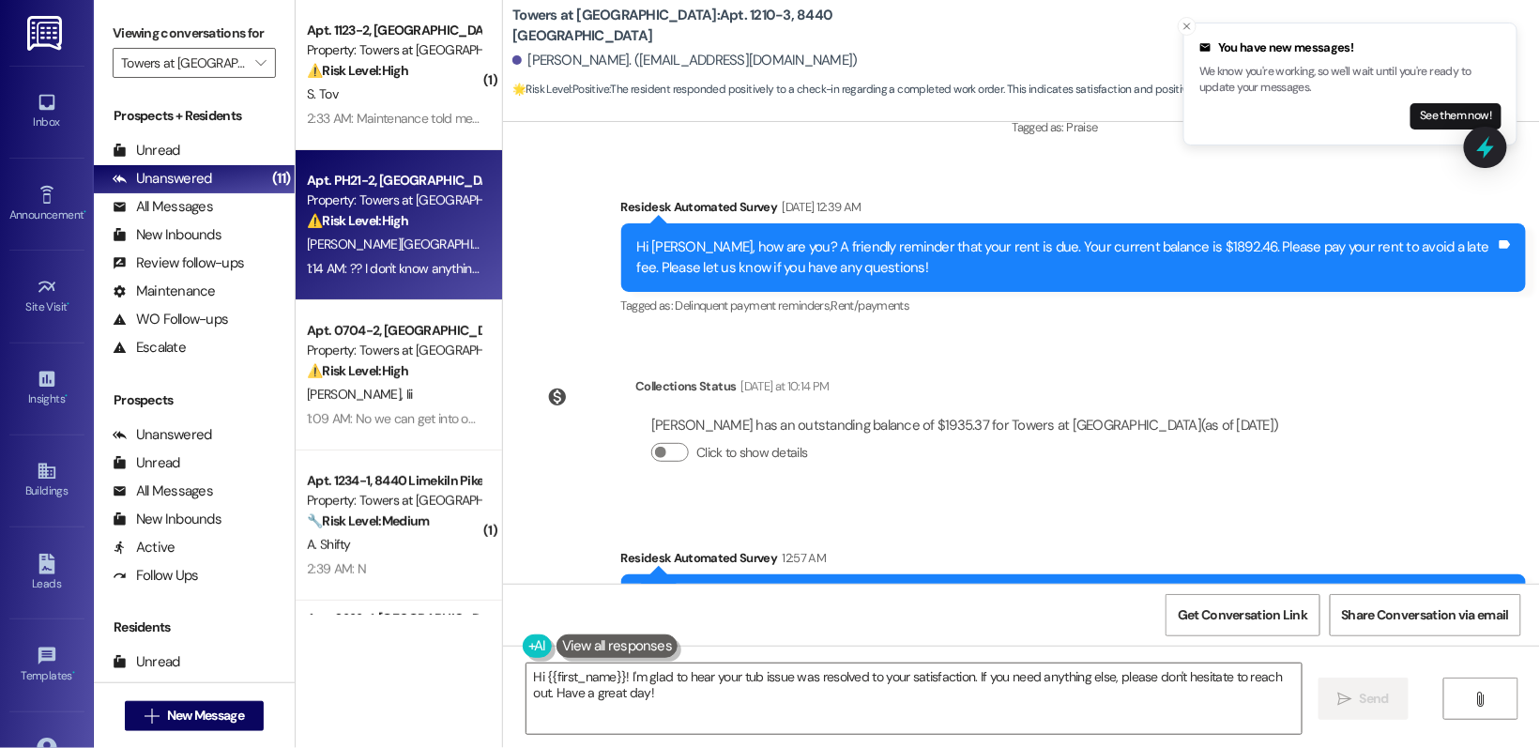
click at [408, 270] on div "1:14 AM: ?? I don't know anything about installing a refrigerator. Maintenance …" at bounding box center [1559, 268] width 2505 height 17
type textarea "Hi {{first_name}}! I'm so glad to hear that work order 590535 was completed to …"
click at [408, 270] on div "1:14 AM: ?? I don't know anything about installing a refrigerator. Maintenance …" at bounding box center [1559, 268] width 2505 height 17
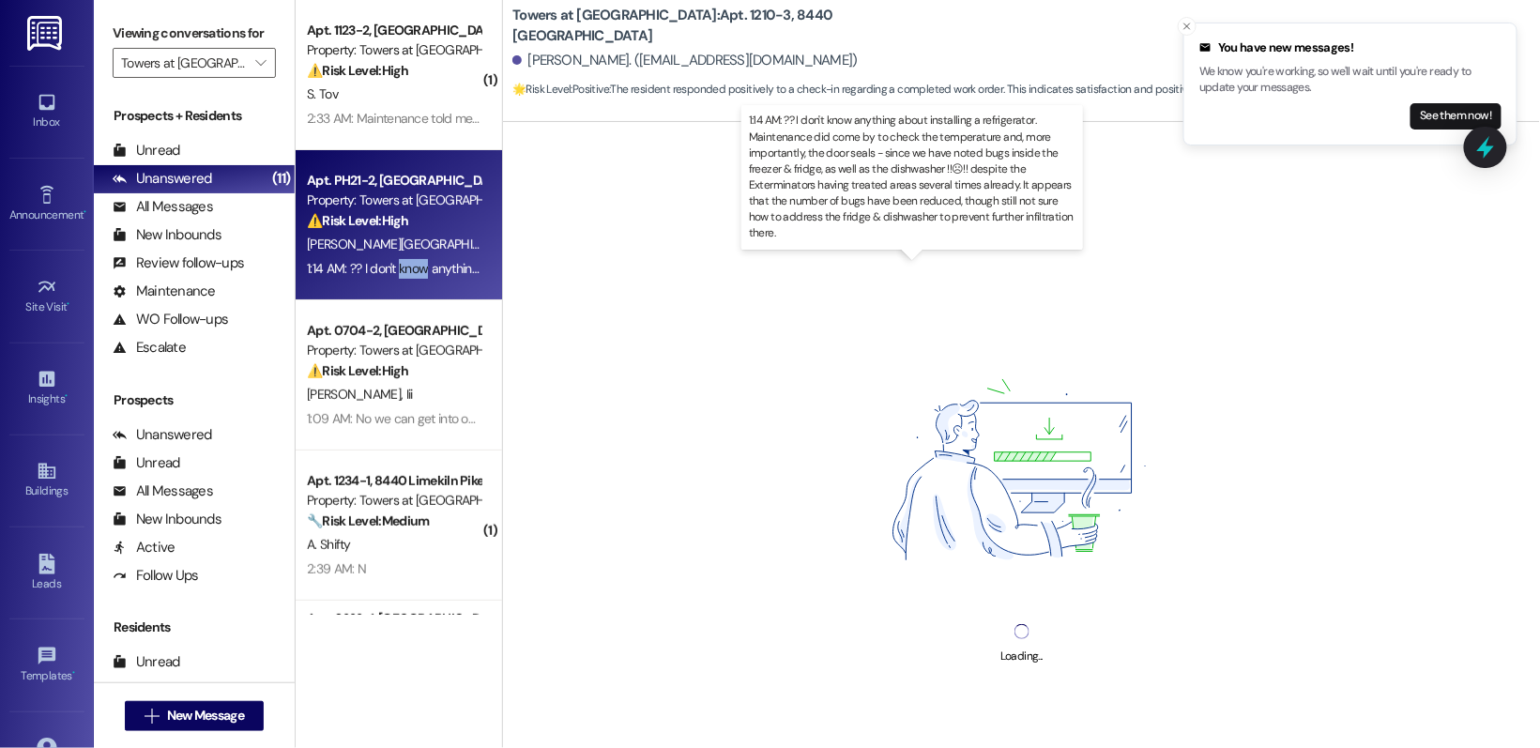
click at [408, 271] on div "1:14 AM: ?? I don't know anything about installing a refrigerator. Maintenance …" at bounding box center [1559, 268] width 2505 height 17
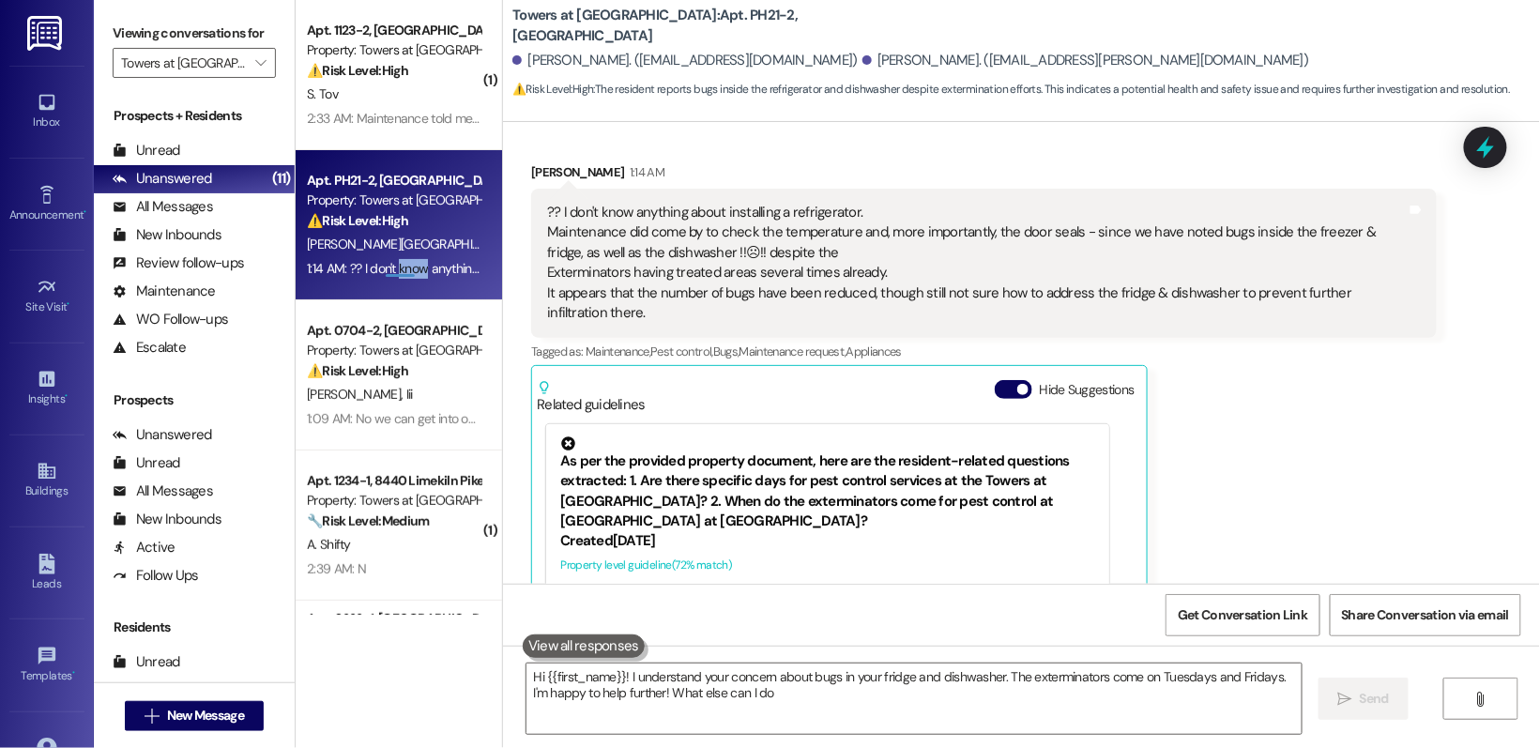
type textarea "Hi {{first_name}}! I understand your concern about bugs in your fridge and dish…"
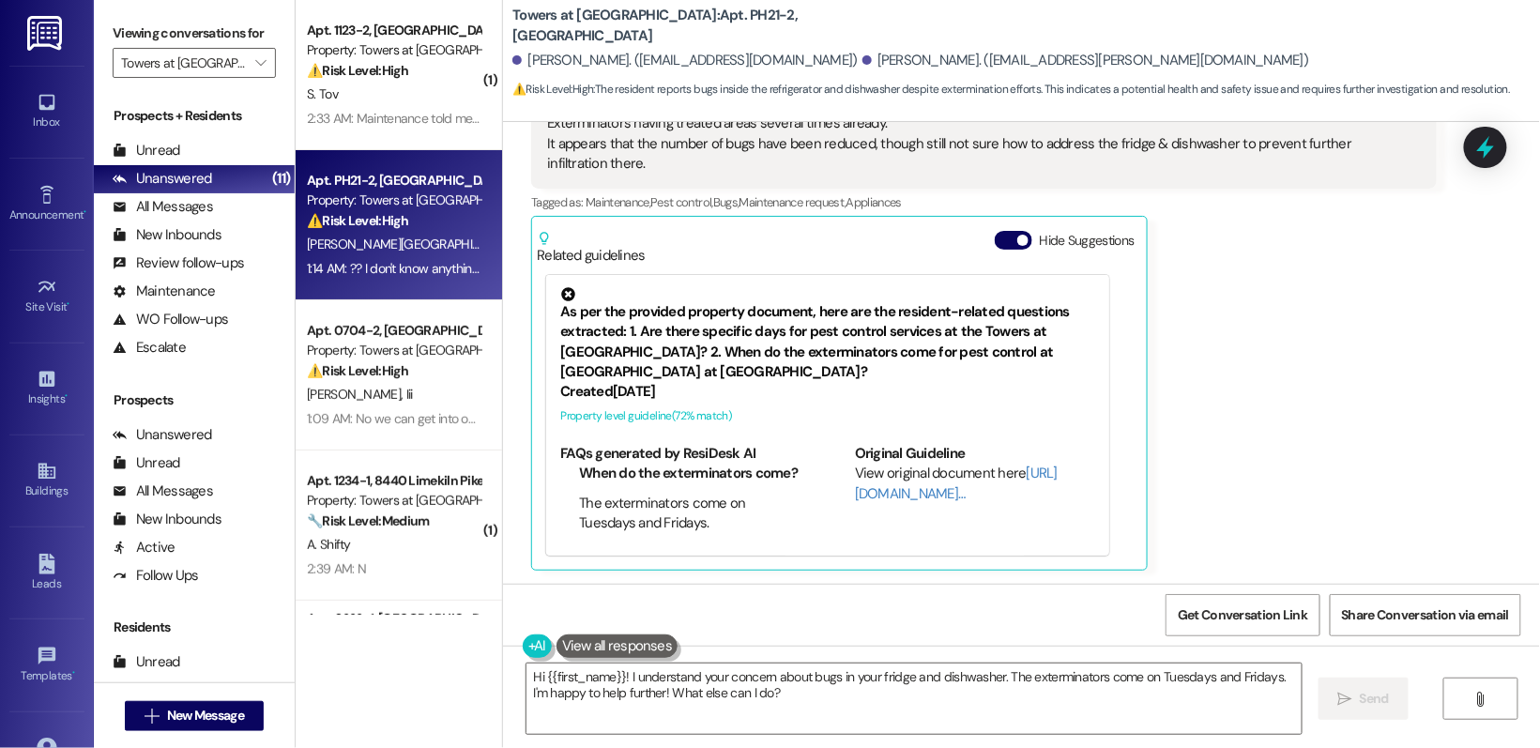
scroll to position [0, 0]
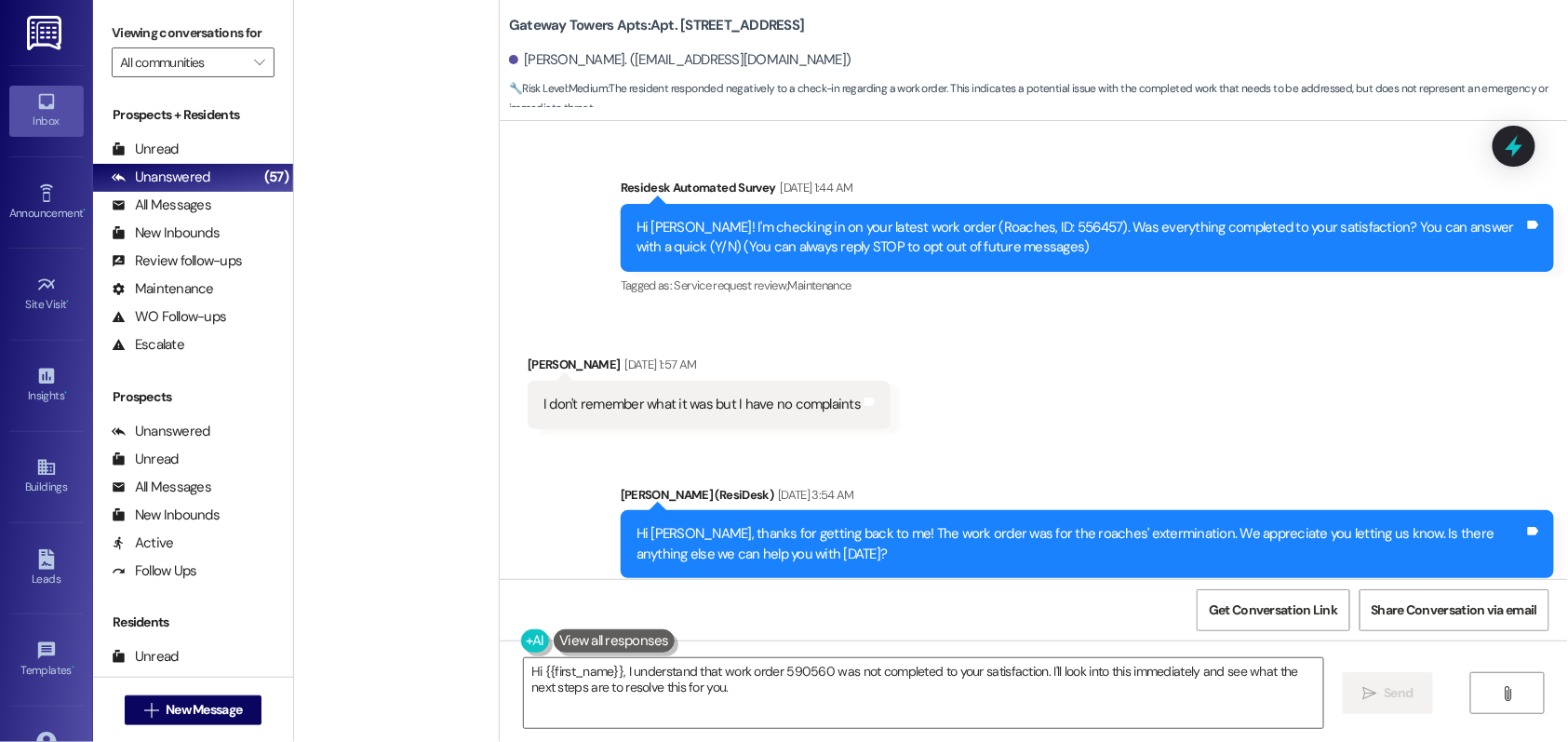
scroll to position [1331, 0]
